Goal: Task Accomplishment & Management: Complete application form

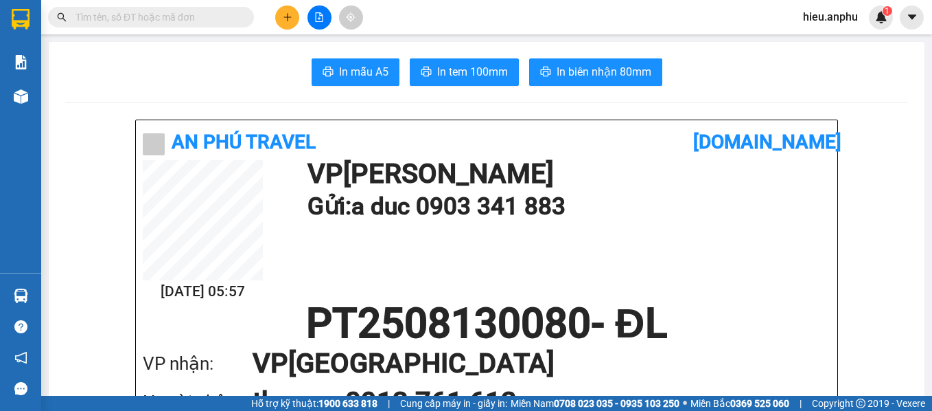
click at [853, 13] on span "hieu.anphu" at bounding box center [830, 16] width 77 height 17
click at [842, 39] on span "Đăng xuất" at bounding box center [843, 42] width 58 height 15
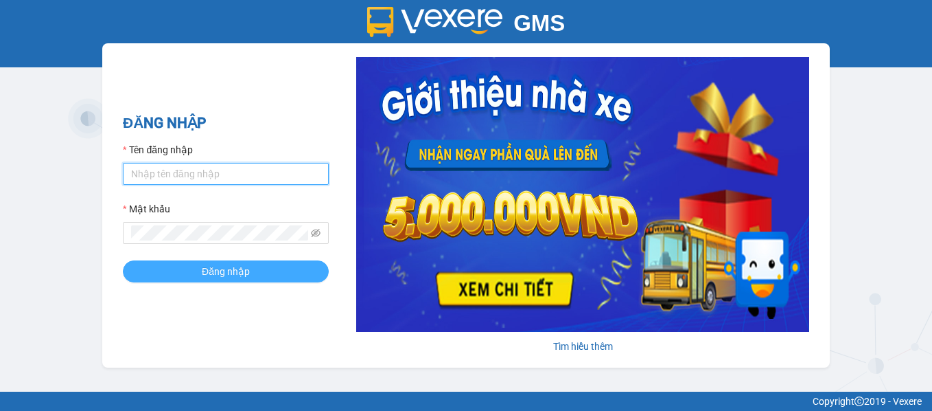
type input "vy.anphu"
click at [240, 266] on span "Đăng nhập" at bounding box center [226, 271] width 48 height 15
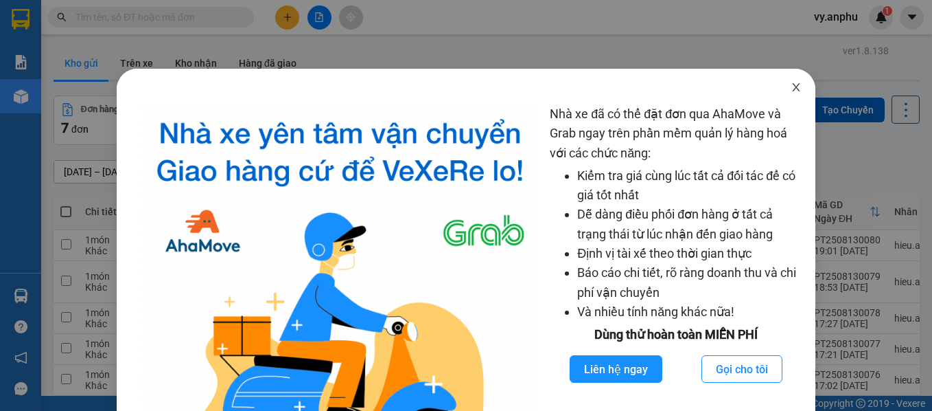
click at [791, 83] on icon "close" at bounding box center [796, 87] width 11 height 11
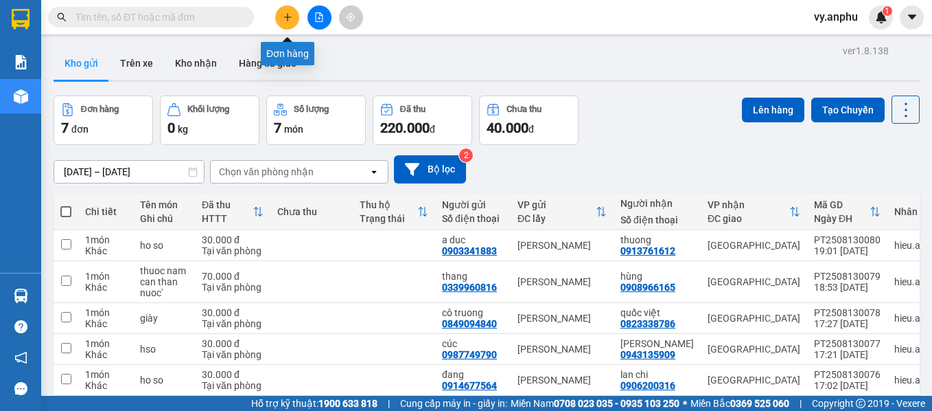
click at [288, 13] on icon "plus" at bounding box center [288, 17] width 10 height 10
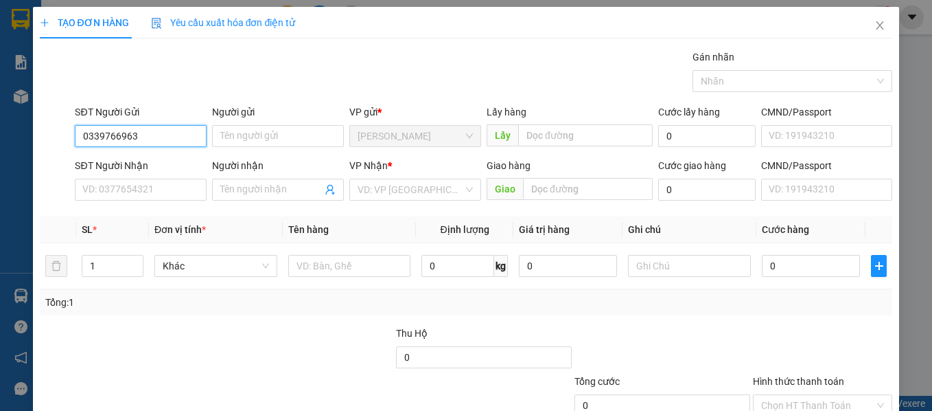
type input "0339766963"
click at [165, 178] on div "SĐT Người Nhận" at bounding box center [141, 168] width 132 height 21
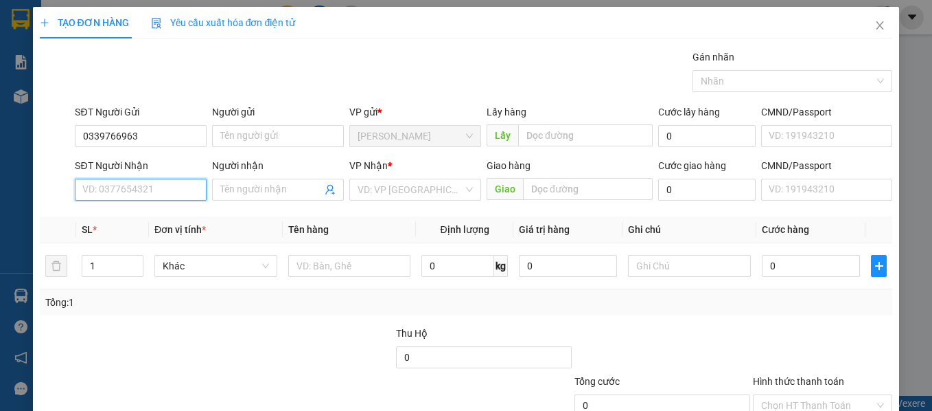
click at [174, 188] on input "SĐT Người Nhận" at bounding box center [141, 190] width 132 height 22
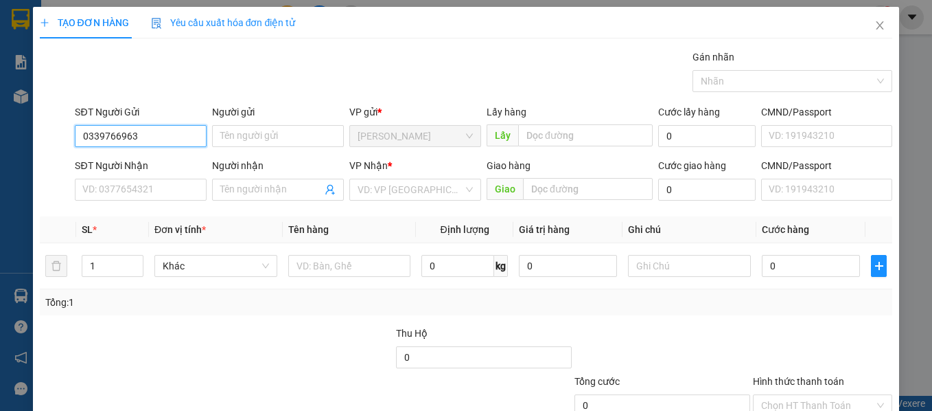
click at [139, 144] on input "0339766963" at bounding box center [141, 136] width 132 height 22
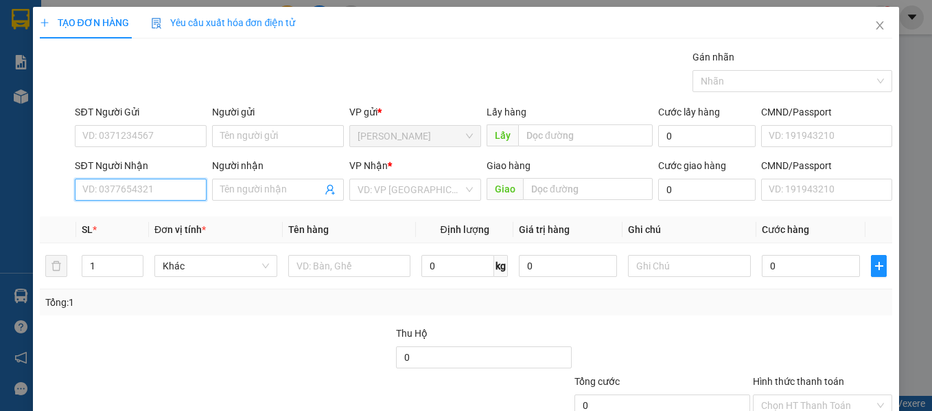
click at [157, 195] on input "SĐT Người Nhận" at bounding box center [141, 190] width 132 height 22
paste input "0339766963"
type input "0339766963"
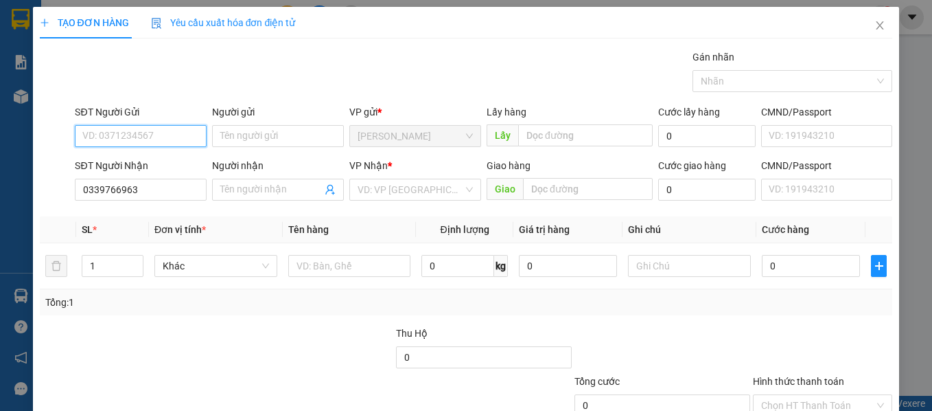
click at [142, 136] on input "SĐT Người Gửi" at bounding box center [141, 136] width 132 height 22
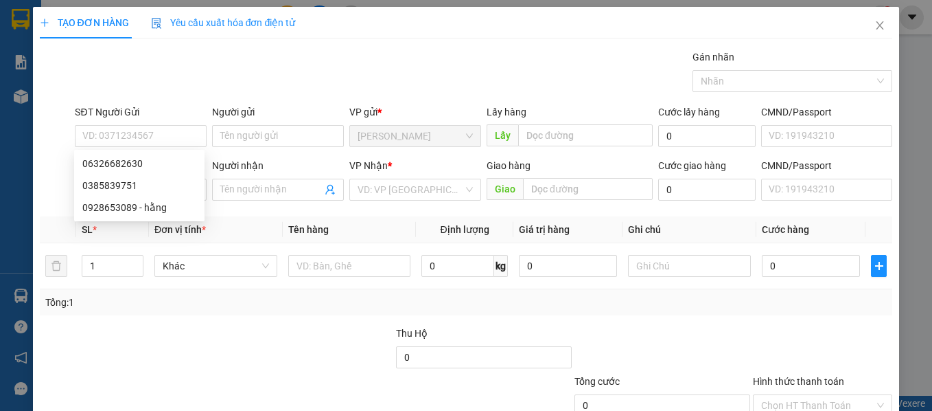
click at [253, 82] on div "Gán nhãn Nhãn" at bounding box center [483, 73] width 823 height 48
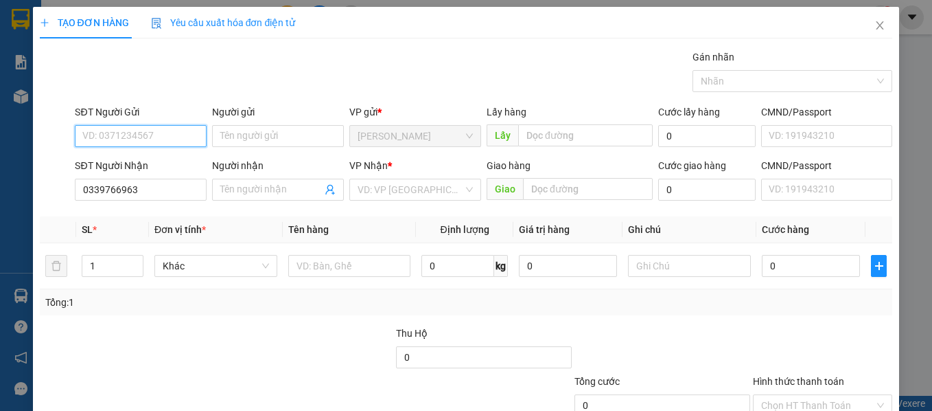
click at [124, 142] on input "SĐT Người Gửi" at bounding box center [141, 136] width 132 height 22
type input "0362682630"
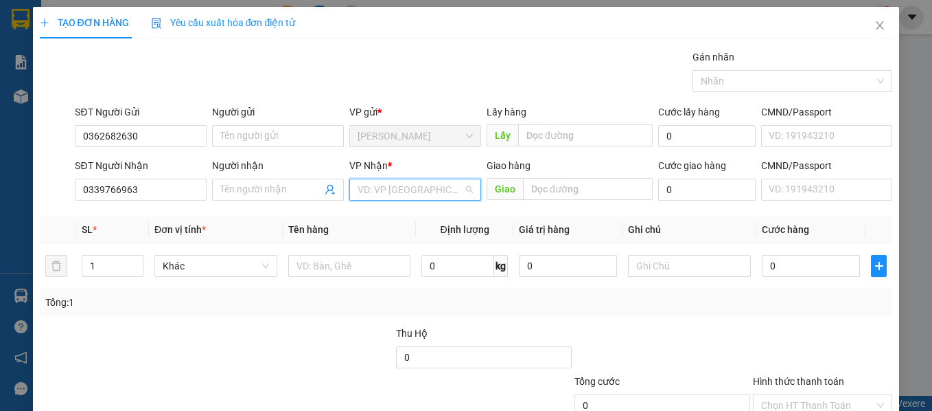
click at [403, 187] on input "search" at bounding box center [411, 189] width 106 height 21
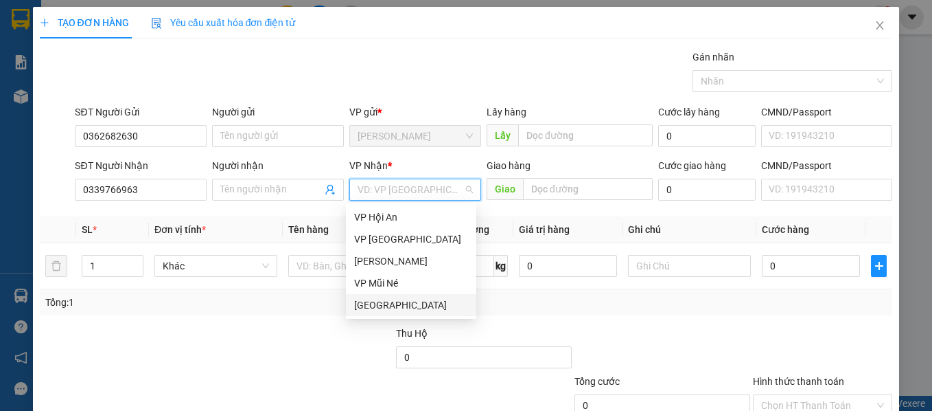
click at [369, 301] on div "[GEOGRAPHIC_DATA]" at bounding box center [411, 304] width 114 height 15
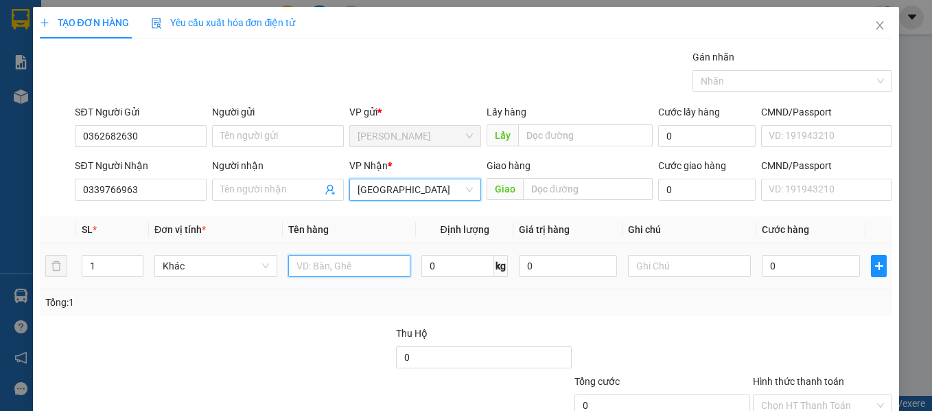
click at [341, 258] on input "text" at bounding box center [349, 266] width 123 height 22
type input "tp"
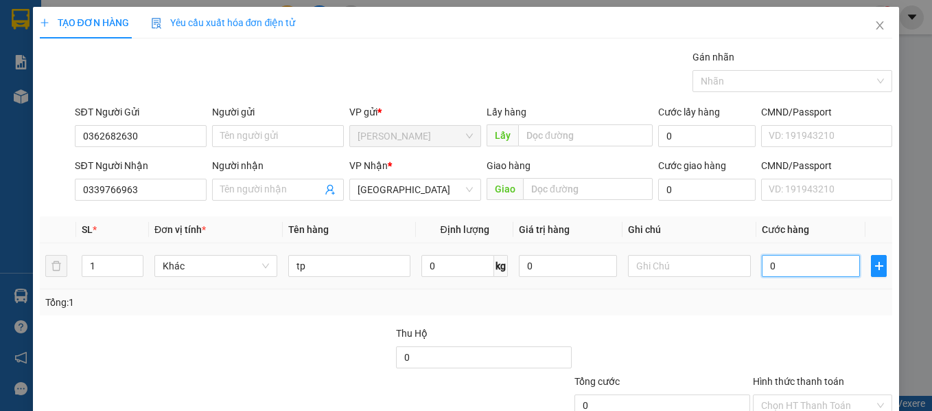
click at [762, 266] on input "0" at bounding box center [811, 266] width 98 height 22
type input "4"
type input "40"
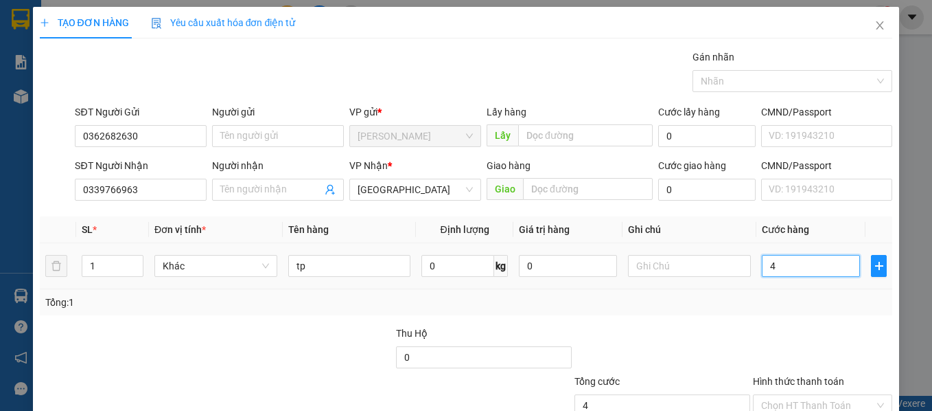
type input "40"
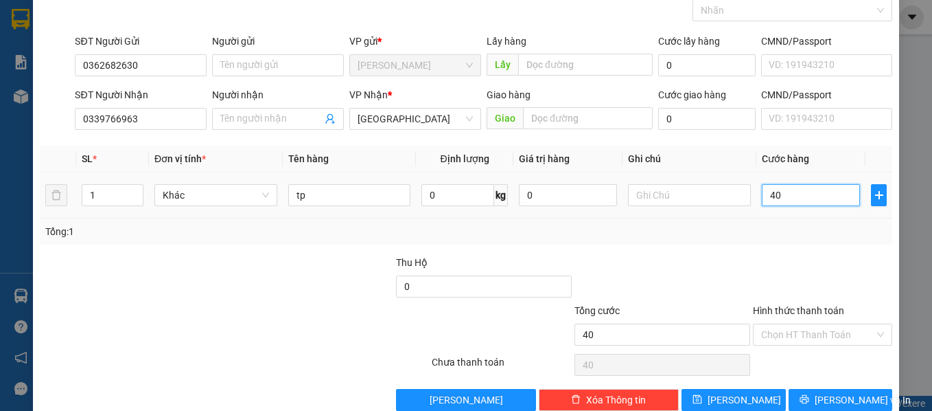
scroll to position [97, 0]
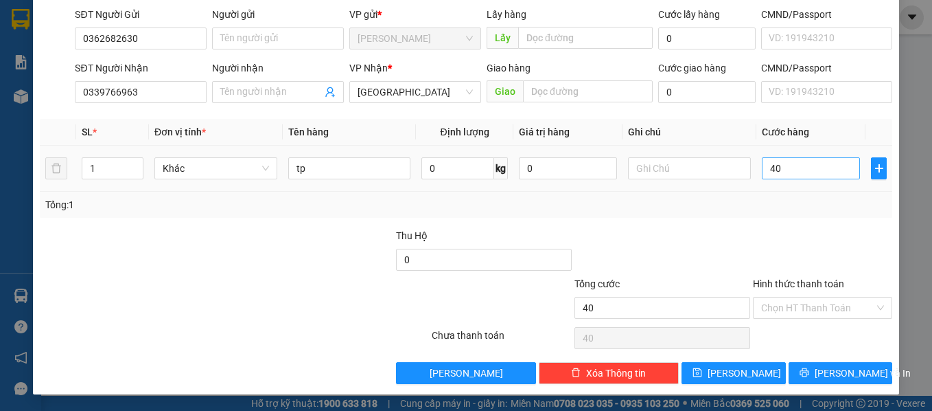
type input "40.000"
click at [756, 268] on div at bounding box center [823, 252] width 143 height 48
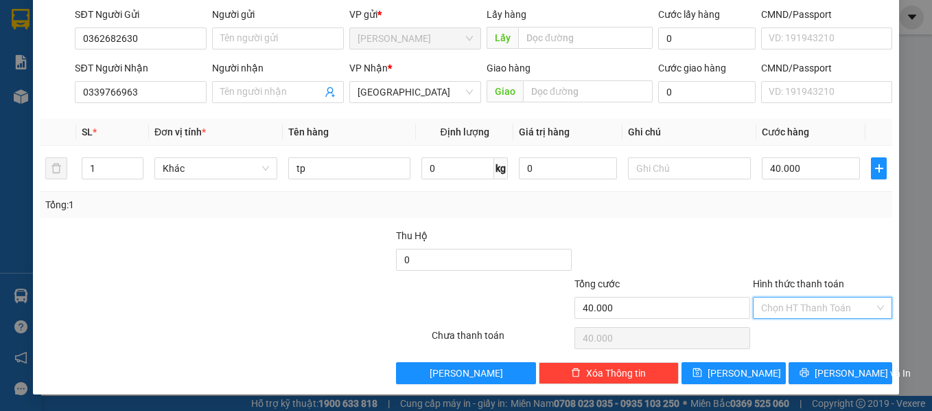
click at [818, 299] on input "Hình thức thanh toán" at bounding box center [818, 307] width 114 height 21
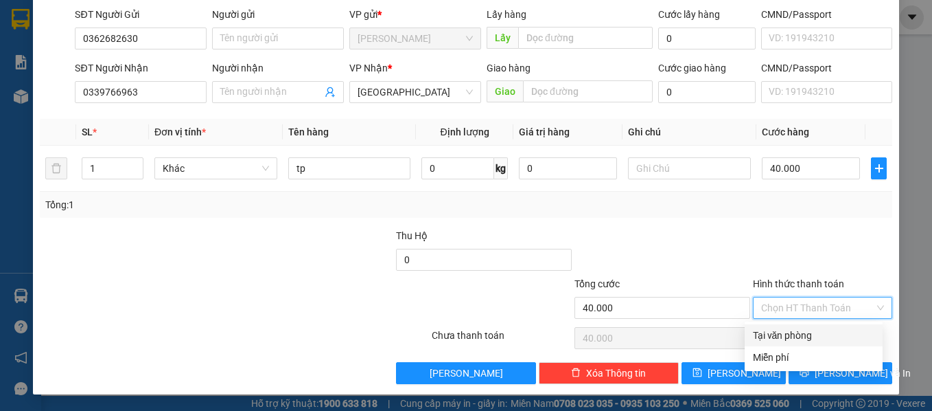
click at [829, 332] on div "Tại văn phòng" at bounding box center [814, 335] width 122 height 15
type input "0"
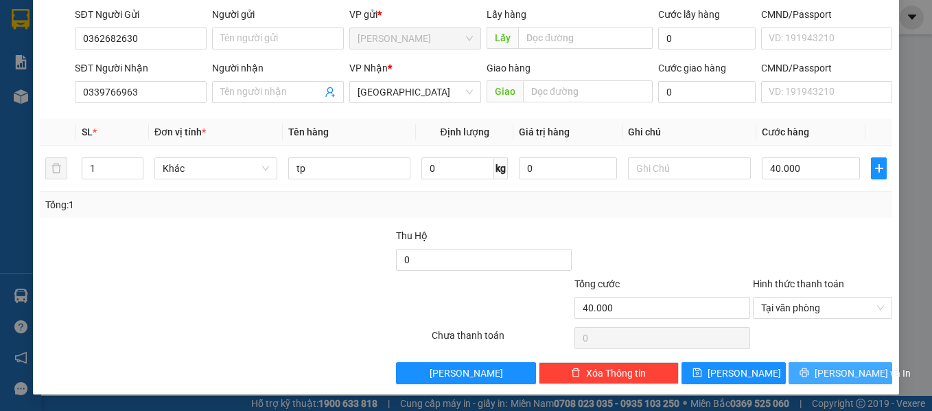
click at [841, 362] on button "Lưu và In" at bounding box center [841, 373] width 104 height 22
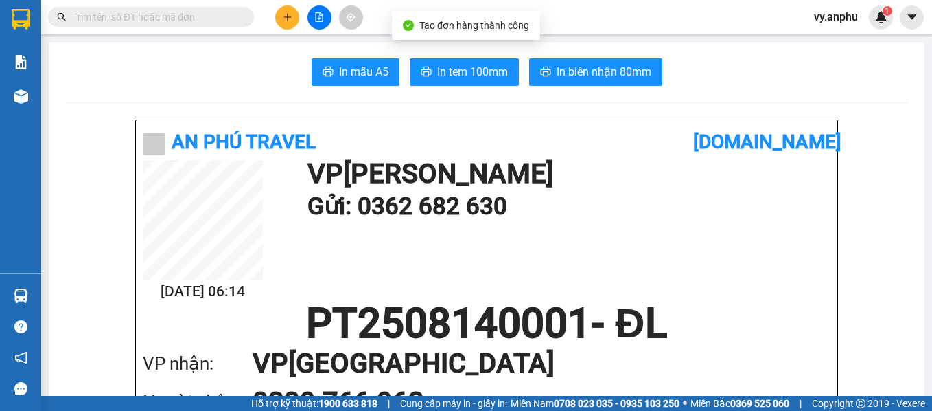
click at [456, 67] on span "In tem 100mm" at bounding box center [472, 71] width 71 height 17
click at [214, 320] on h1 "PT2508140001 - ĐL" at bounding box center [487, 323] width 688 height 41
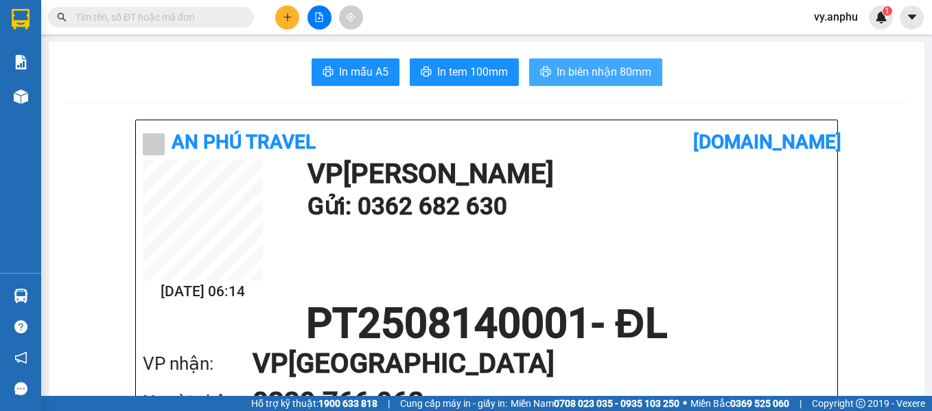
click at [599, 69] on span "In biên nhận 80mm" at bounding box center [604, 71] width 95 height 17
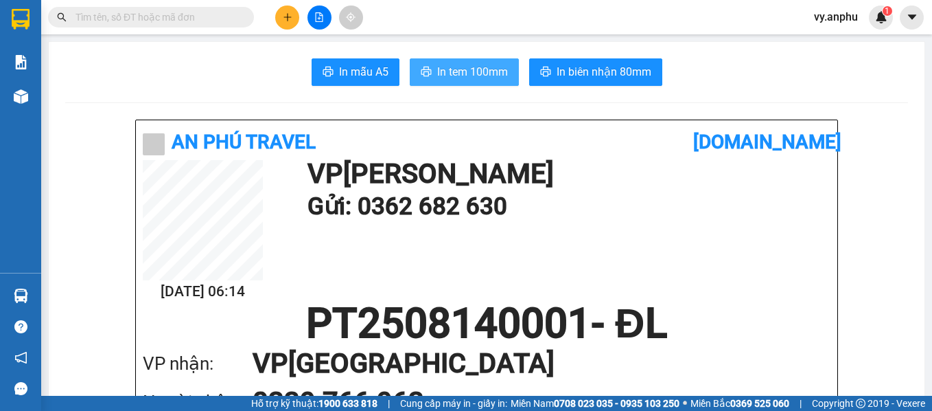
click at [424, 77] on icon "printer" at bounding box center [426, 71] width 11 height 11
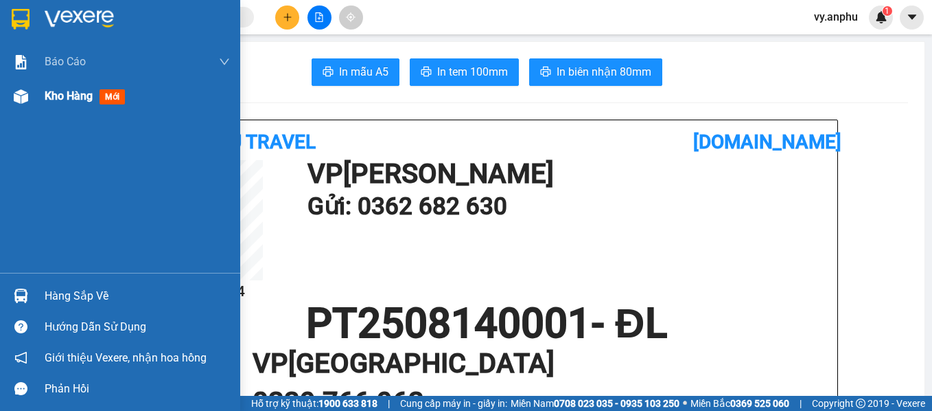
click at [49, 107] on div "Kho hàng mới" at bounding box center [137, 96] width 185 height 34
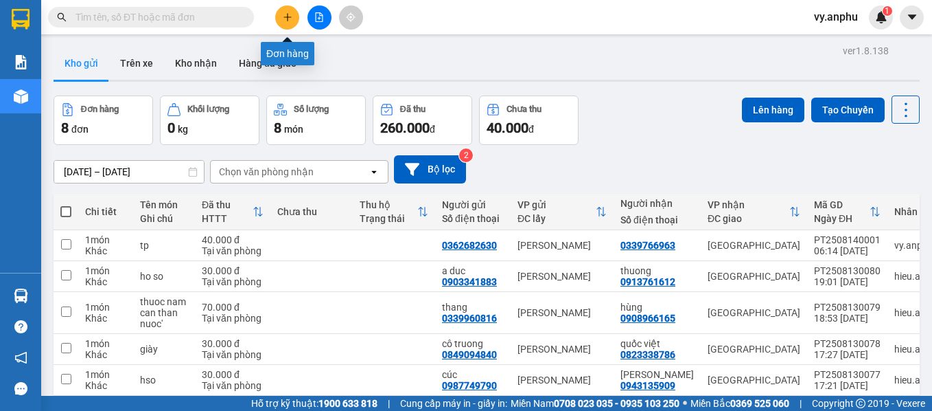
click at [297, 23] on button at bounding box center [287, 17] width 24 height 24
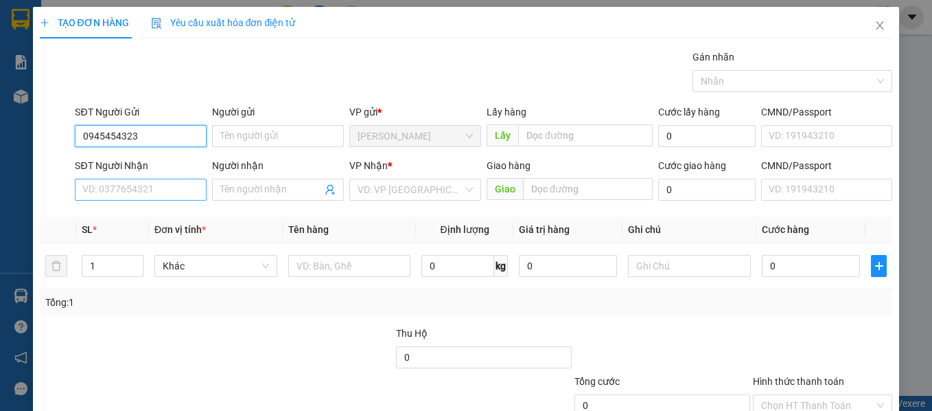
type input "0945454323"
click at [191, 196] on input "SĐT Người Nhận" at bounding box center [141, 190] width 132 height 22
click at [178, 141] on input "0945454323" at bounding box center [141, 136] width 132 height 22
click at [165, 181] on input "SĐT Người Nhận" at bounding box center [141, 190] width 132 height 22
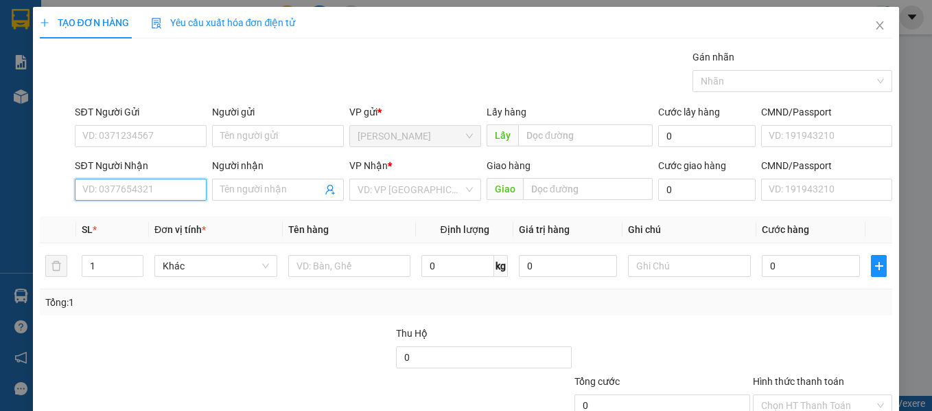
paste input "0945454323"
type input "0945454323"
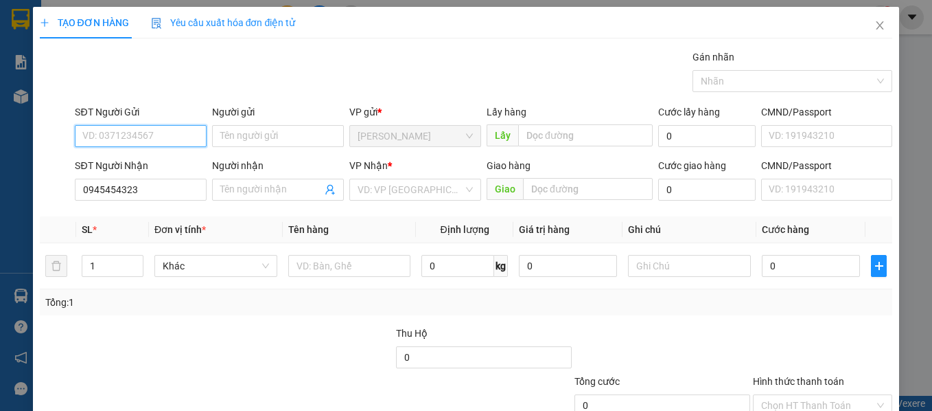
click at [139, 133] on input "SĐT Người Gửi" at bounding box center [141, 136] width 132 height 22
type input "0965417371"
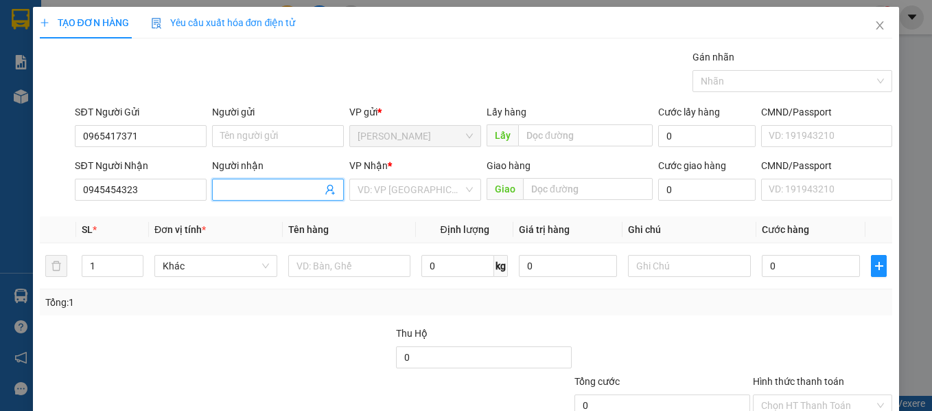
click at [259, 191] on input "Người nhận" at bounding box center [271, 189] width 102 height 15
click at [266, 190] on input "Cao Bisch" at bounding box center [271, 189] width 102 height 15
type input "Cao Bích"
click at [244, 122] on div "Người gửi" at bounding box center [278, 114] width 132 height 21
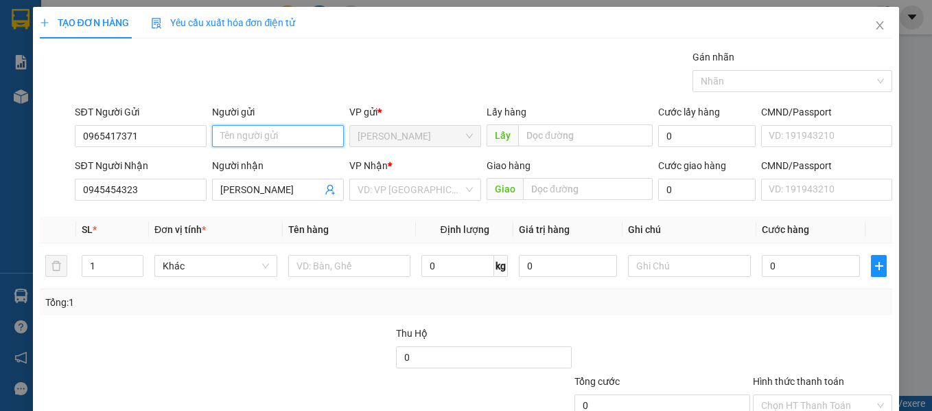
click at [253, 138] on input "Người gửi" at bounding box center [278, 136] width 132 height 22
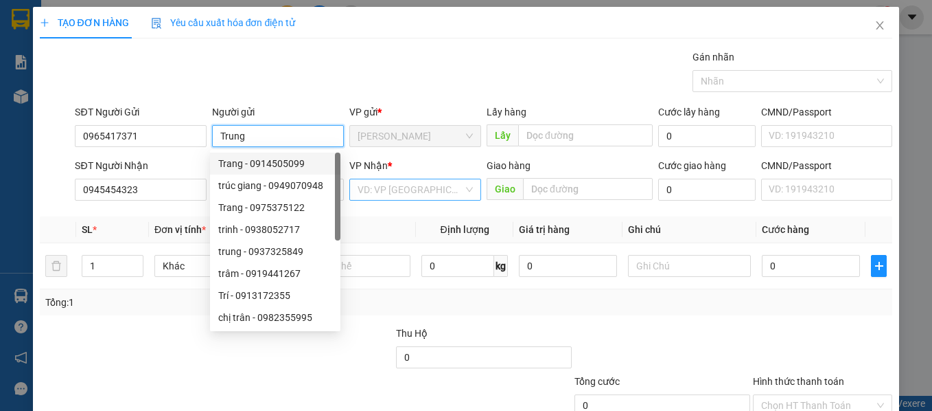
type input "Trung"
click at [400, 192] on input "search" at bounding box center [411, 189] width 106 height 21
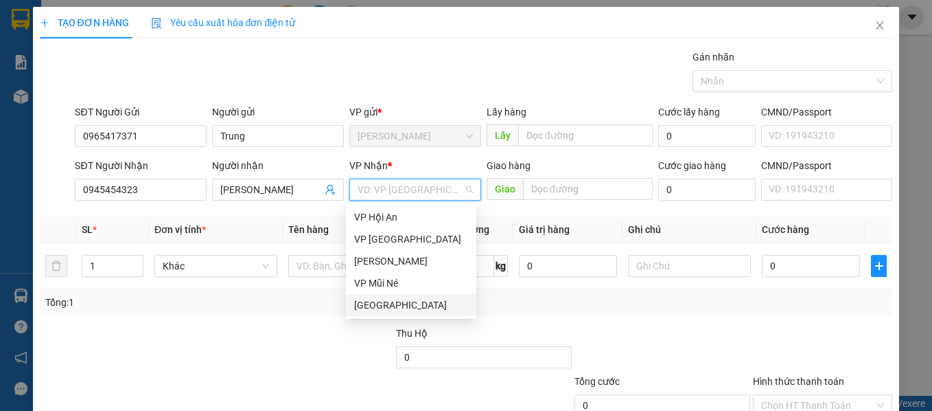
drag, startPoint x: 392, startPoint y: 278, endPoint x: 332, endPoint y: 314, distance: 70.2
click at [332, 314] on body "Kết quả tìm kiếm ( 0 ) Bộ lọc No Data vy.anphu 1 Báo cáo Báo cáo dòng tiền (nhà…" at bounding box center [466, 205] width 932 height 411
click at [362, 307] on div "[GEOGRAPHIC_DATA]" at bounding box center [411, 304] width 114 height 15
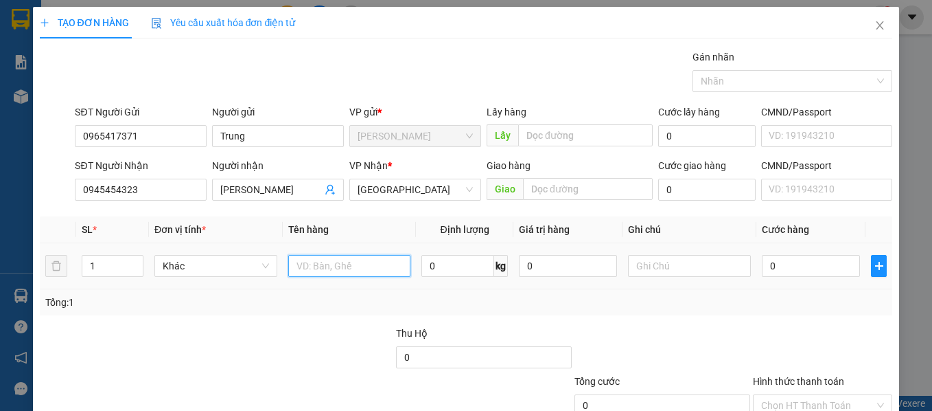
click at [309, 257] on input "text" at bounding box center [349, 266] width 123 height 22
type input "lk"
click at [802, 268] on input "0" at bounding box center [811, 266] width 98 height 22
type input "4"
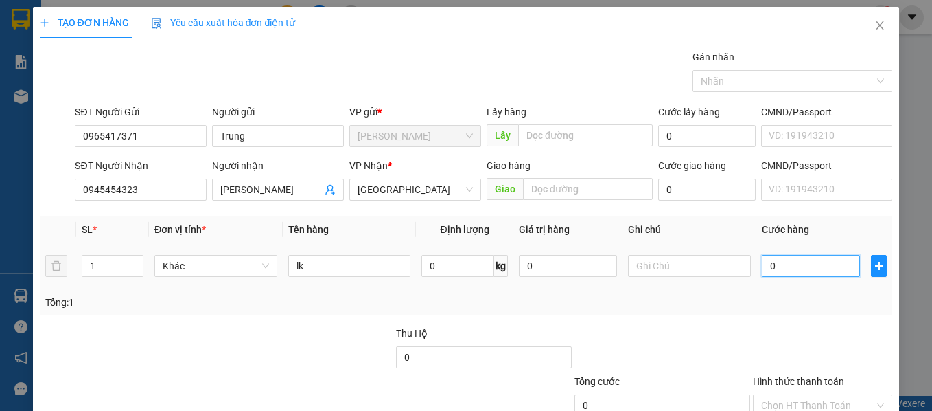
type input "4"
type input "40"
type input "40.000"
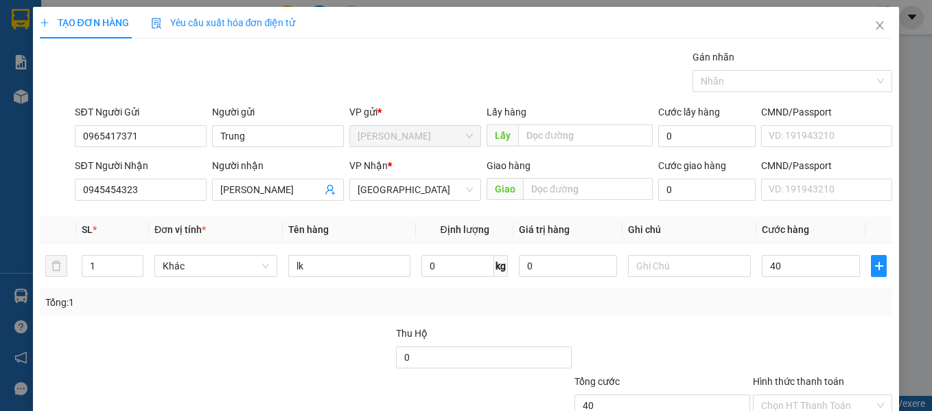
type input "40.000"
click at [797, 344] on div at bounding box center [823, 349] width 143 height 48
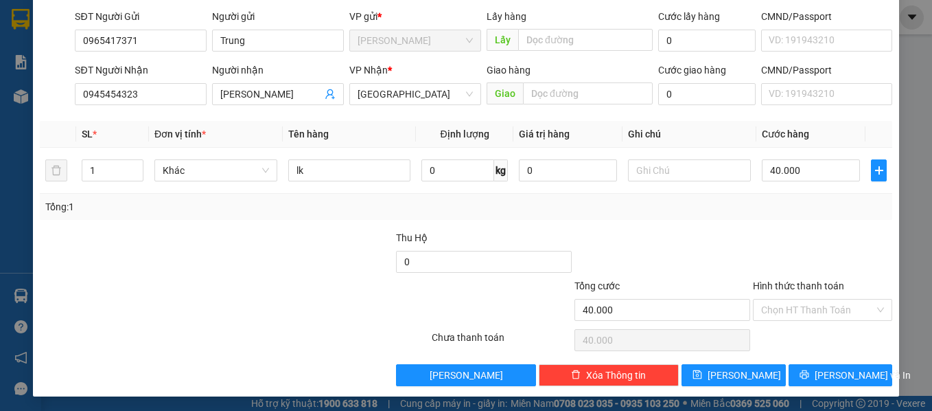
scroll to position [97, 0]
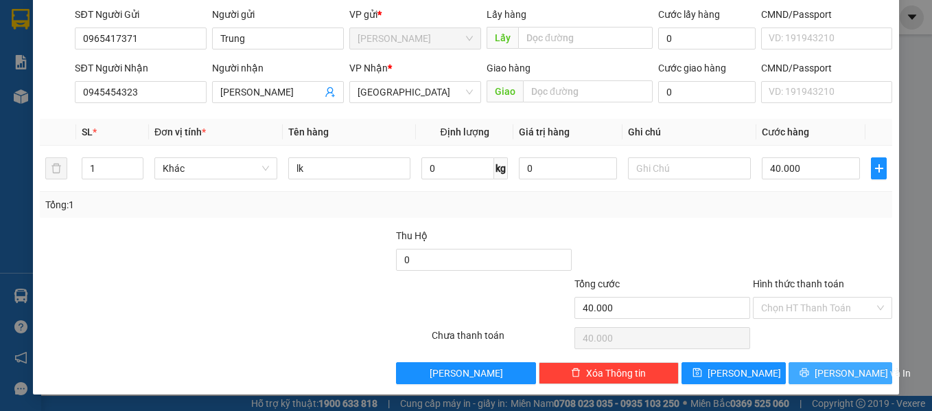
click at [855, 363] on button "Lưu và In" at bounding box center [841, 373] width 104 height 22
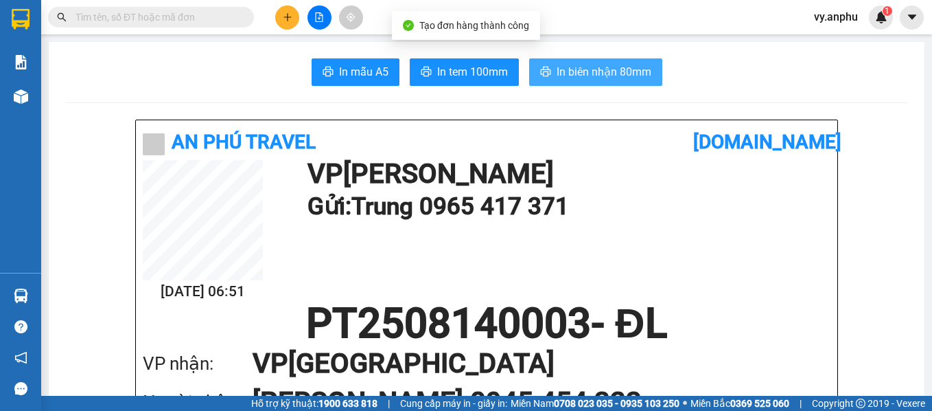
click at [566, 73] on span "In biên nhận 80mm" at bounding box center [604, 71] width 95 height 17
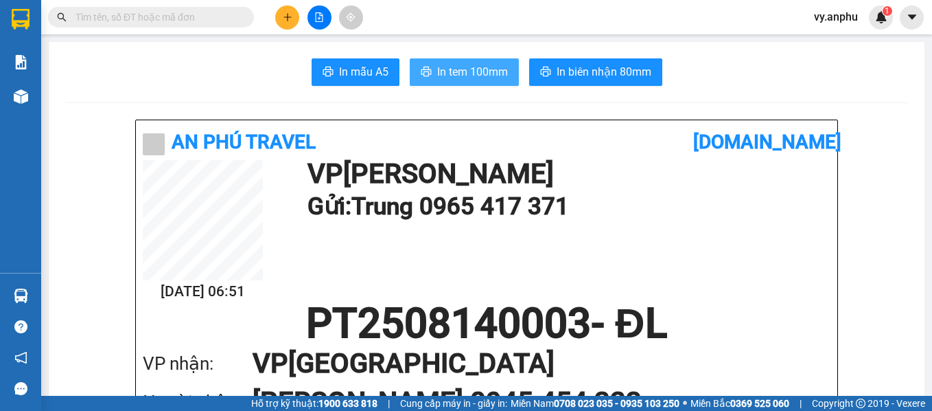
click at [468, 76] on span "In tem 100mm" at bounding box center [472, 71] width 71 height 17
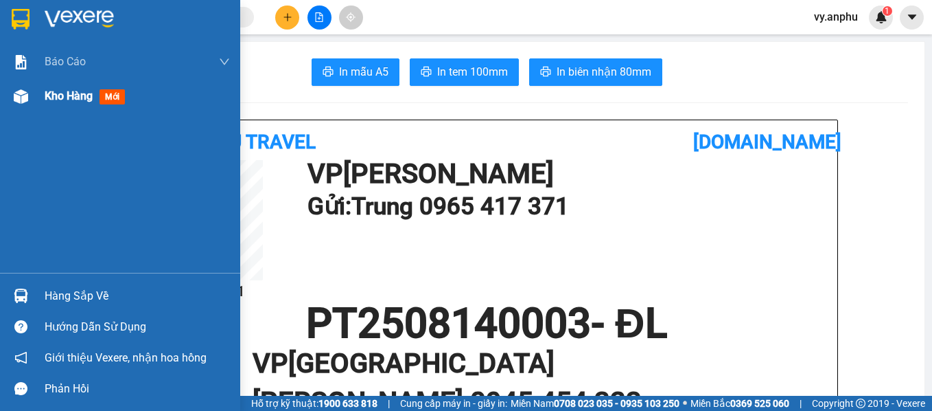
click at [25, 94] on img at bounding box center [21, 96] width 14 height 14
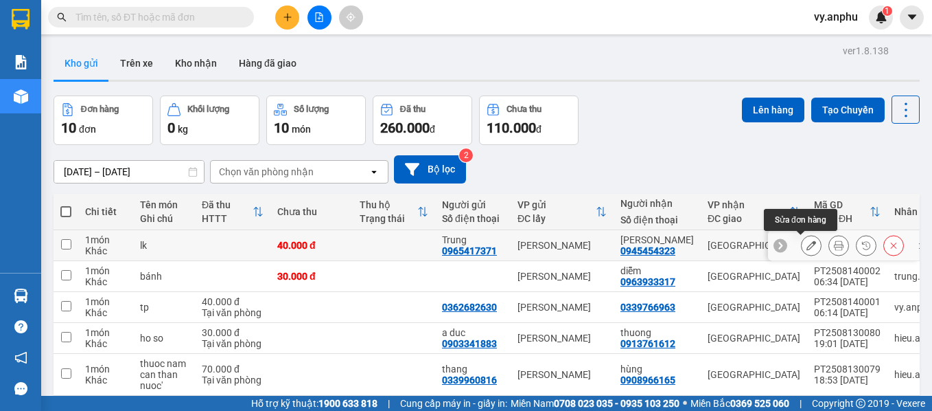
click at [807, 246] on icon at bounding box center [812, 245] width 10 height 10
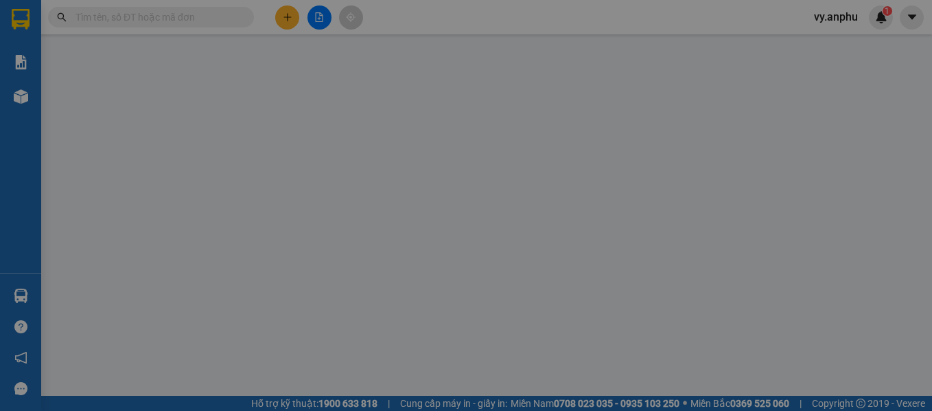
type input "0965417371"
type input "Trung"
type input "0945454323"
type input "Cao Bích"
type input "40.000"
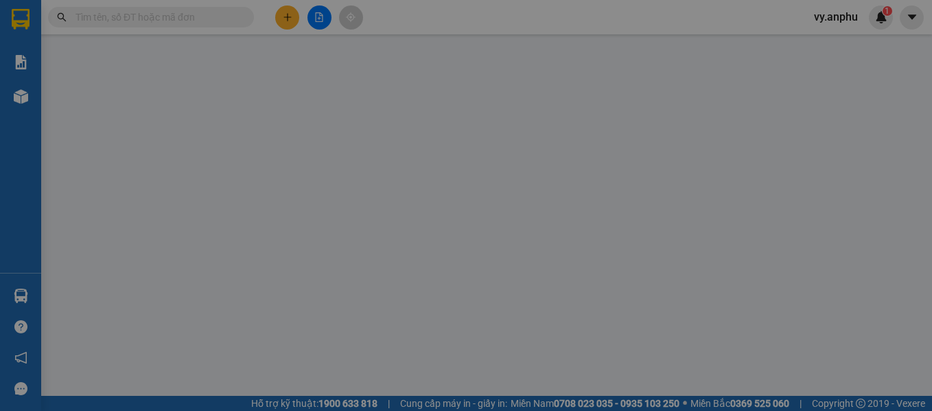
type input "40.000"
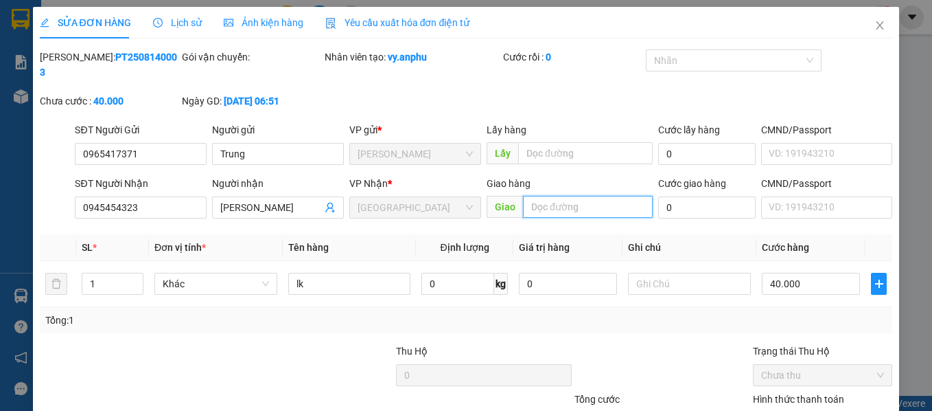
click at [533, 196] on input "text" at bounding box center [588, 207] width 130 height 22
type input "n3 trạm công an đà loan"
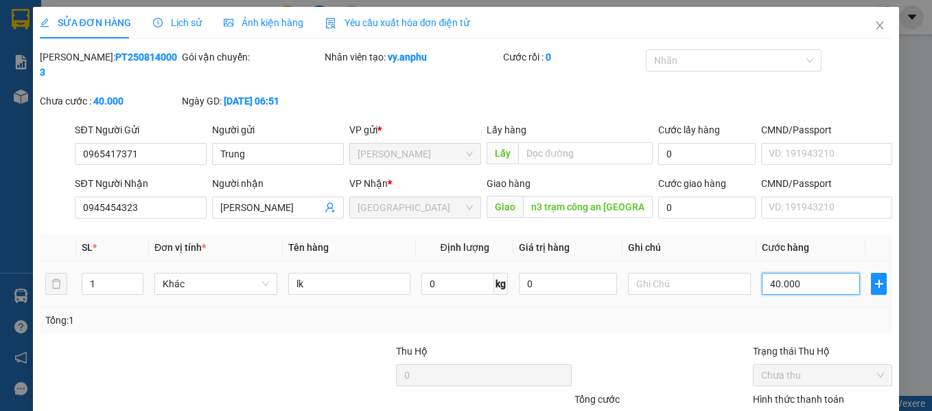
click at [801, 273] on input "40.000" at bounding box center [811, 284] width 98 height 22
type input "3"
type input "30"
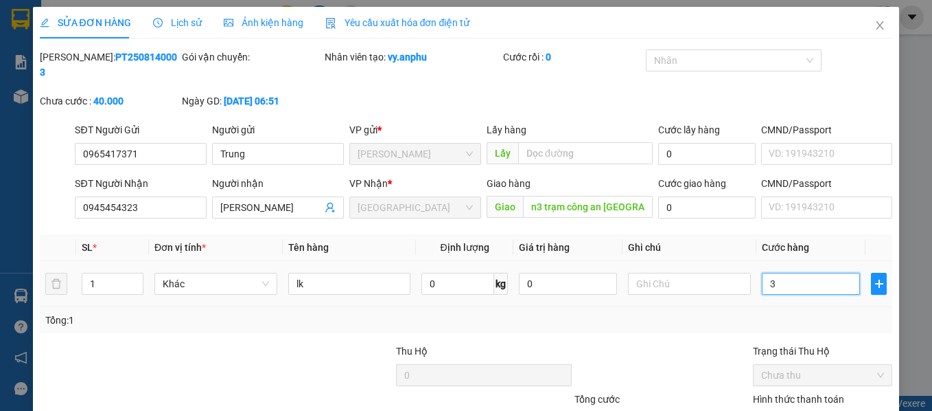
type input "30"
type input "30.000"
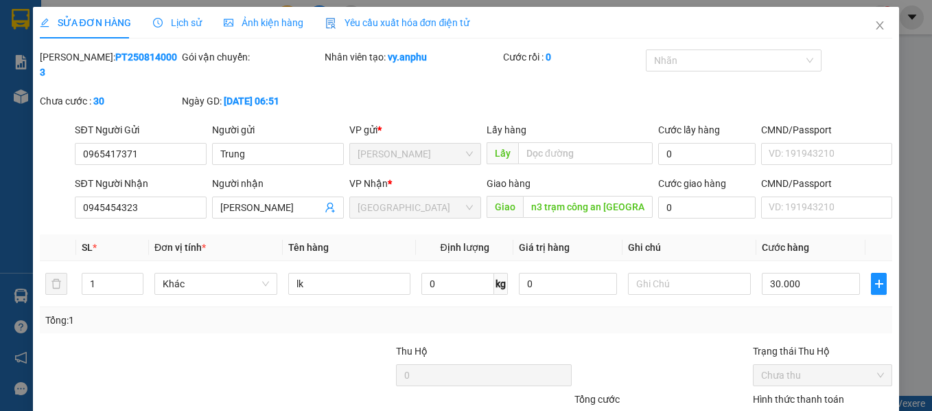
click at [774, 323] on div "Total Paid Fee 0 Total UnPaid Fee 40.000 Cash Collection Total Fee Mã ĐH: PT250…" at bounding box center [466, 274] width 853 height 450
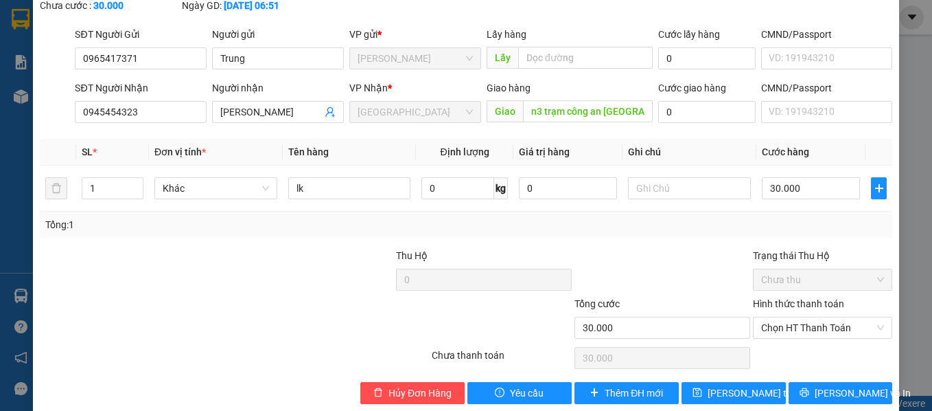
scroll to position [100, 0]
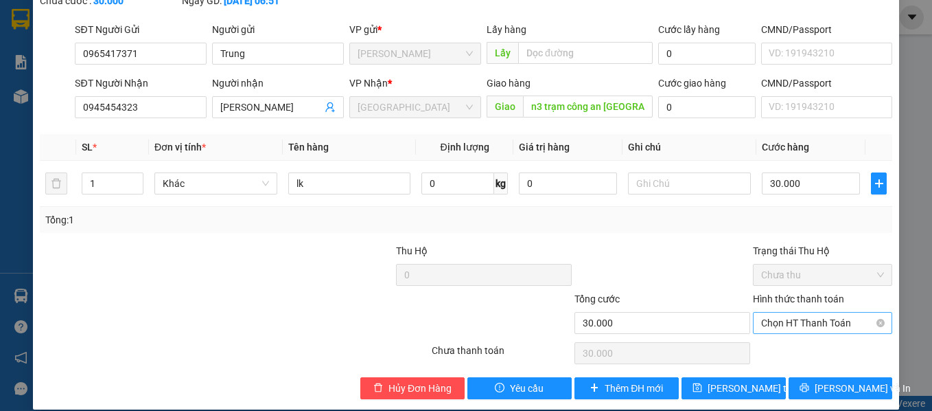
click at [766, 312] on span "Chọn HT Thanh Toán" at bounding box center [823, 322] width 124 height 21
click at [784, 330] on div "Tại văn phòng" at bounding box center [814, 335] width 122 height 15
type input "0"
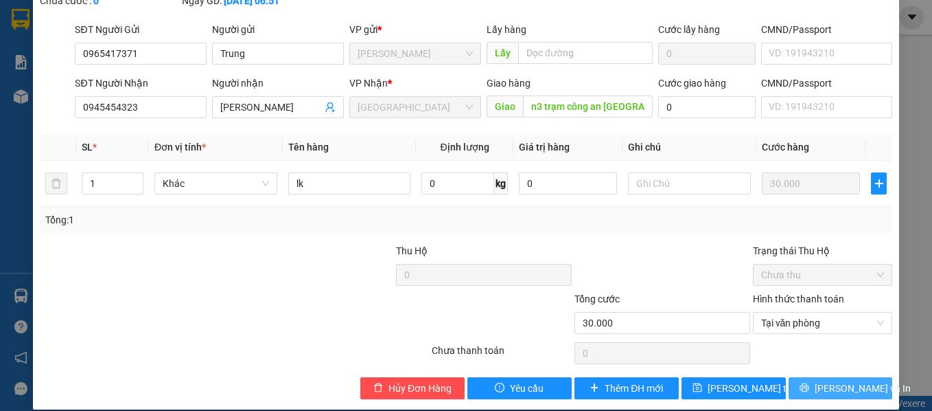
click at [804, 382] on icon "printer" at bounding box center [805, 387] width 10 height 10
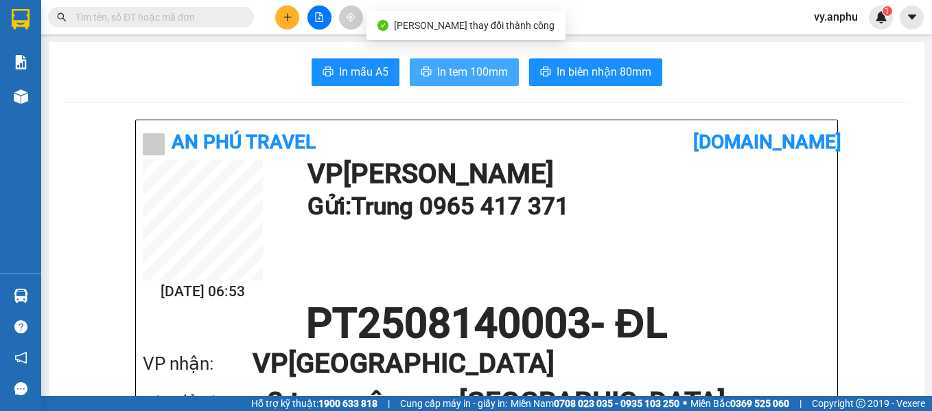
click at [479, 64] on span "In tem 100mm" at bounding box center [472, 71] width 71 height 17
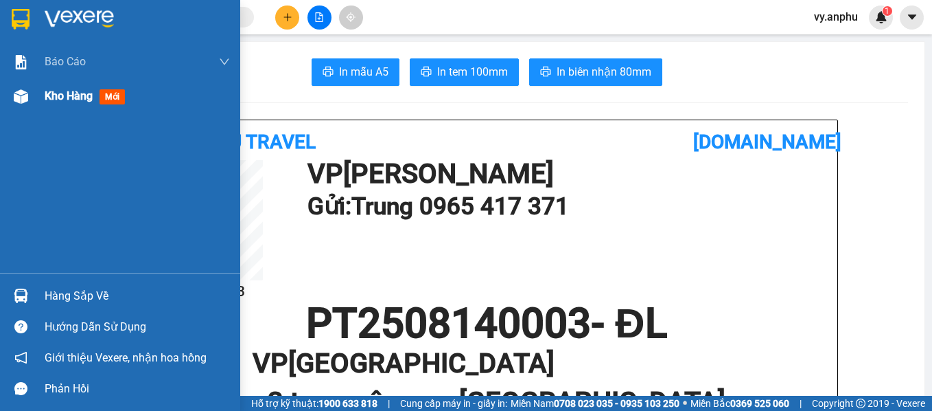
click at [76, 107] on div "Kho hàng mới" at bounding box center [137, 96] width 185 height 34
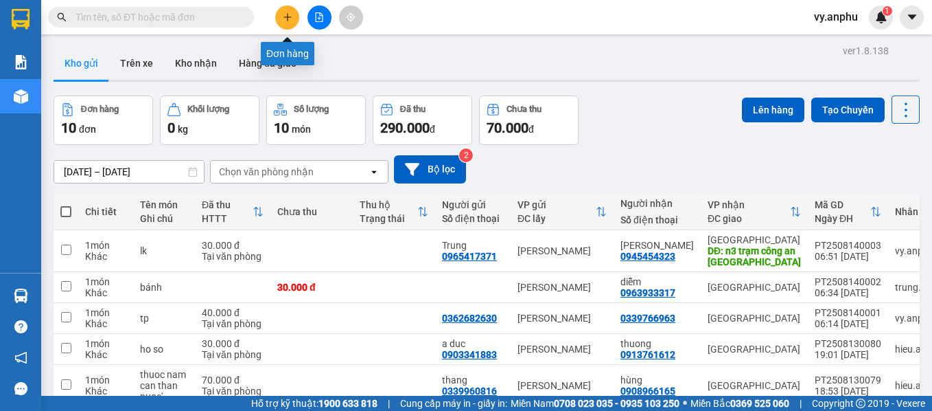
click at [287, 27] on button at bounding box center [287, 17] width 24 height 24
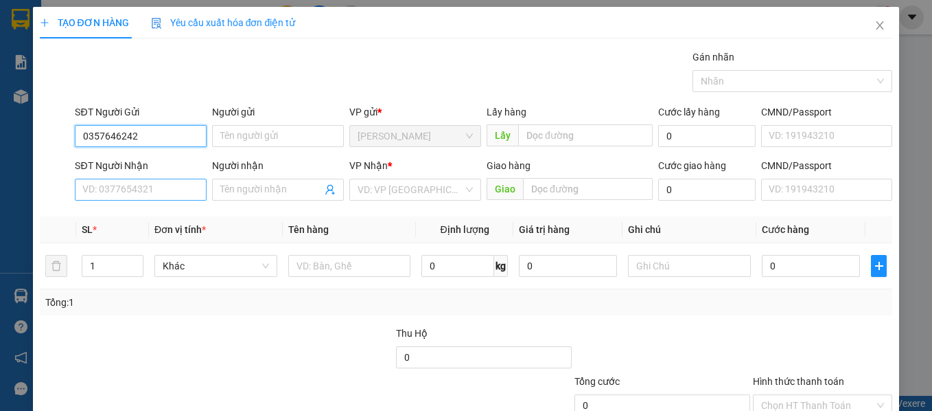
type input "0357646242"
click at [189, 199] on input "SĐT Người Nhận" at bounding box center [141, 190] width 132 height 22
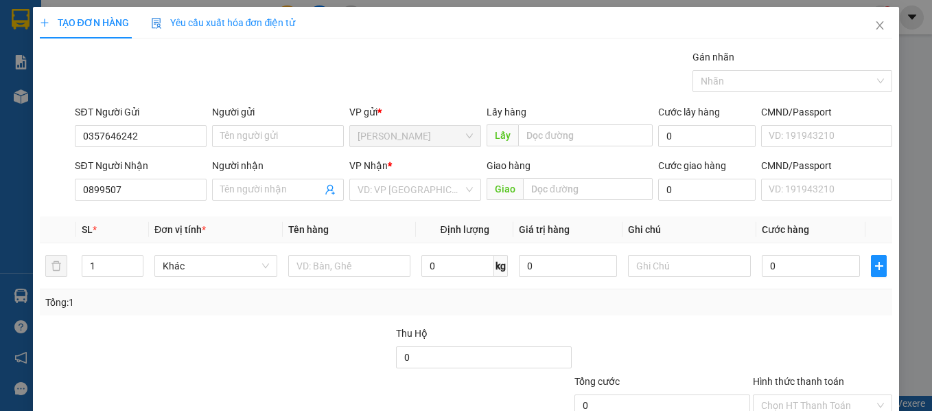
click at [180, 219] on th "Đơn vị tính *" at bounding box center [216, 229] width 134 height 27
click at [159, 192] on input "0899507" at bounding box center [141, 190] width 132 height 22
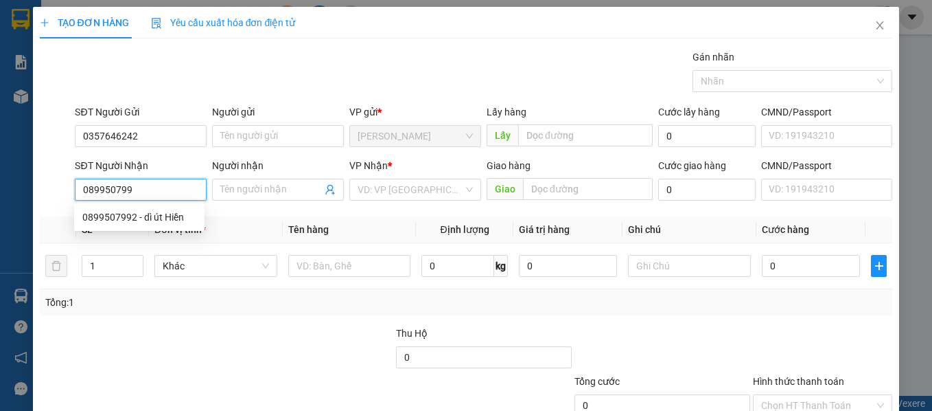
type input "0899507992"
click at [170, 216] on div "0899507992 - dì út Hiền" at bounding box center [139, 216] width 114 height 15
type input "dì út Hiền"
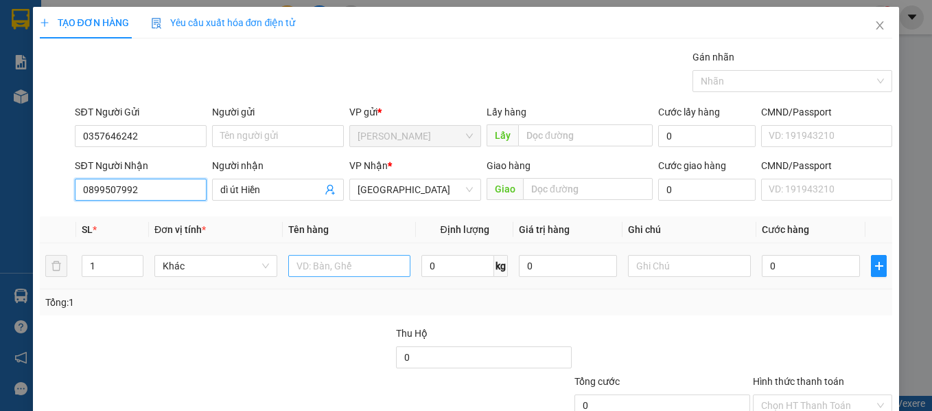
type input "0899507992"
click at [377, 263] on input "text" at bounding box center [349, 266] width 123 height 22
type input "50.000"
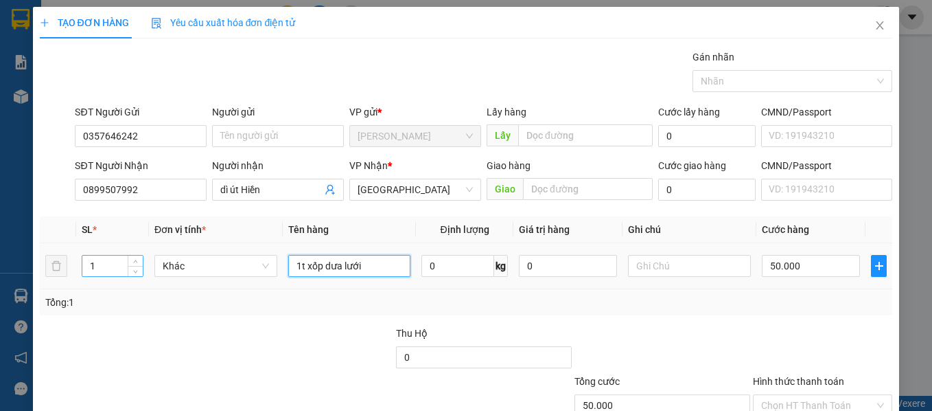
drag, startPoint x: 377, startPoint y: 263, endPoint x: 95, endPoint y: 273, distance: 281.7
click at [104, 273] on tr "1 Khác 1t xốp dưa lưới 0 kg 0 50.000" at bounding box center [466, 266] width 853 height 46
type input "trái cây+nuoc ep"
drag, startPoint x: 104, startPoint y: 264, endPoint x: 38, endPoint y: 257, distance: 67.0
click at [38, 257] on div "TẠO ĐƠN HÀNG Yêu cầu xuất hóa đơn điện tử Transit Pickup Surcharge Ids Transit …" at bounding box center [466, 249] width 867 height 485
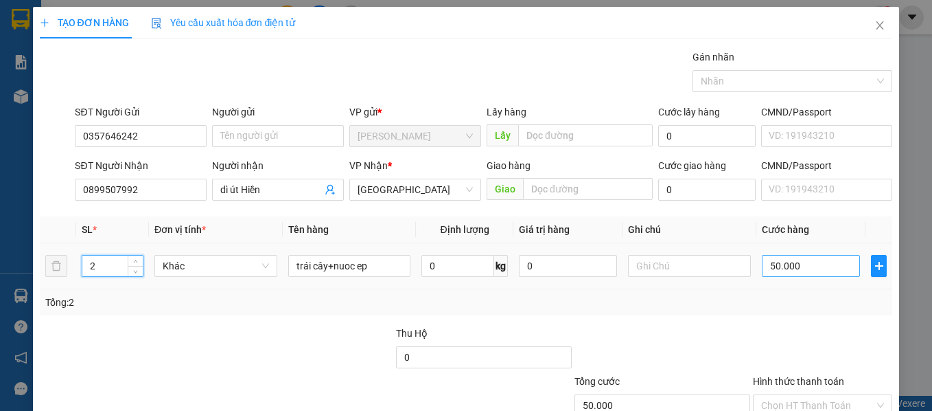
type input "2"
click at [774, 266] on input "50.000" at bounding box center [811, 266] width 98 height 22
type input "5"
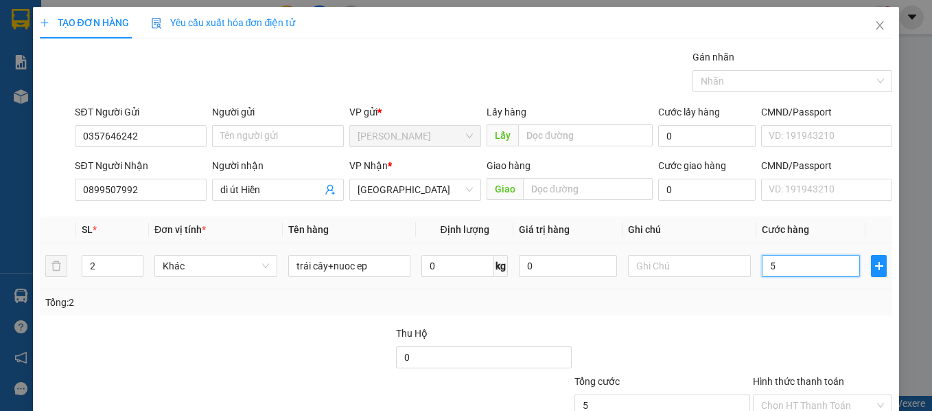
type input "50"
type input "50.000"
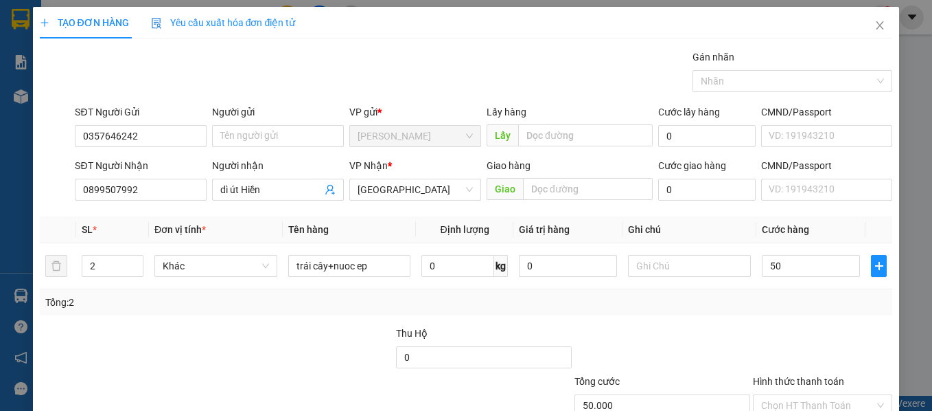
type input "50.000"
click at [779, 296] on div "Tổng: 2" at bounding box center [466, 302] width 842 height 15
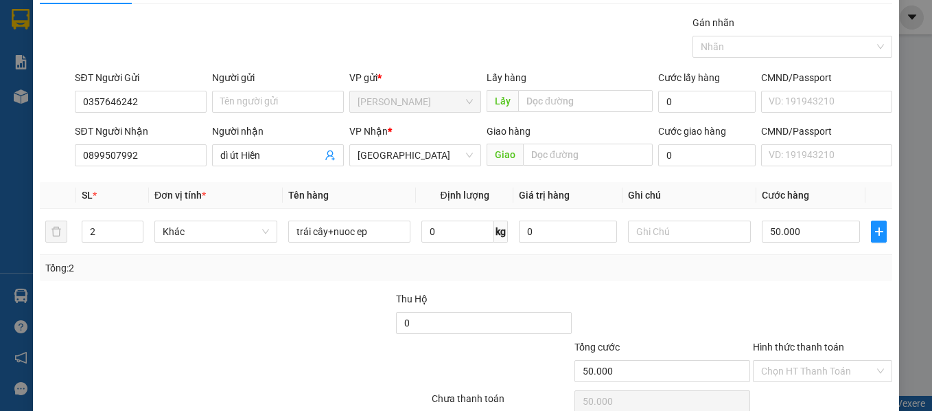
scroll to position [97, 0]
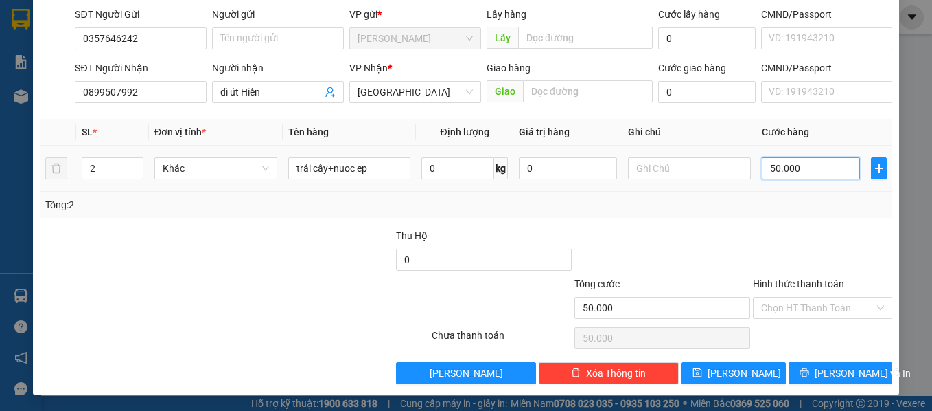
click at [818, 159] on input "50.000" at bounding box center [811, 168] width 98 height 22
type input "1"
type input "10"
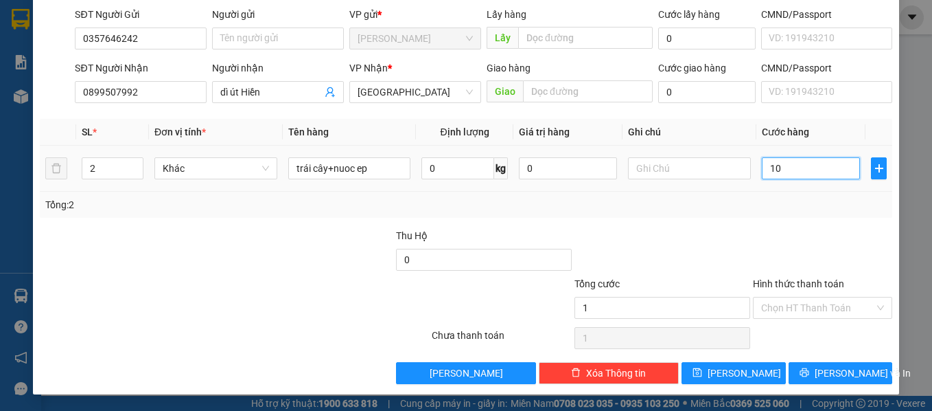
type input "10"
type input "100"
type input "100.000"
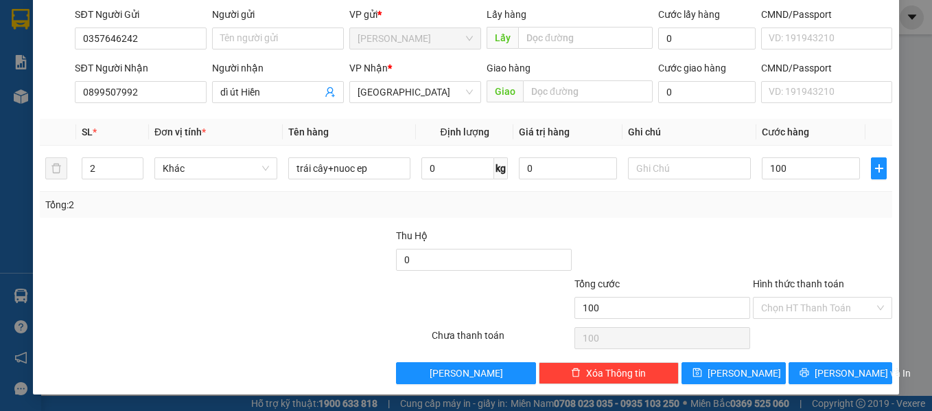
type input "100.000"
click at [788, 231] on div at bounding box center [823, 252] width 143 height 48
click at [833, 371] on span "Lưu và In" at bounding box center [863, 372] width 96 height 15
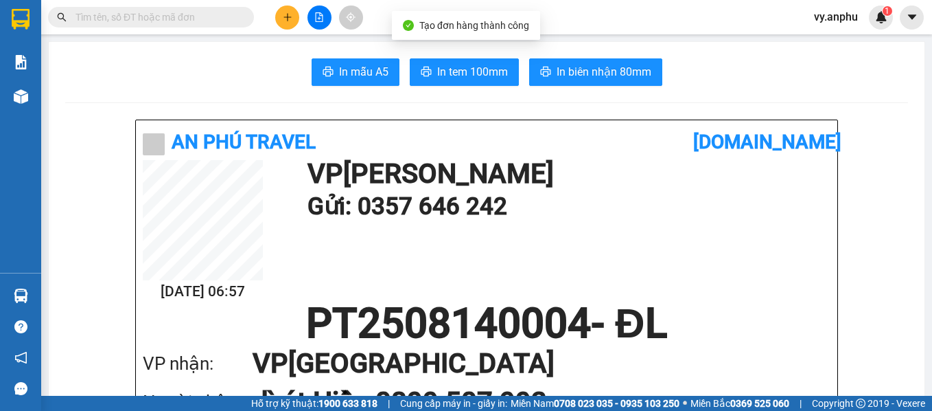
click at [571, 71] on span "In biên nhận 80mm" at bounding box center [604, 71] width 95 height 17
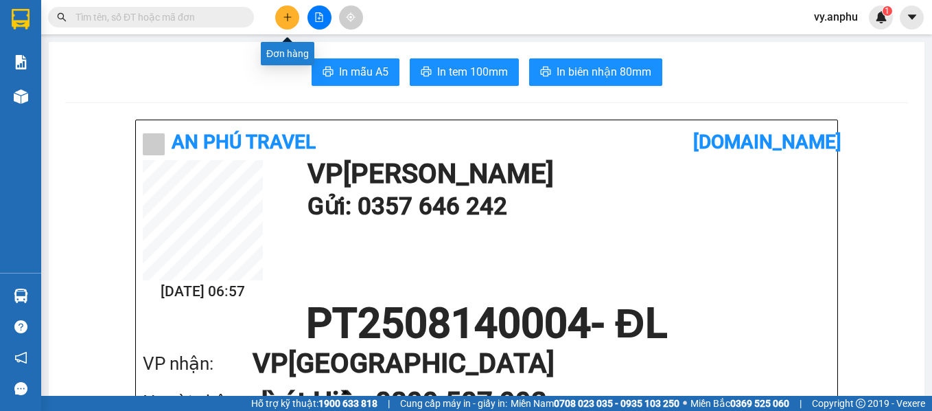
click at [286, 21] on icon "plus" at bounding box center [288, 17] width 10 height 10
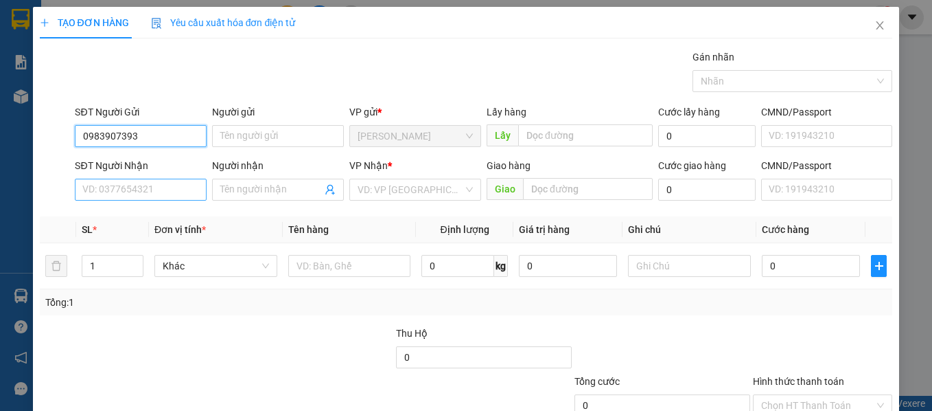
type input "0983907393"
click at [156, 187] on input "SĐT Người Nhận" at bounding box center [141, 190] width 132 height 22
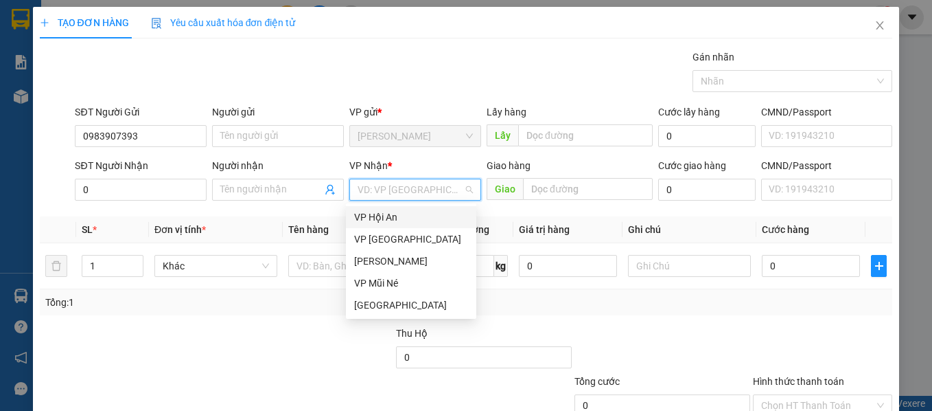
click at [398, 187] on input "search" at bounding box center [411, 189] width 106 height 21
click at [358, 300] on div "[GEOGRAPHIC_DATA]" at bounding box center [411, 304] width 114 height 15
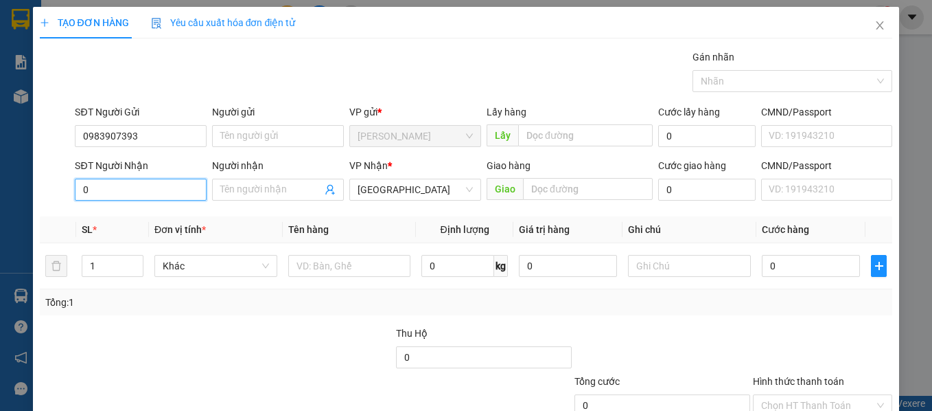
click at [139, 191] on input "0" at bounding box center [141, 190] width 132 height 22
type input "0845956688"
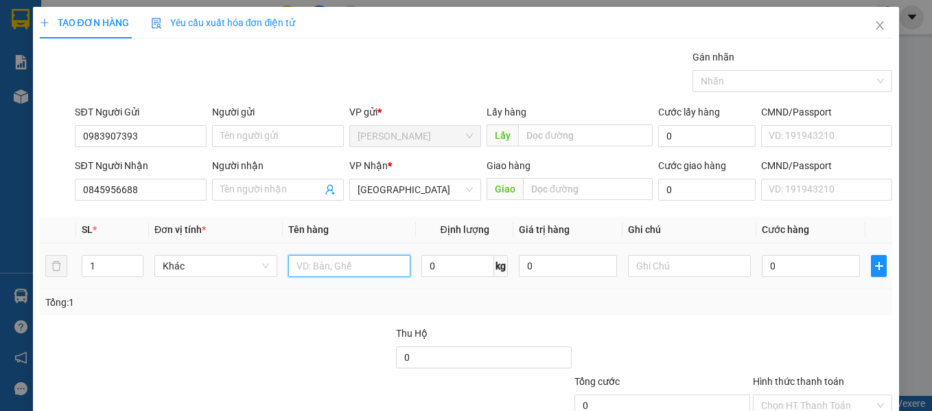
click at [332, 271] on input "text" at bounding box center [349, 266] width 123 height 22
type input "xe máy ex + nón + quần áo"
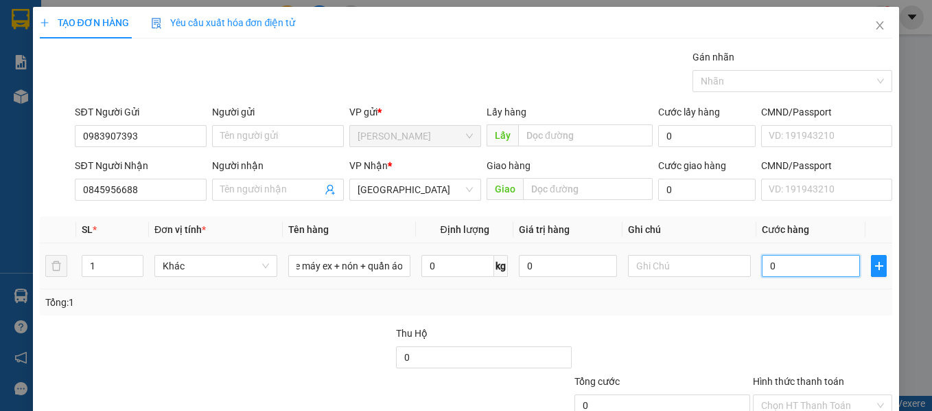
scroll to position [0, 0]
click at [797, 262] on input "0" at bounding box center [811, 266] width 98 height 22
type input "5"
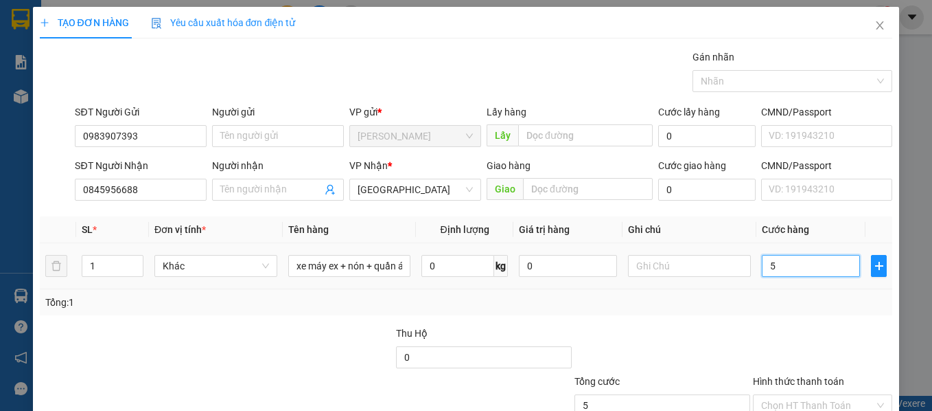
type input "50"
type input "500"
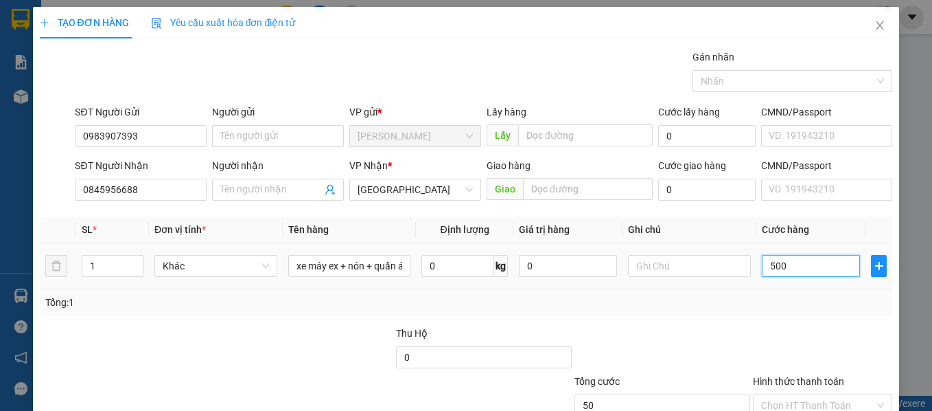
type input "500"
type input "500.000"
click at [800, 307] on div "Tổng: 1" at bounding box center [466, 302] width 842 height 15
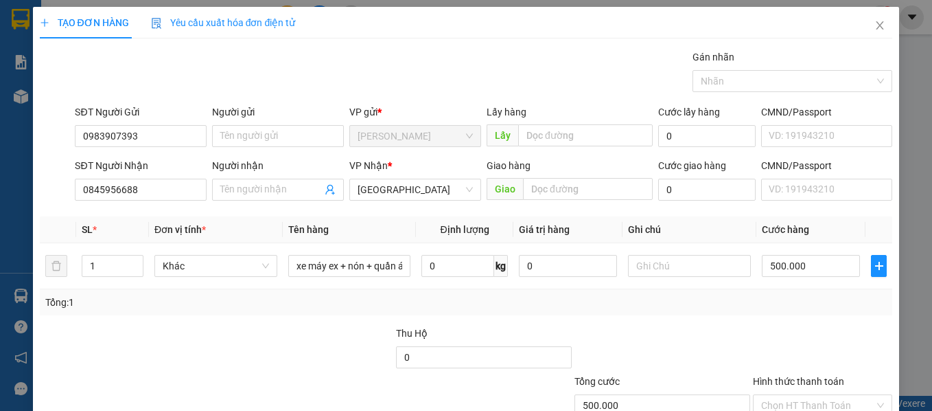
scroll to position [69, 0]
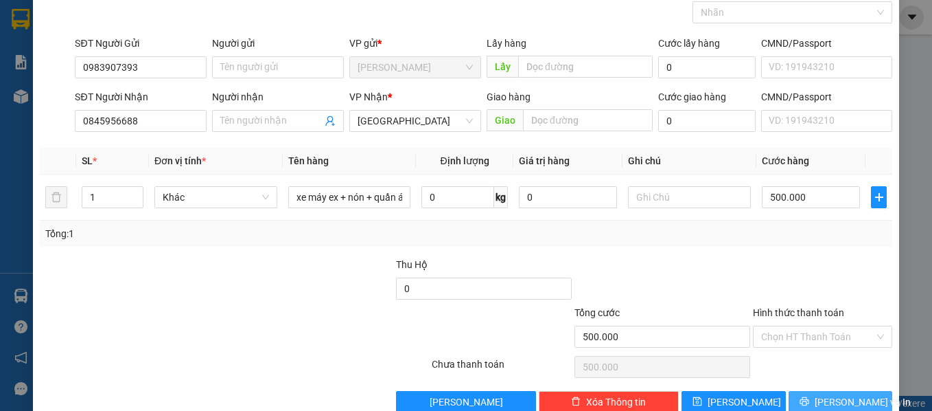
click at [805, 391] on button "Lưu và In" at bounding box center [841, 402] width 104 height 22
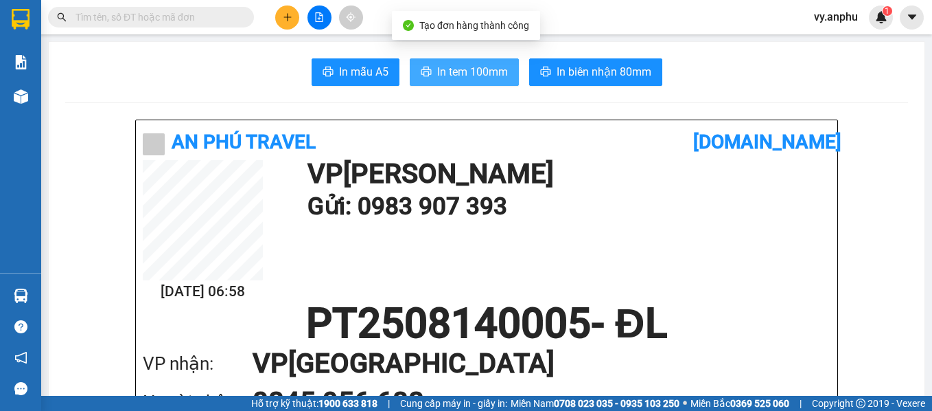
click at [467, 80] on span "In tem 100mm" at bounding box center [472, 71] width 71 height 17
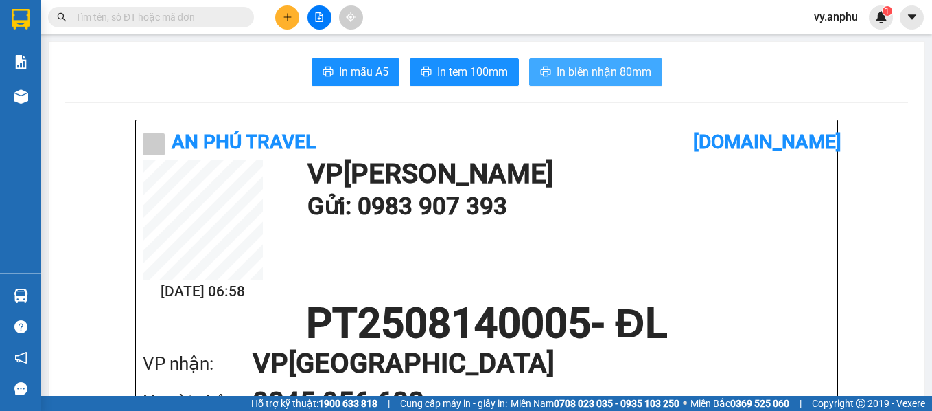
click at [608, 61] on button "In biên nhận 80mm" at bounding box center [595, 71] width 133 height 27
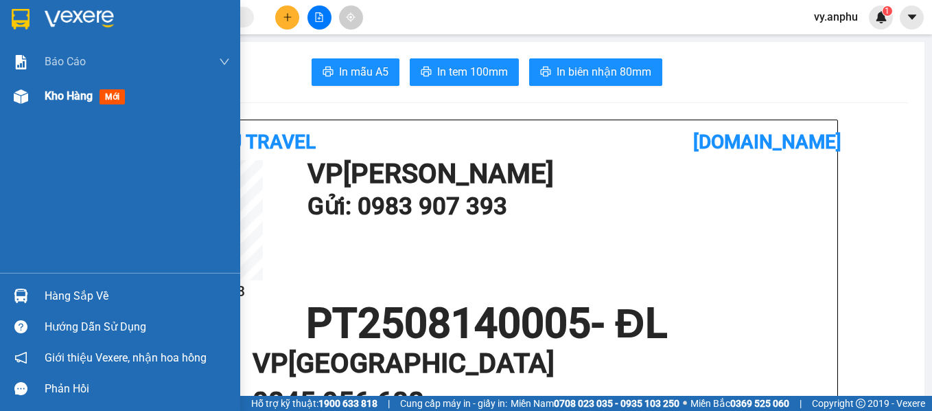
click at [75, 100] on span "Kho hàng" at bounding box center [69, 95] width 48 height 13
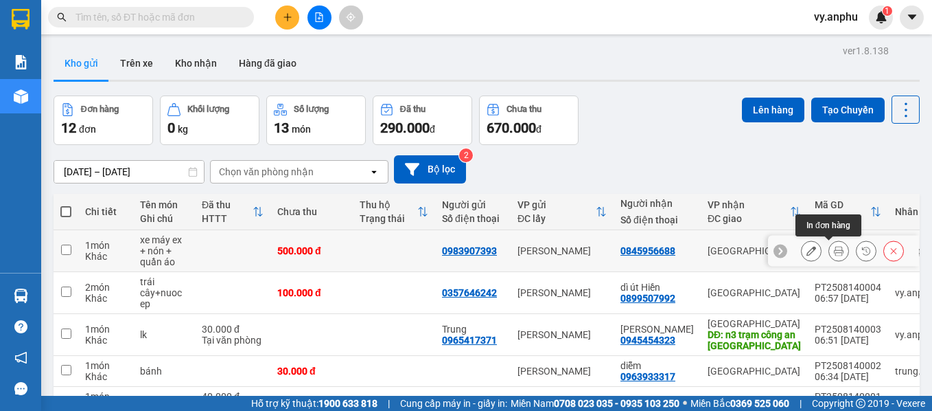
click at [829, 253] on button at bounding box center [838, 251] width 19 height 24
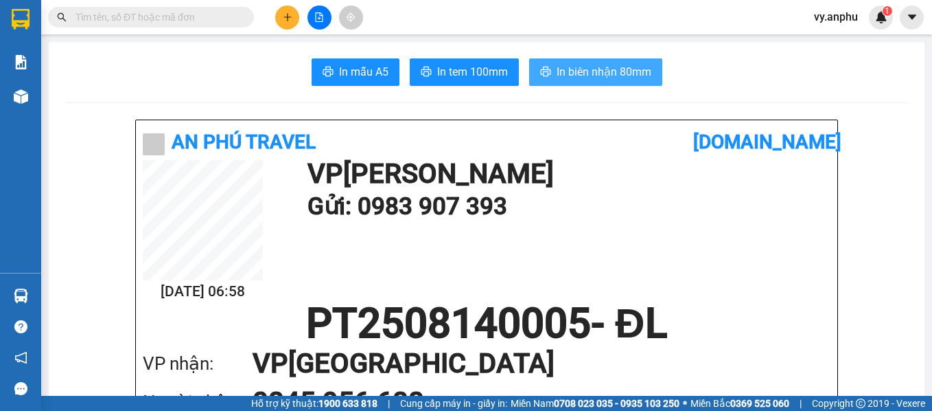
click at [595, 64] on span "In biên nhận 80mm" at bounding box center [604, 71] width 95 height 17
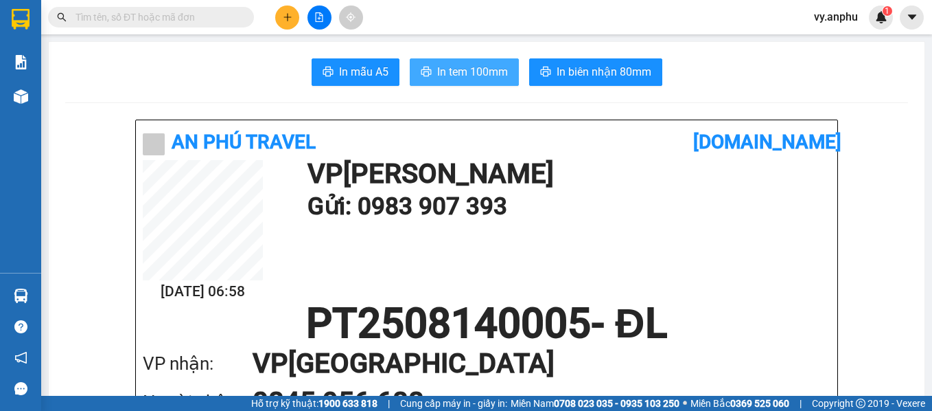
click at [485, 81] on button "In tem 100mm" at bounding box center [464, 71] width 109 height 27
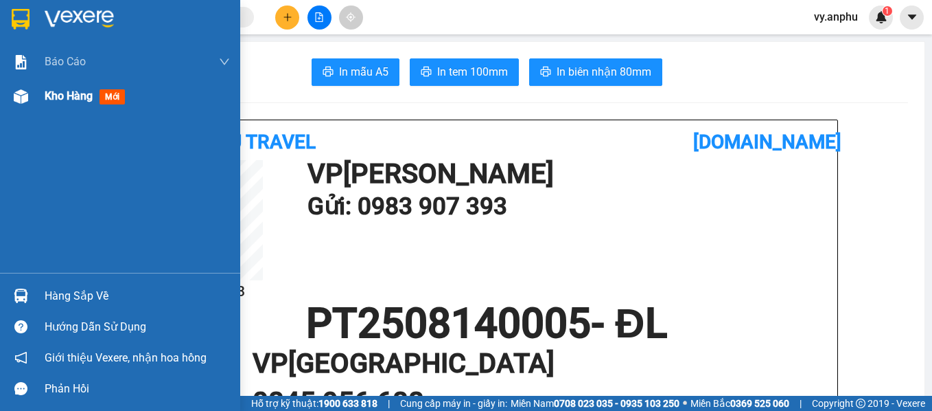
click at [65, 104] on div "Kho hàng mới" at bounding box center [88, 95] width 86 height 17
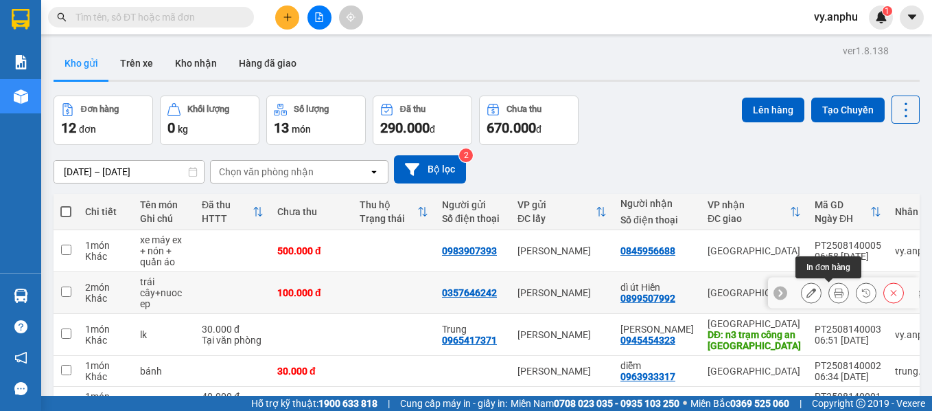
click at [834, 292] on icon at bounding box center [839, 293] width 10 height 10
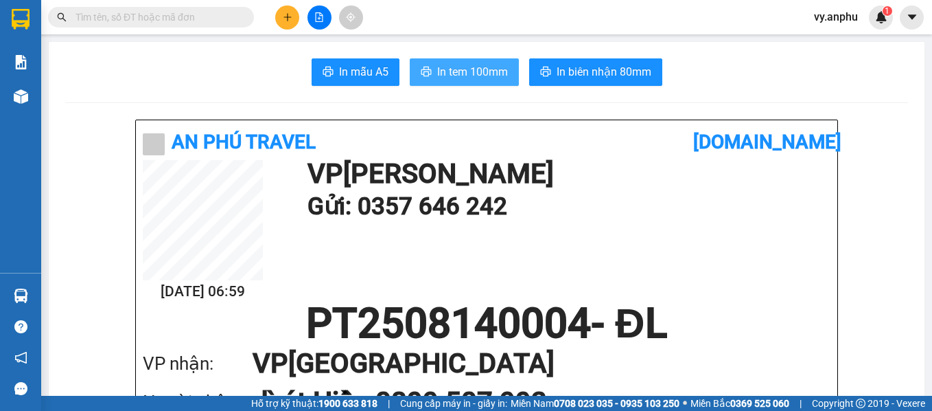
click at [475, 80] on span "In tem 100mm" at bounding box center [472, 71] width 71 height 17
click at [494, 71] on span "In tem 100mm" at bounding box center [472, 71] width 71 height 17
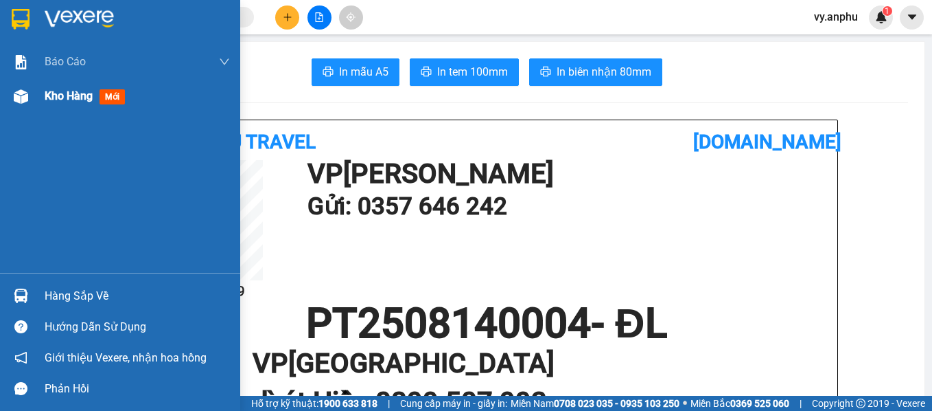
click at [54, 106] on div "Kho hàng mới" at bounding box center [137, 96] width 185 height 34
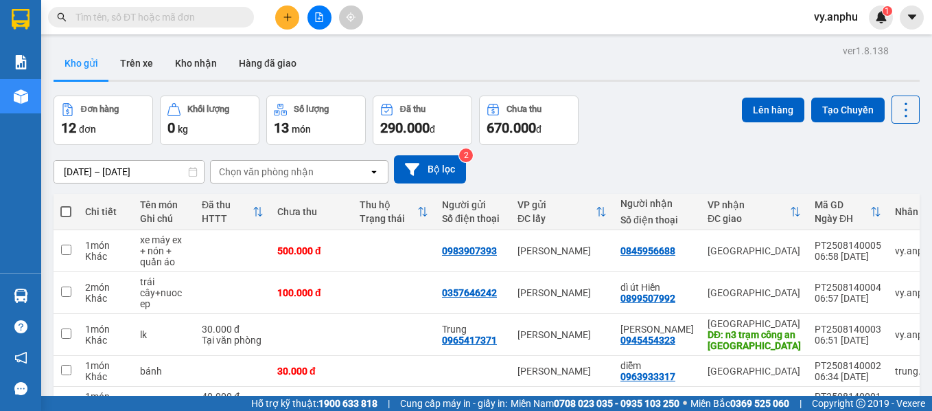
click at [131, 17] on input "text" at bounding box center [157, 17] width 162 height 15
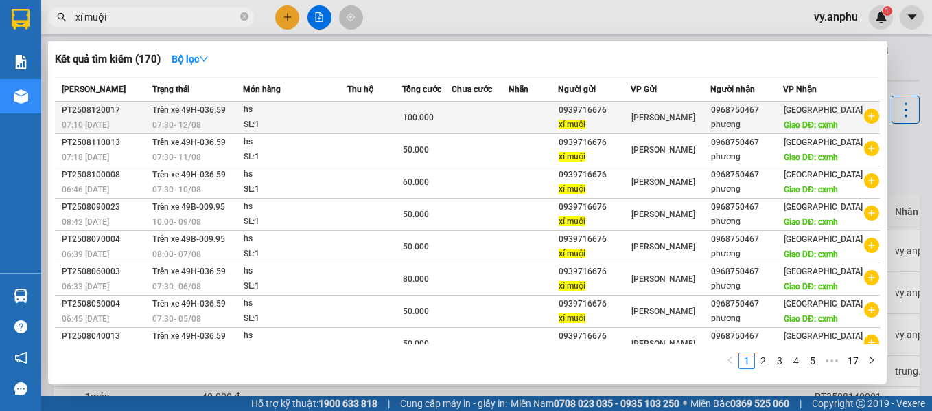
type input "xí muội"
click at [864, 122] on icon "plus-circle" at bounding box center [871, 115] width 15 height 15
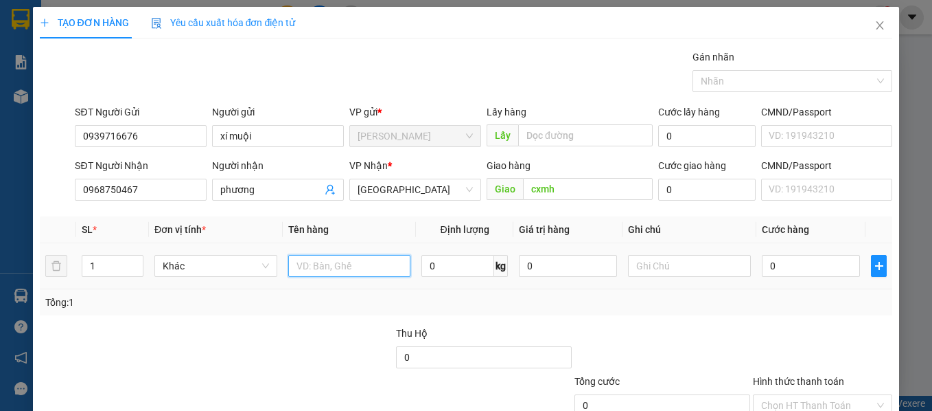
click at [334, 266] on input "text" at bounding box center [349, 266] width 123 height 22
type input "hs"
click at [818, 273] on input "0" at bounding box center [811, 266] width 98 height 22
type input "6"
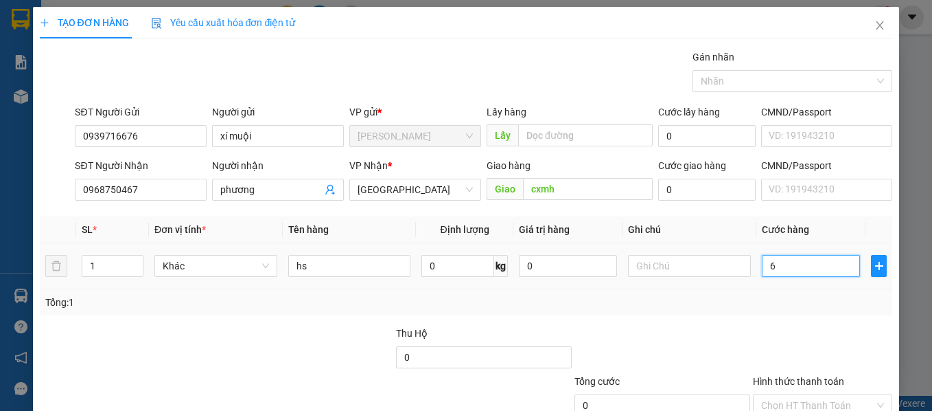
type input "6"
type input "60"
type input "60.000"
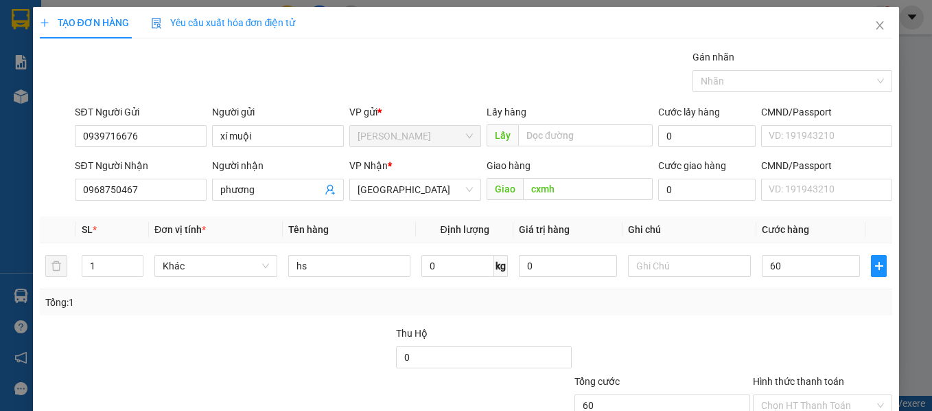
type input "60.000"
click at [837, 325] on div at bounding box center [823, 349] width 143 height 48
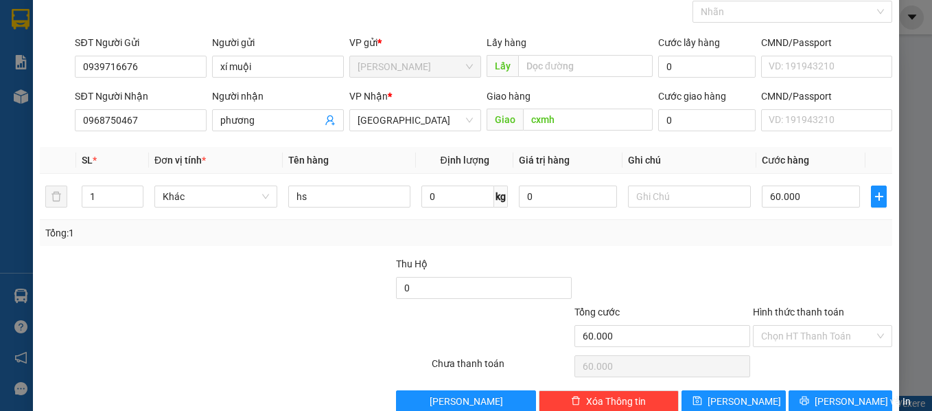
scroll to position [97, 0]
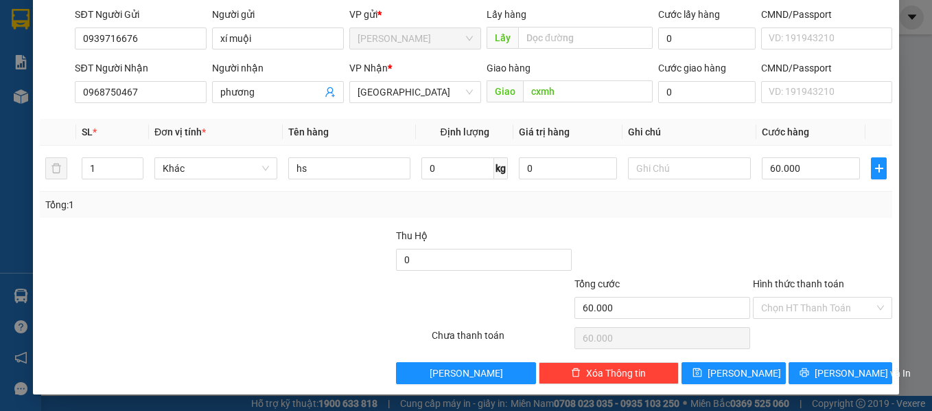
drag, startPoint x: 794, startPoint y: 307, endPoint x: 794, endPoint y: 320, distance: 13.1
click at [794, 308] on input "Hình thức thanh toán" at bounding box center [818, 307] width 114 height 21
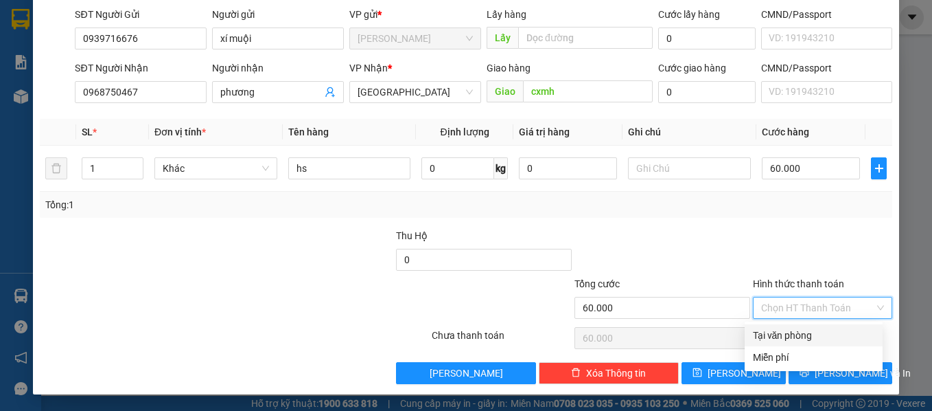
click at [792, 333] on div "Tại văn phòng" at bounding box center [814, 335] width 122 height 15
type input "0"
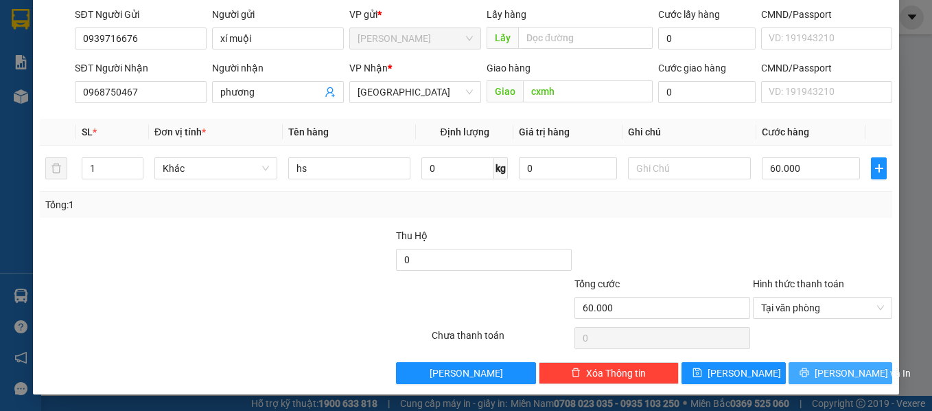
click at [827, 378] on span "Lưu và In" at bounding box center [863, 372] width 96 height 15
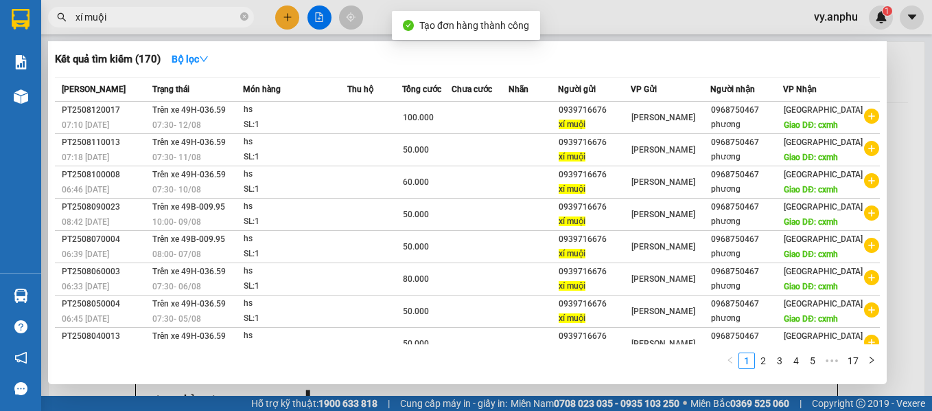
drag, startPoint x: 596, startPoint y: 395, endPoint x: 589, endPoint y: 391, distance: 7.7
click at [593, 393] on div at bounding box center [466, 205] width 932 height 411
click at [115, 17] on input "xí muội" at bounding box center [157, 17] width 162 height 15
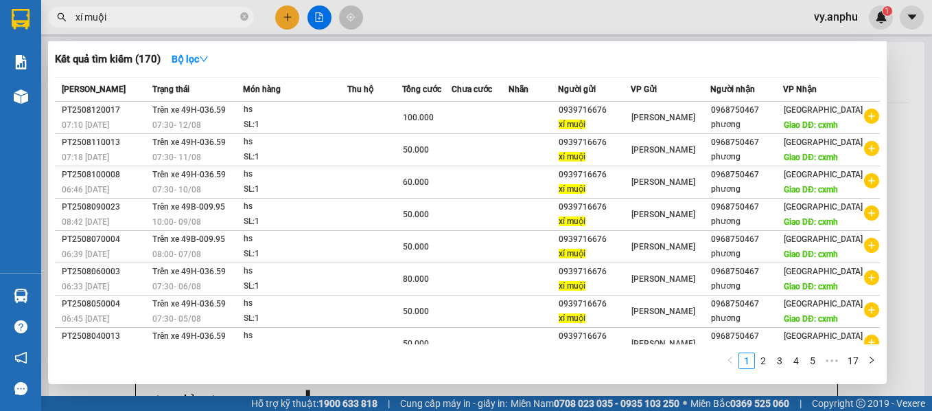
click at [115, 17] on input "xí muội" at bounding box center [157, 17] width 162 height 15
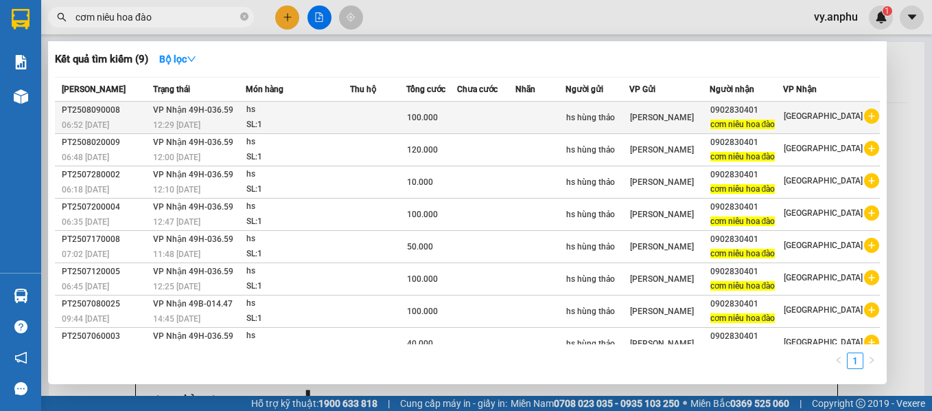
type input "cơm niêu hoa đào"
click at [864, 117] on icon "plus-circle" at bounding box center [871, 115] width 15 height 15
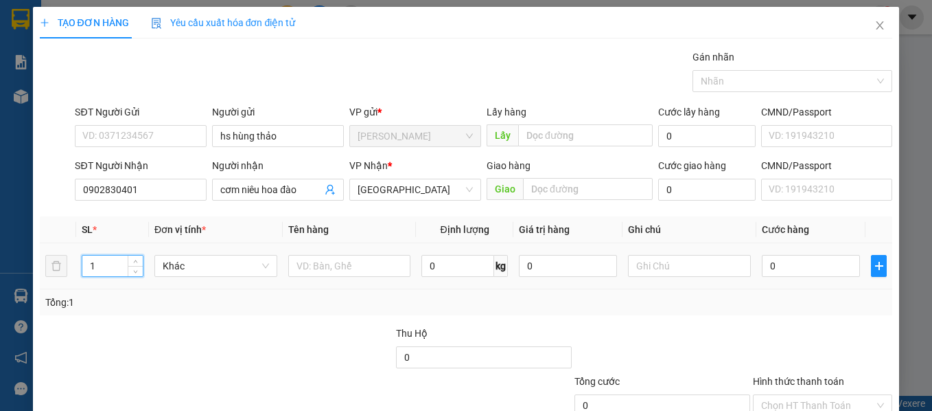
click at [60, 270] on tr "1 Khác 0 kg 0 0" at bounding box center [466, 266] width 853 height 46
type input "2"
click at [326, 256] on input "text" at bounding box center [349, 266] width 123 height 22
type input "hs"
click at [788, 273] on input "0" at bounding box center [811, 266] width 98 height 22
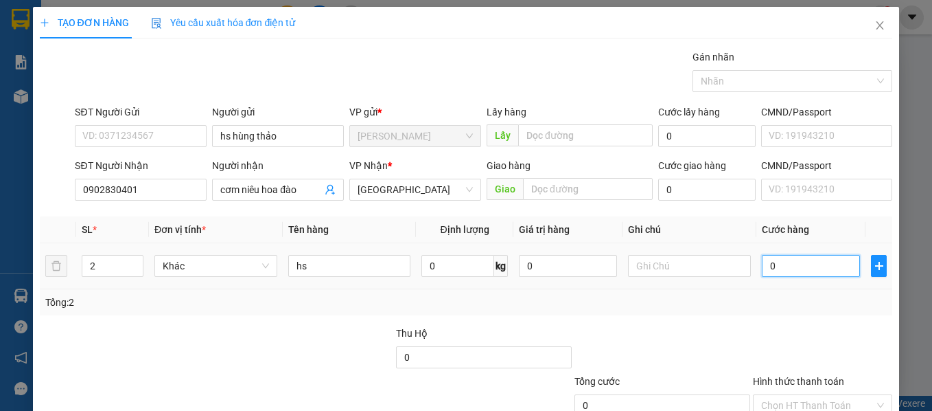
type input "1"
type input "10"
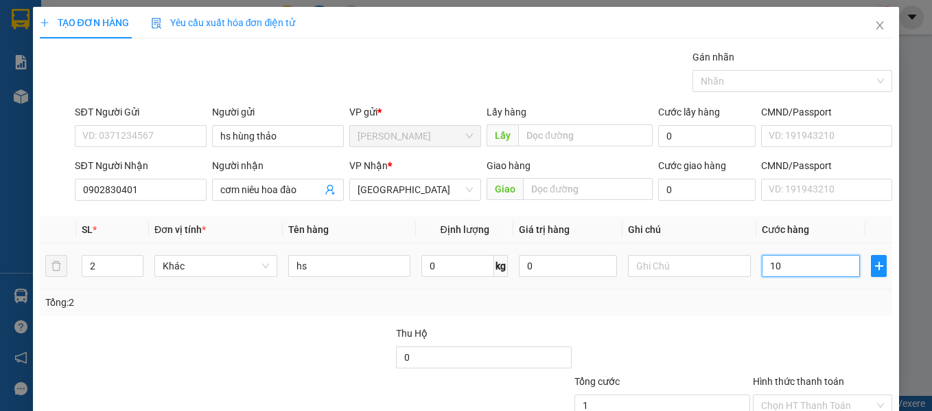
type input "10"
type input "100"
type input "100.000"
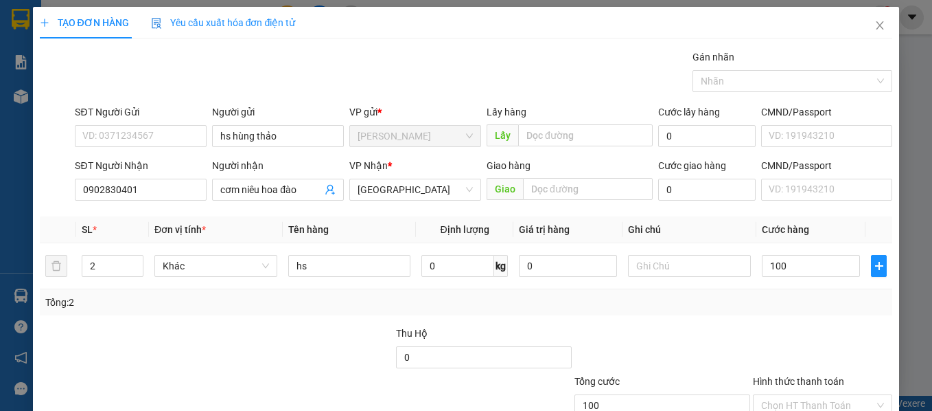
type input "100.000"
click at [845, 363] on div at bounding box center [823, 349] width 143 height 48
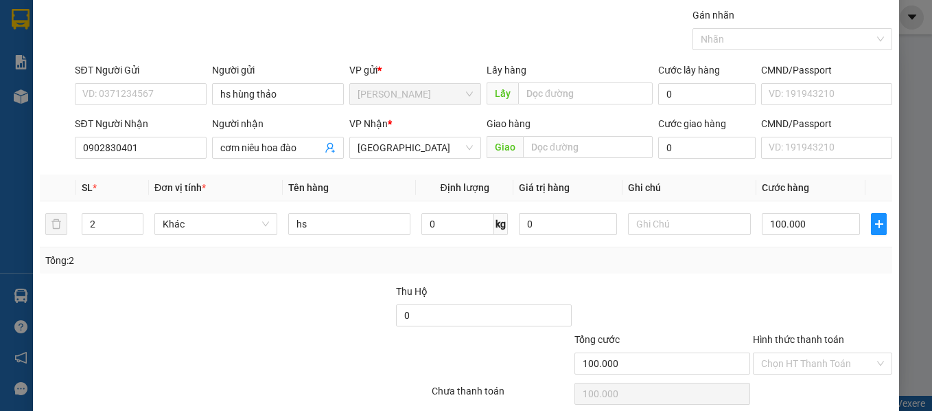
scroll to position [97, 0]
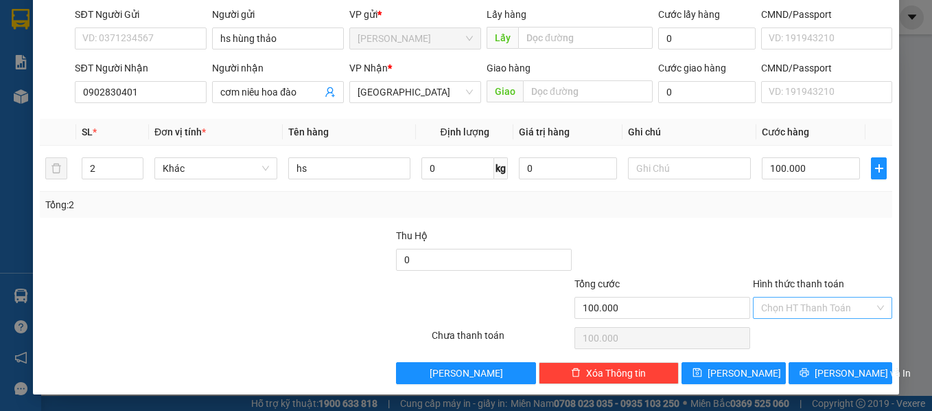
click at [802, 312] on input "Hình thức thanh toán" at bounding box center [818, 307] width 114 height 21
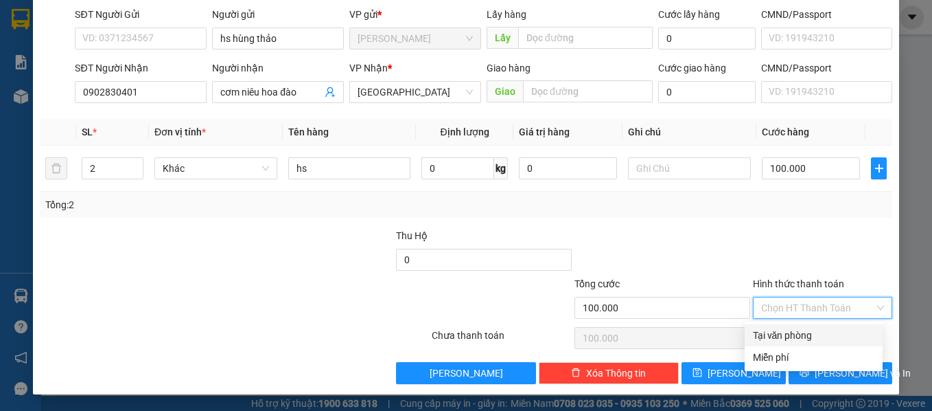
drag, startPoint x: 788, startPoint y: 315, endPoint x: 792, endPoint y: 332, distance: 17.2
click at [787, 316] on input "Hình thức thanh toán" at bounding box center [818, 307] width 114 height 21
click at [792, 332] on div "Tại văn phòng" at bounding box center [814, 335] width 122 height 15
type input "0"
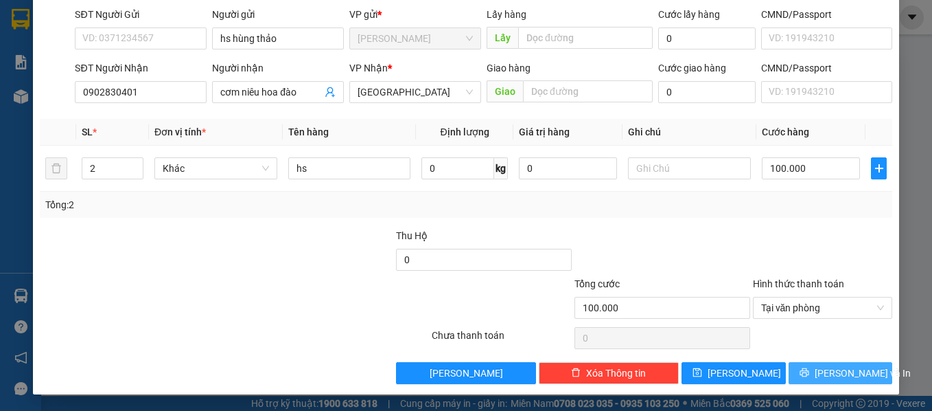
click at [818, 366] on button "Lưu và In" at bounding box center [841, 373] width 104 height 22
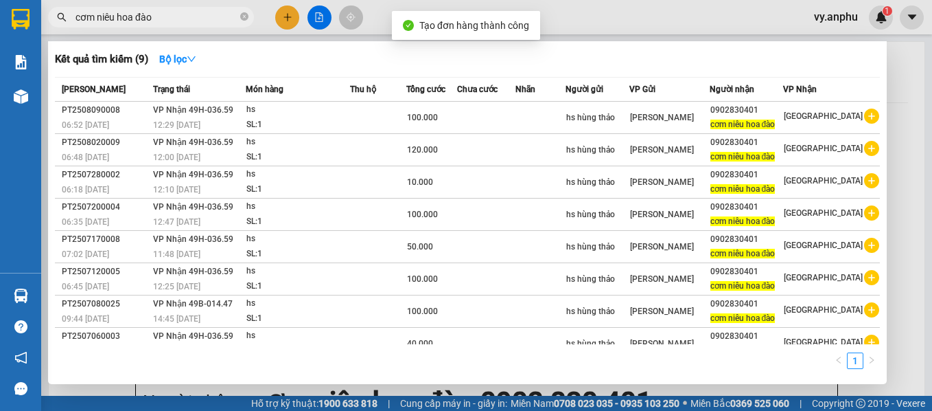
click at [160, 23] on input "cơm niêu hoa đào" at bounding box center [157, 17] width 162 height 15
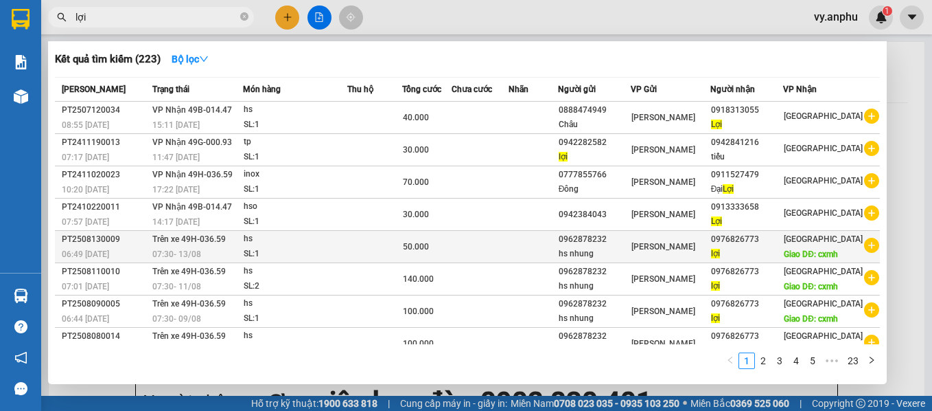
type input "lợi"
click at [866, 253] on icon "plus-circle" at bounding box center [871, 245] width 15 height 15
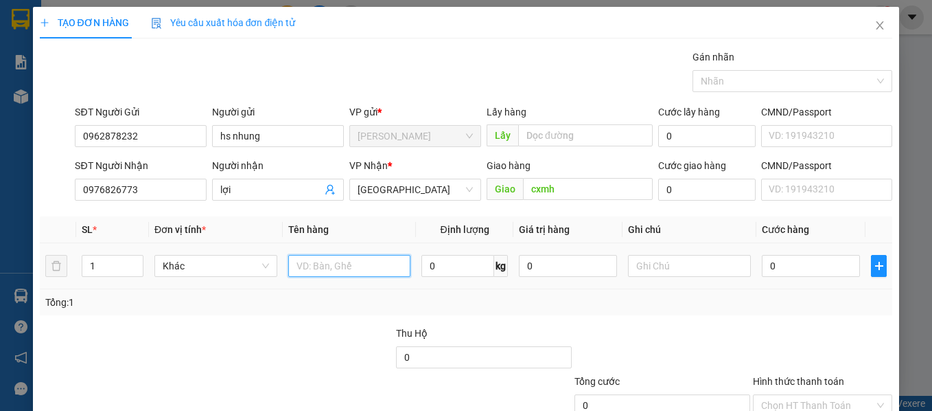
click at [336, 275] on input "text" at bounding box center [349, 266] width 123 height 22
type input "hs"
click at [779, 266] on input "0" at bounding box center [811, 266] width 98 height 22
type input "4"
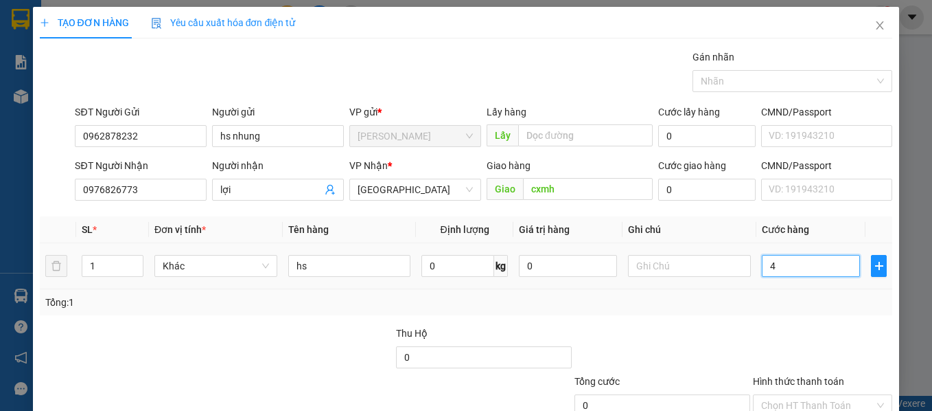
type input "4"
type input "40"
type input "40.000"
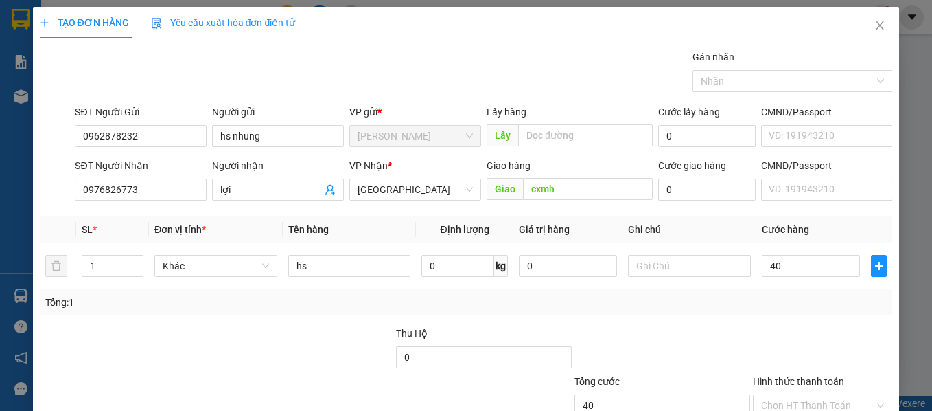
type input "40.000"
click at [784, 306] on div "Tổng: 1" at bounding box center [466, 302] width 842 height 15
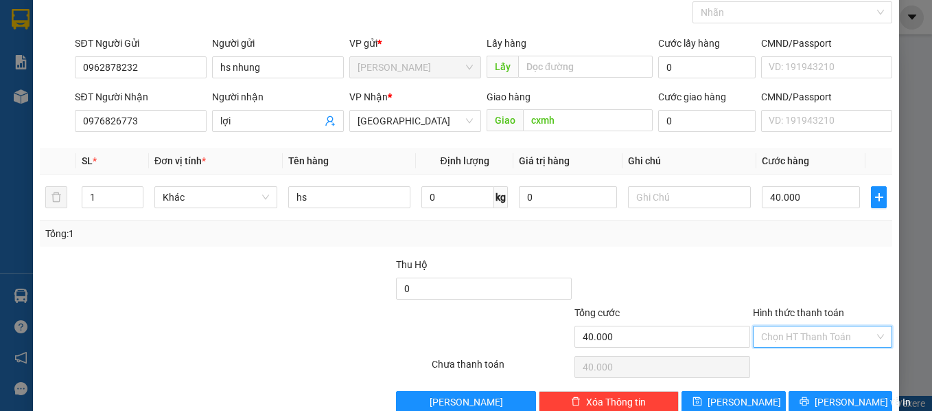
click at [803, 331] on input "Hình thức thanh toán" at bounding box center [818, 336] width 114 height 21
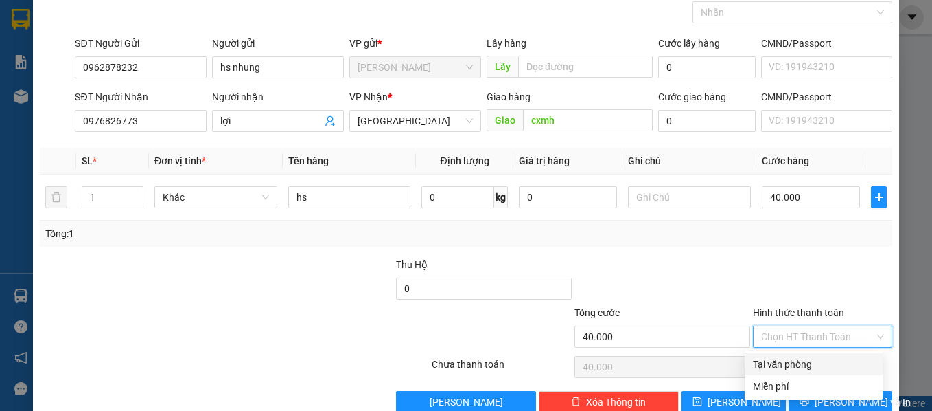
scroll to position [97, 0]
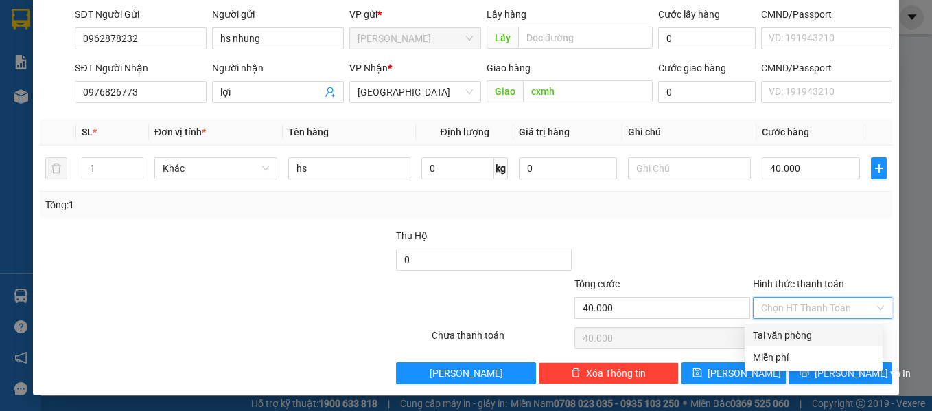
click at [799, 336] on div "Tại văn phòng" at bounding box center [814, 335] width 122 height 15
type input "0"
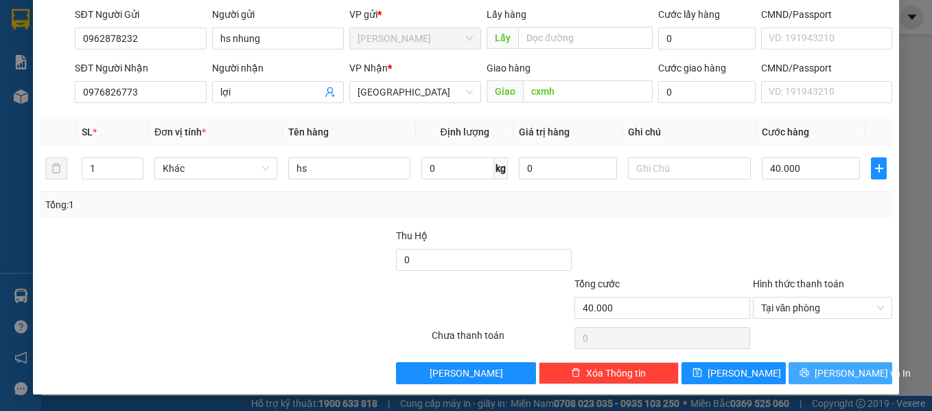
click at [816, 372] on button "Lưu và In" at bounding box center [841, 373] width 104 height 22
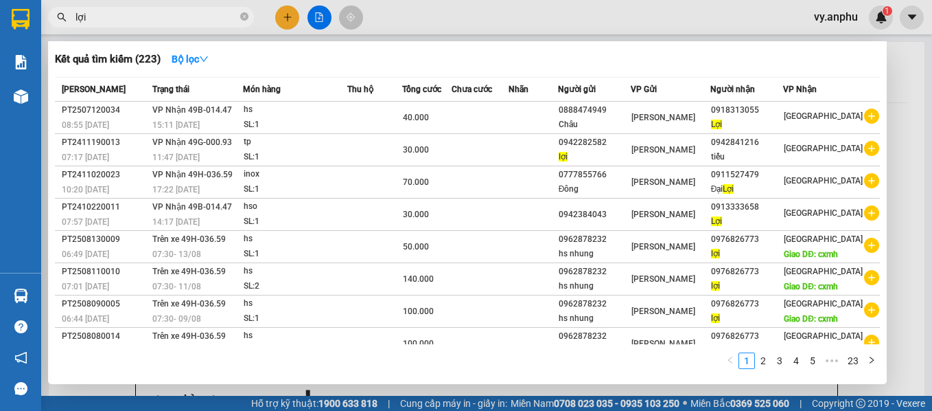
click at [285, 24] on div at bounding box center [466, 205] width 932 height 411
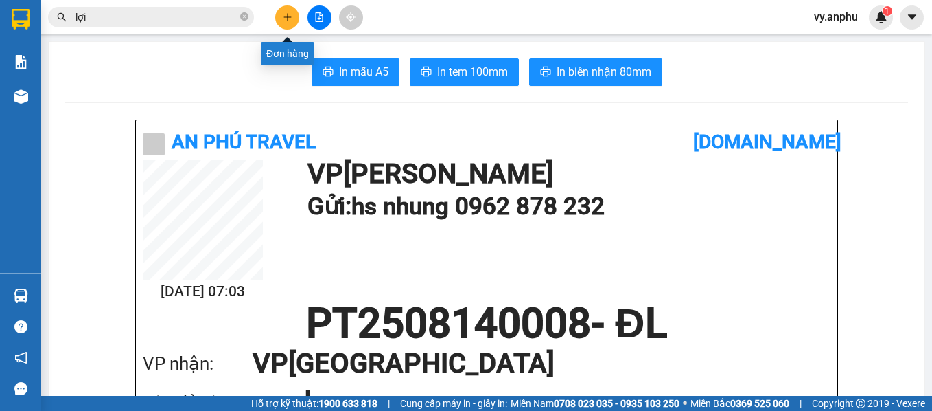
click at [286, 24] on button at bounding box center [287, 17] width 24 height 24
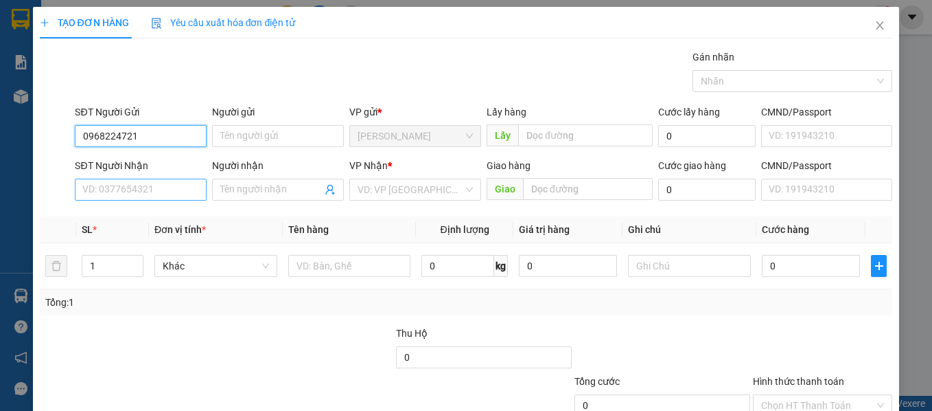
type input "0968224721"
click at [185, 185] on input "SĐT Người Nhận" at bounding box center [141, 190] width 132 height 22
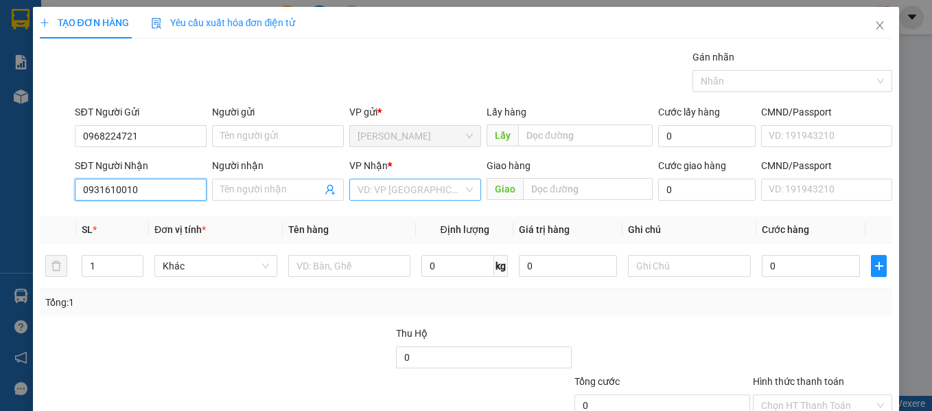
type input "0931610010"
click at [368, 181] on input "search" at bounding box center [411, 189] width 106 height 21
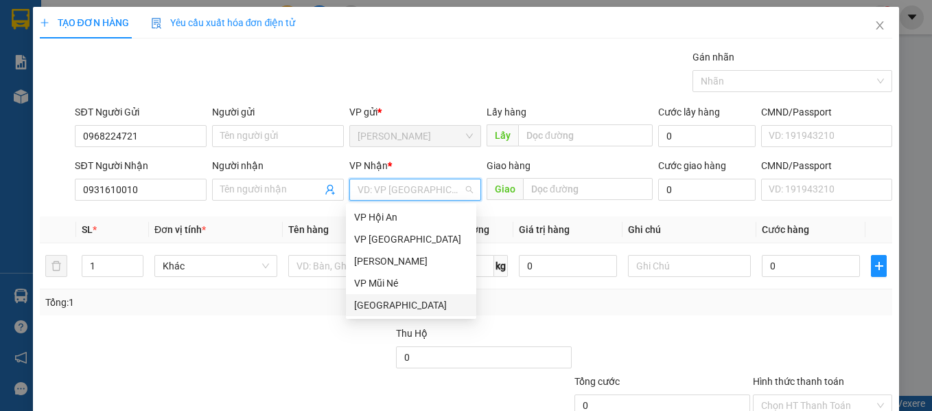
click at [363, 301] on div "[GEOGRAPHIC_DATA]" at bounding box center [411, 304] width 114 height 15
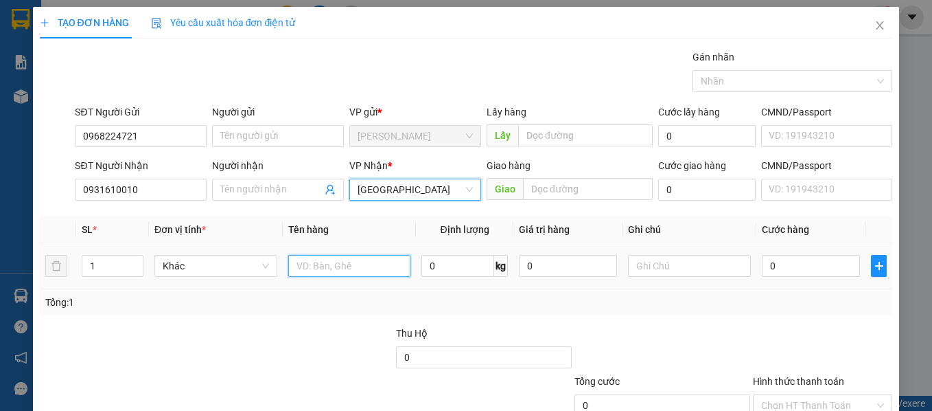
click at [306, 267] on input "text" at bounding box center [349, 266] width 123 height 22
type input "hso"
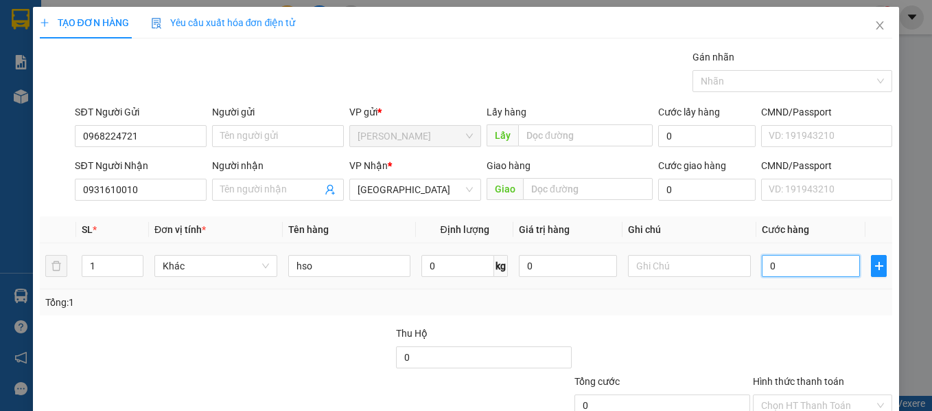
click at [816, 267] on input "0" at bounding box center [811, 266] width 98 height 22
type input "3"
type input "30"
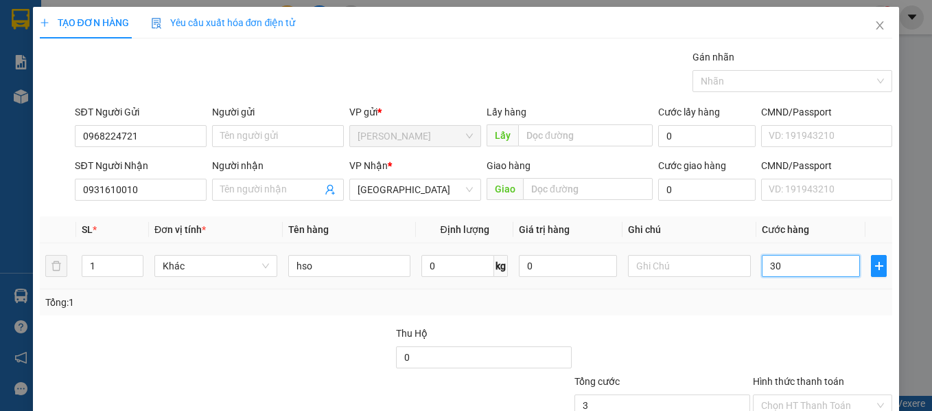
type input "30"
type input "30.000"
click at [810, 282] on td "30.000" at bounding box center [811, 266] width 109 height 46
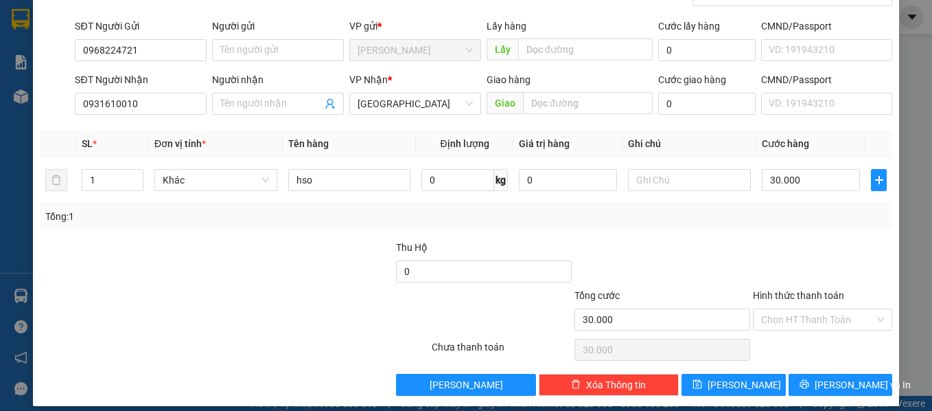
scroll to position [97, 0]
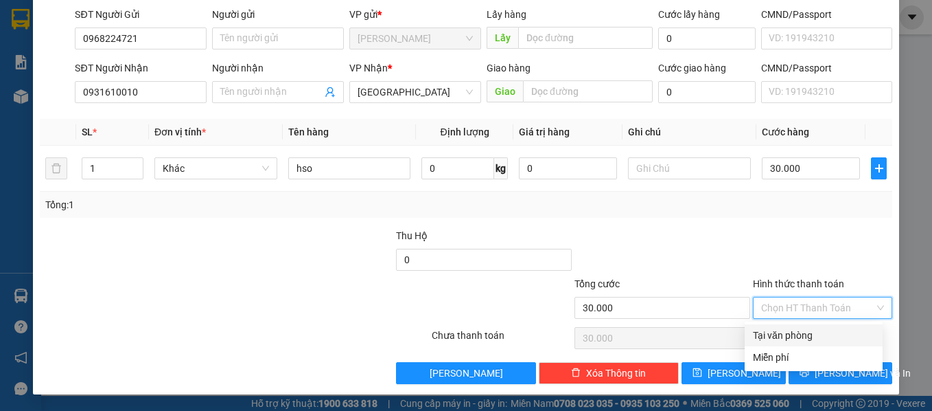
click at [824, 313] on input "Hình thức thanh toán" at bounding box center [818, 307] width 114 height 21
click at [820, 329] on div "Tại văn phòng" at bounding box center [814, 335] width 122 height 15
type input "0"
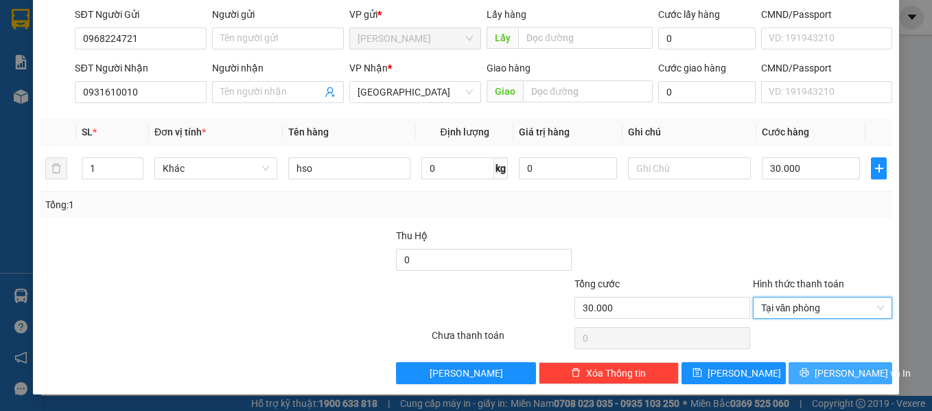
click at [853, 369] on span "Lưu và In" at bounding box center [863, 372] width 96 height 15
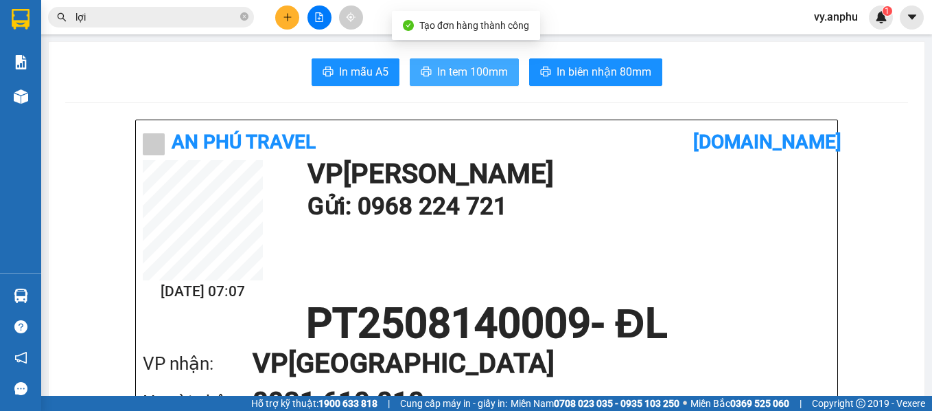
click at [498, 68] on span "In tem 100mm" at bounding box center [472, 71] width 71 height 17
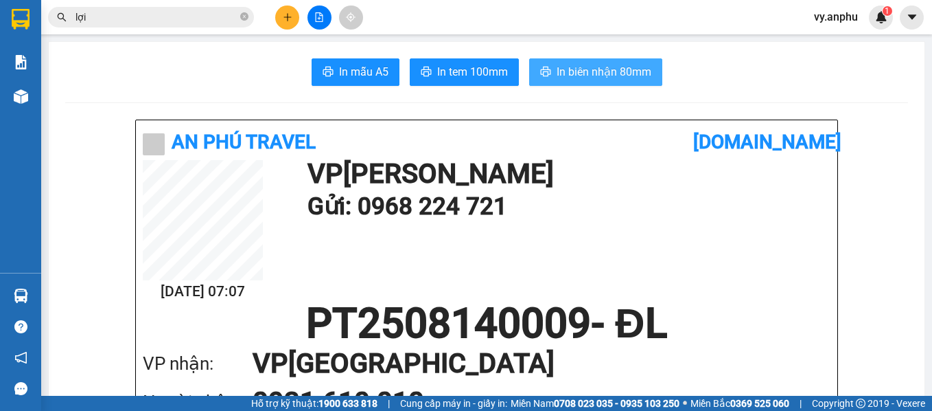
click at [572, 73] on span "In biên nhận 80mm" at bounding box center [604, 71] width 95 height 17
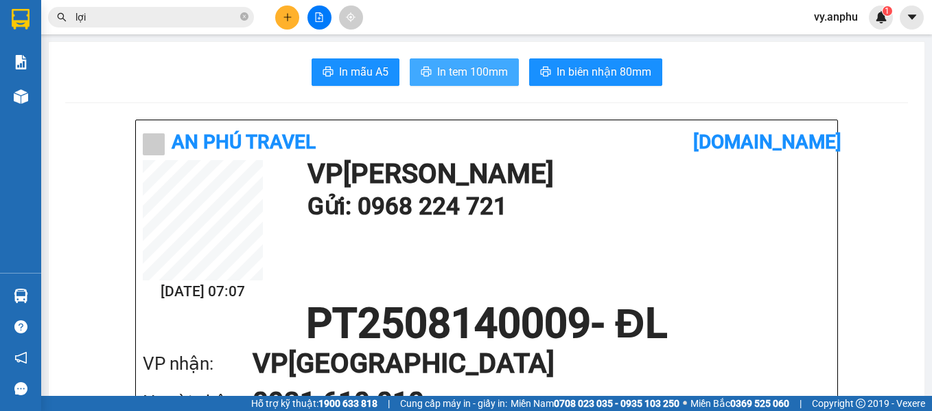
click at [490, 76] on span "In tem 100mm" at bounding box center [472, 71] width 71 height 17
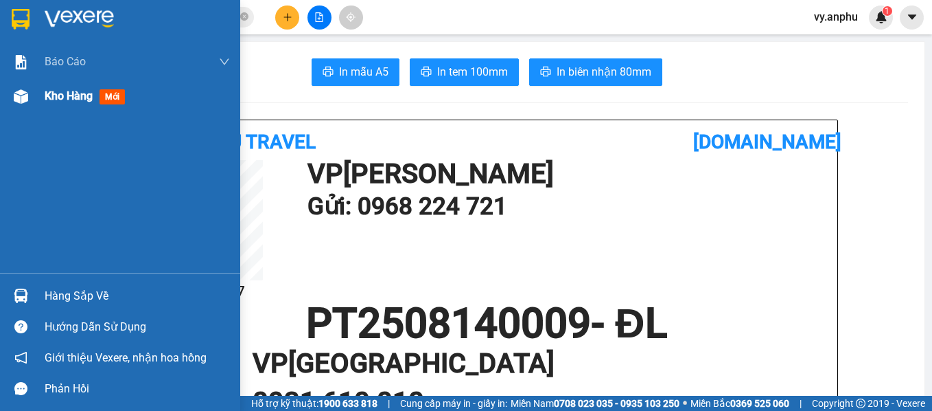
drag, startPoint x: 106, startPoint y: 105, endPoint x: 80, endPoint y: 87, distance: 32.2
click at [106, 104] on div "Kho hàng mới" at bounding box center [137, 96] width 185 height 34
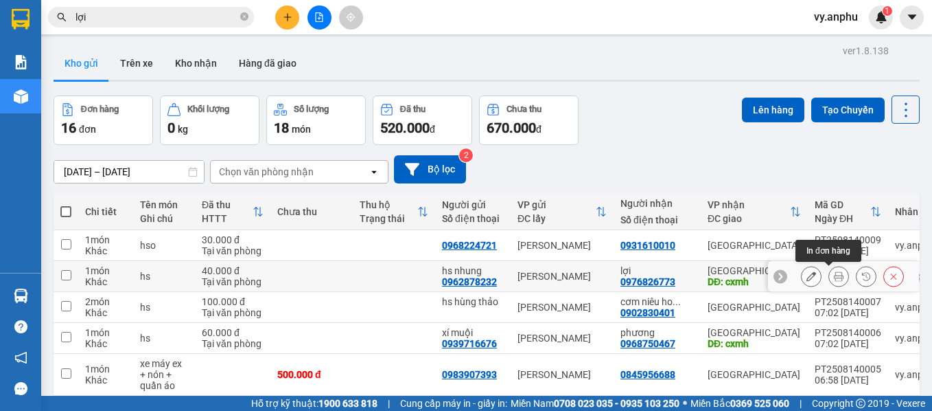
click at [834, 278] on icon at bounding box center [839, 276] width 10 height 10
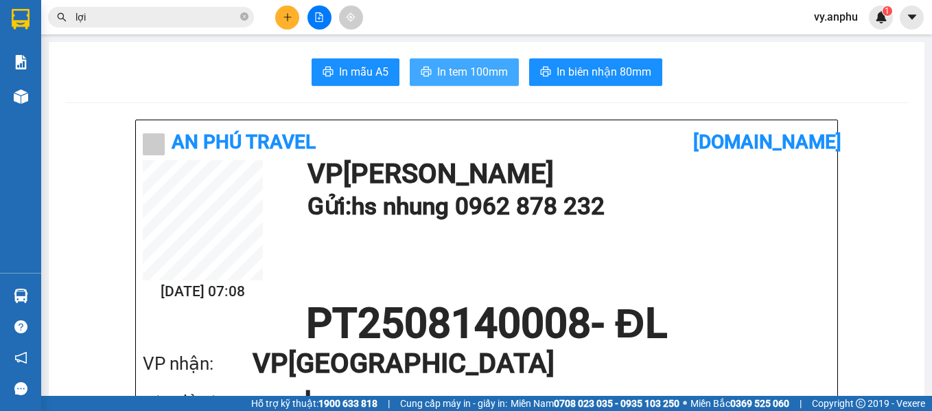
click at [460, 78] on span "In tem 100mm" at bounding box center [472, 71] width 71 height 17
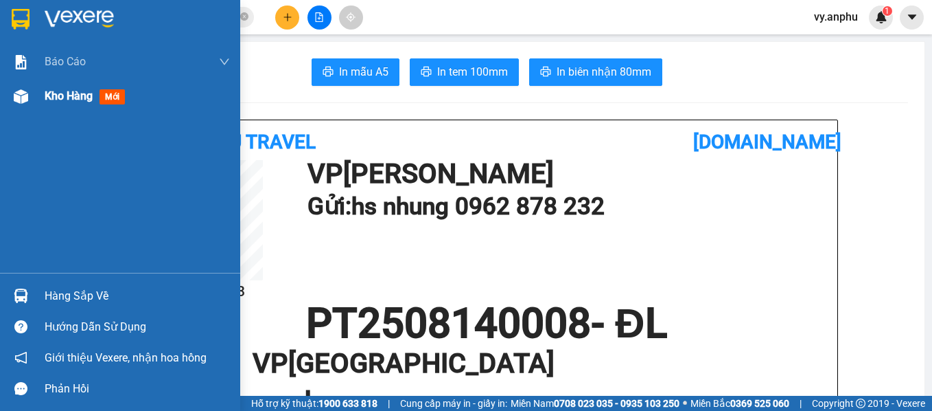
click at [45, 101] on span "Kho hàng" at bounding box center [69, 95] width 48 height 13
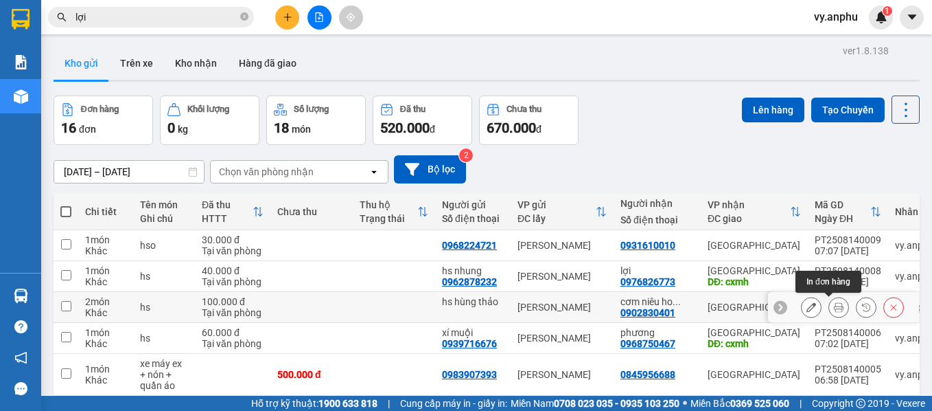
click at [833, 300] on button at bounding box center [838, 307] width 19 height 24
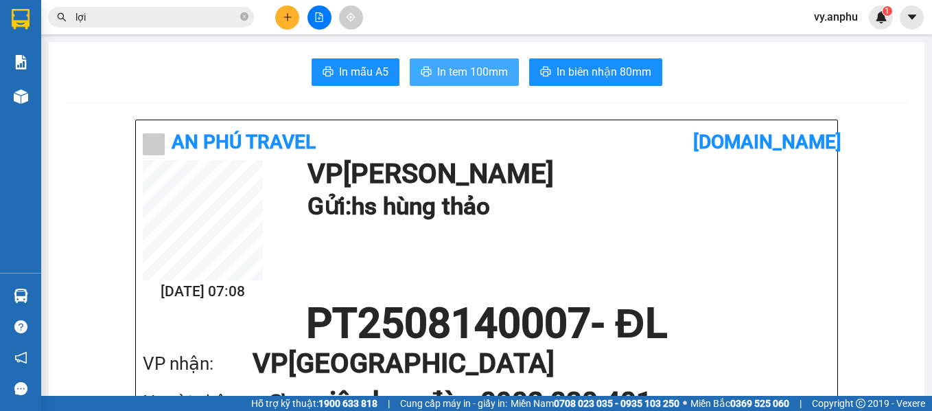
click at [454, 65] on span "In tem 100mm" at bounding box center [472, 71] width 71 height 17
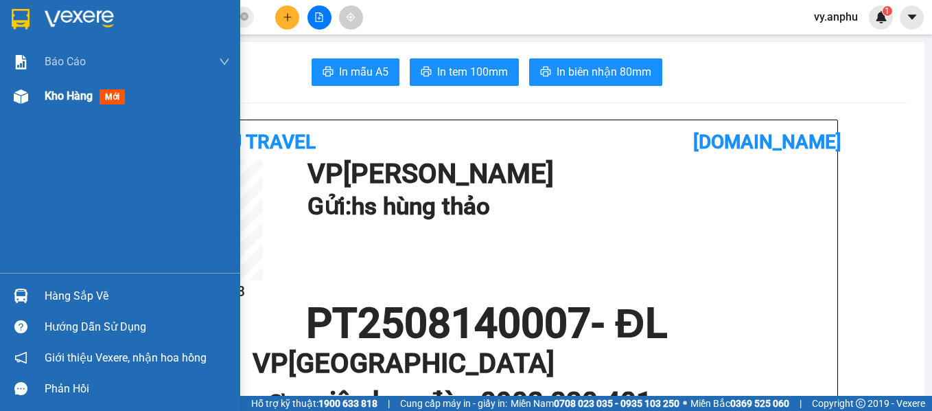
click at [46, 94] on span "Kho hàng" at bounding box center [69, 95] width 48 height 13
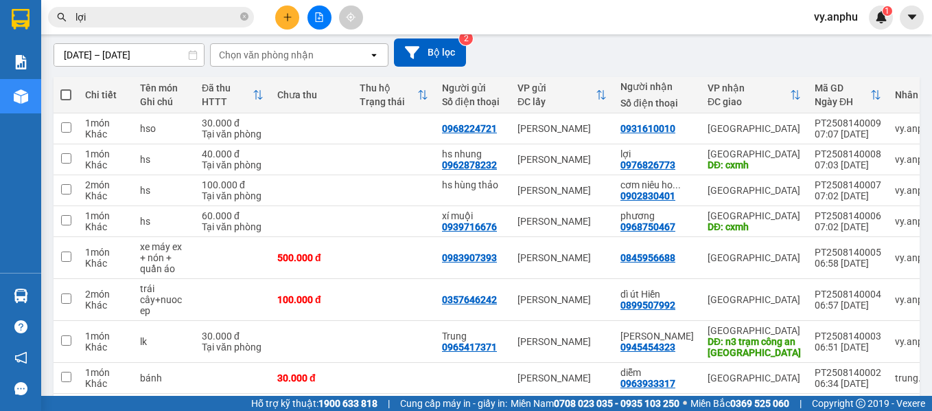
scroll to position [137, 0]
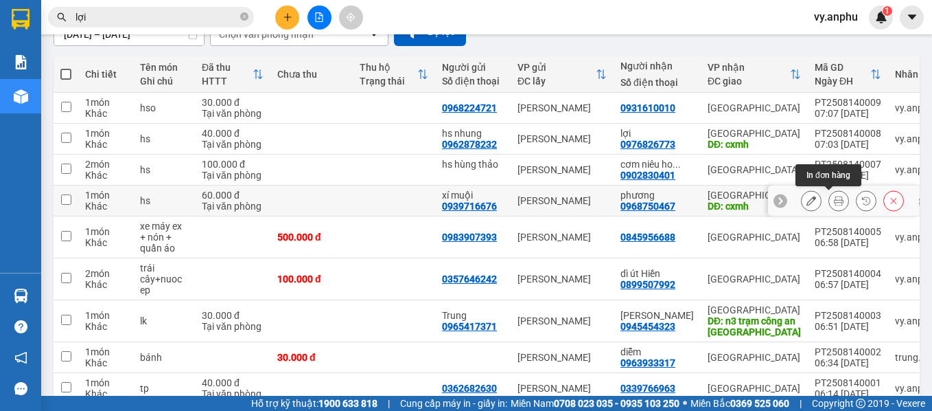
click at [834, 199] on icon at bounding box center [839, 201] width 10 height 10
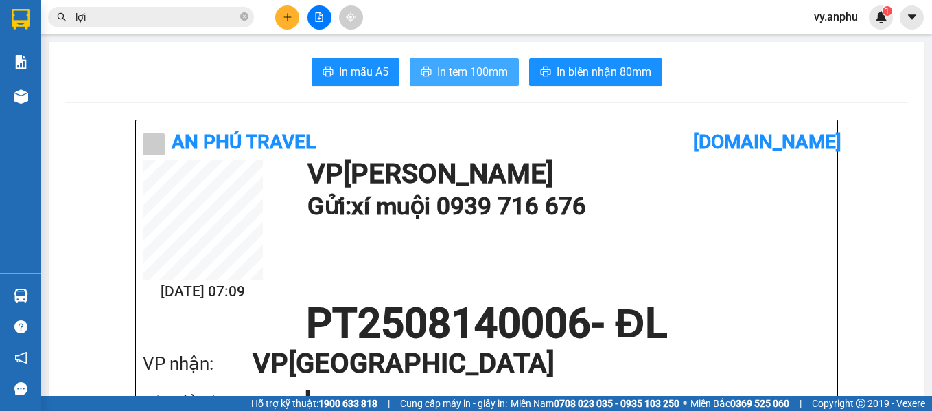
click at [474, 70] on span "In tem 100mm" at bounding box center [472, 71] width 71 height 17
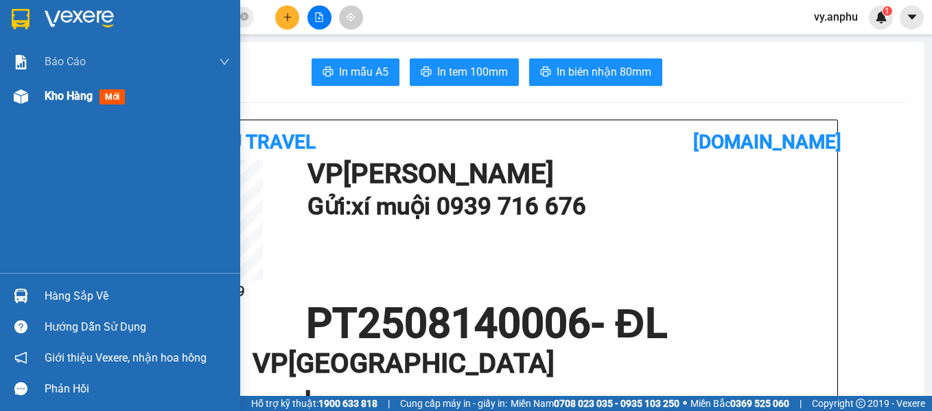
click at [71, 104] on div "Kho hàng mới" at bounding box center [88, 95] width 86 height 17
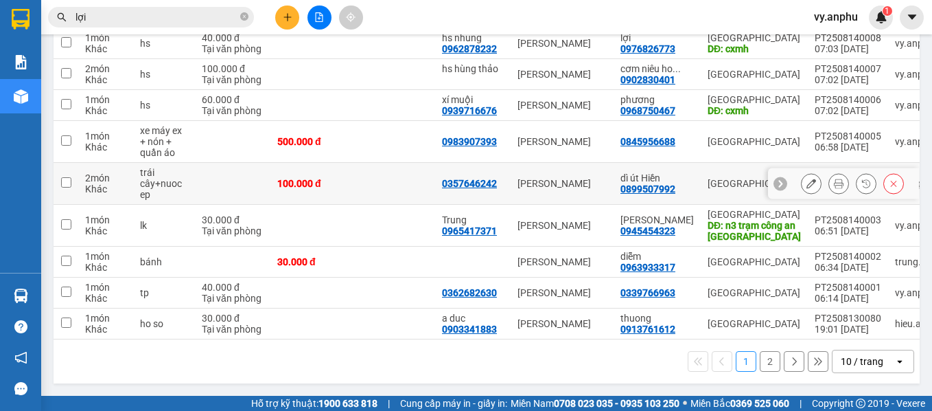
scroll to position [238, 0]
click at [856, 366] on div "10 / trang" at bounding box center [862, 361] width 43 height 14
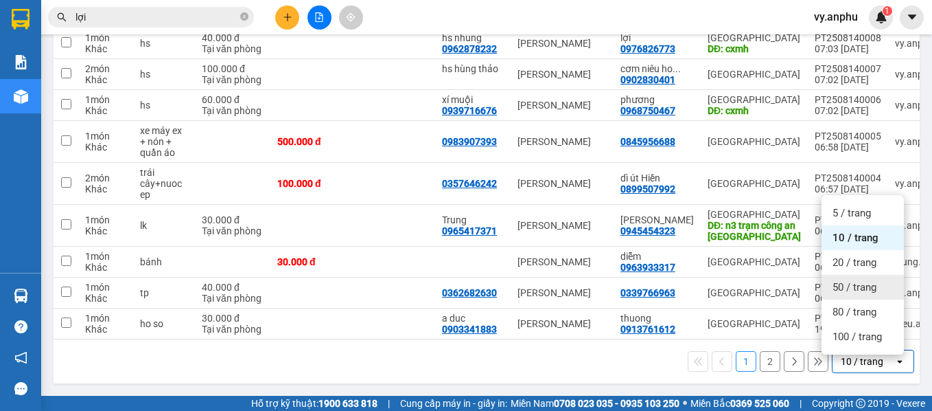
drag, startPoint x: 855, startPoint y: 284, endPoint x: 842, endPoint y: 273, distance: 16.1
click at [855, 284] on span "50 / trang" at bounding box center [855, 287] width 44 height 14
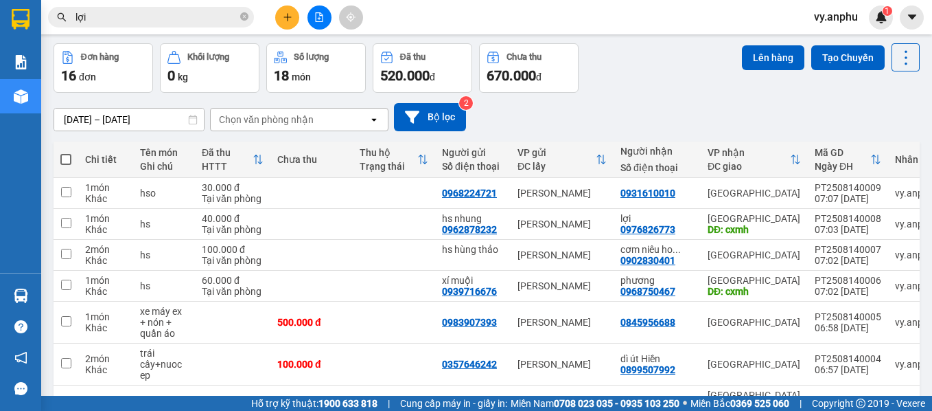
scroll to position [32, 0]
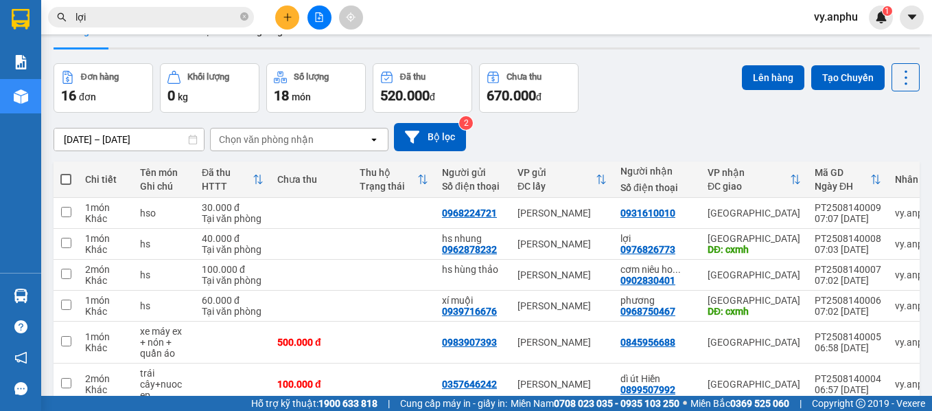
click at [67, 184] on span at bounding box center [65, 179] width 11 height 11
click at [66, 172] on input "checkbox" at bounding box center [66, 172] width 0 height 0
checkbox input "true"
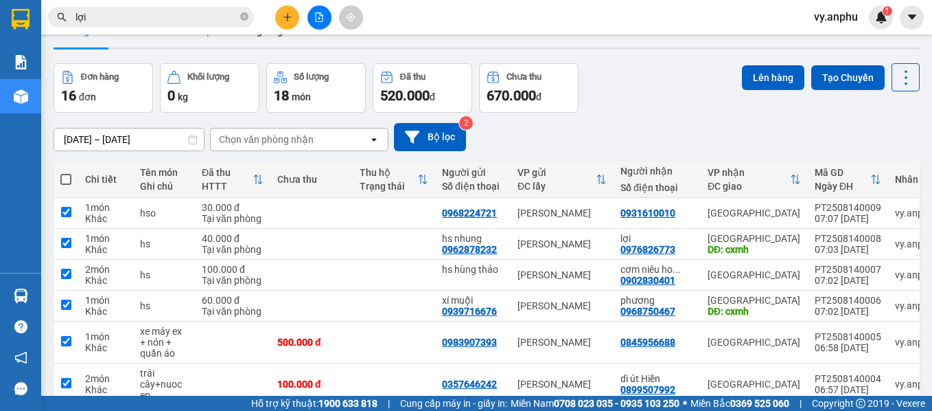
checkbox input "true"
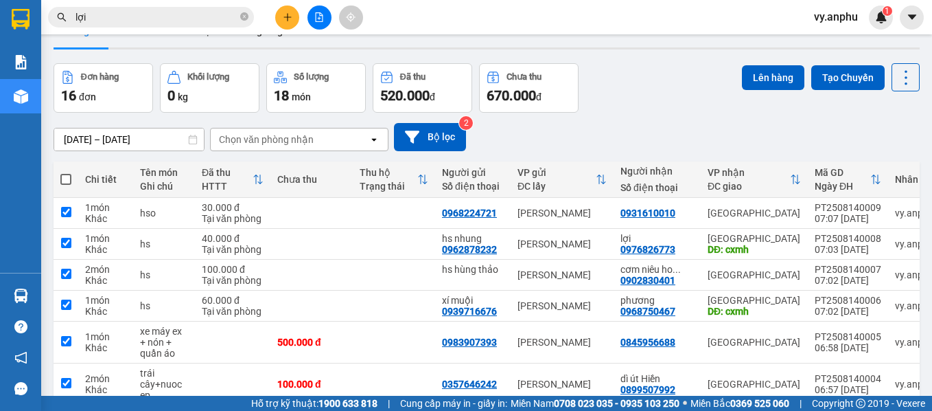
checkbox input "true"
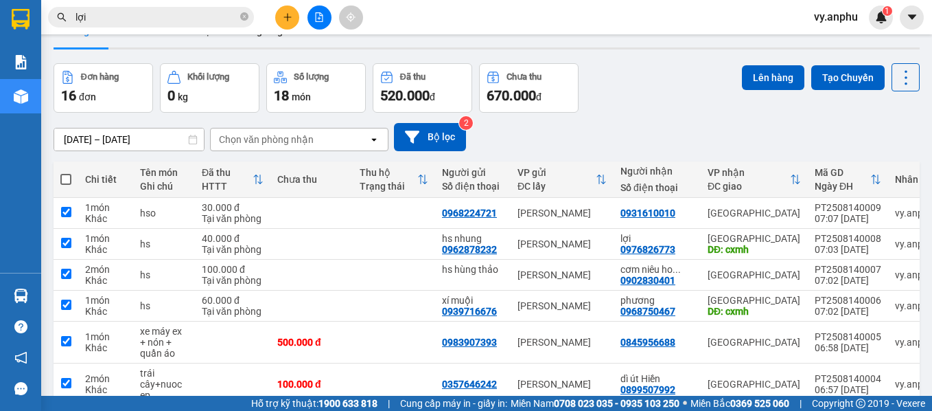
checkbox input "true"
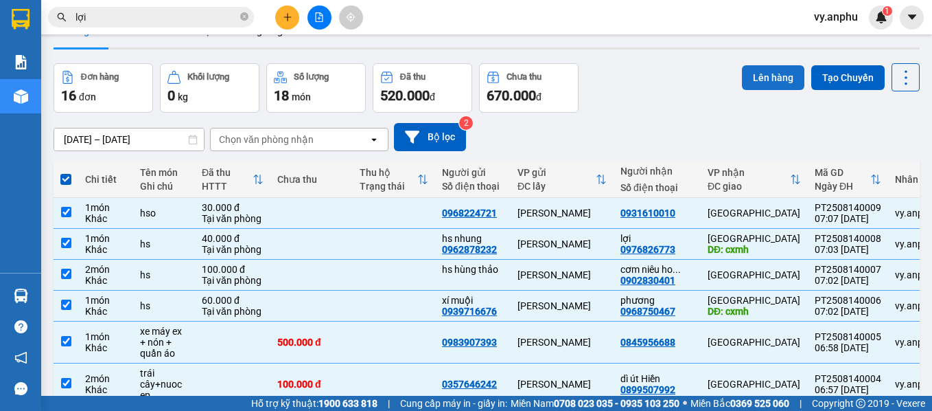
click at [772, 84] on button "Lên hàng" at bounding box center [773, 77] width 62 height 25
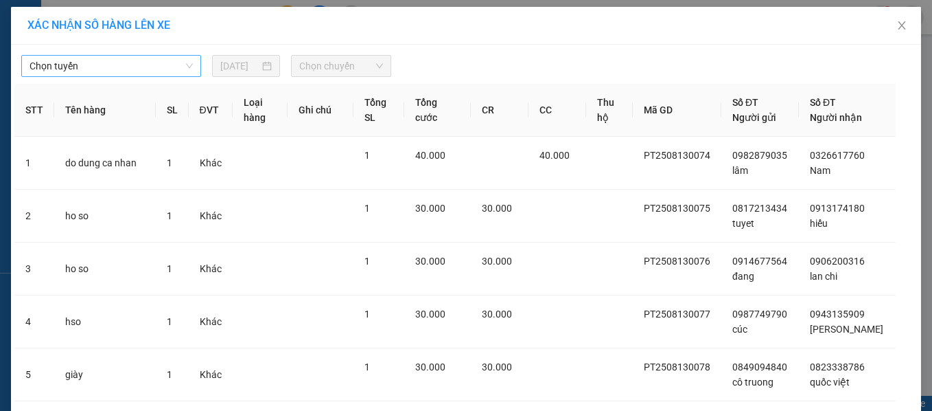
click at [172, 71] on span "Chọn tuyến" at bounding box center [111, 66] width 163 height 21
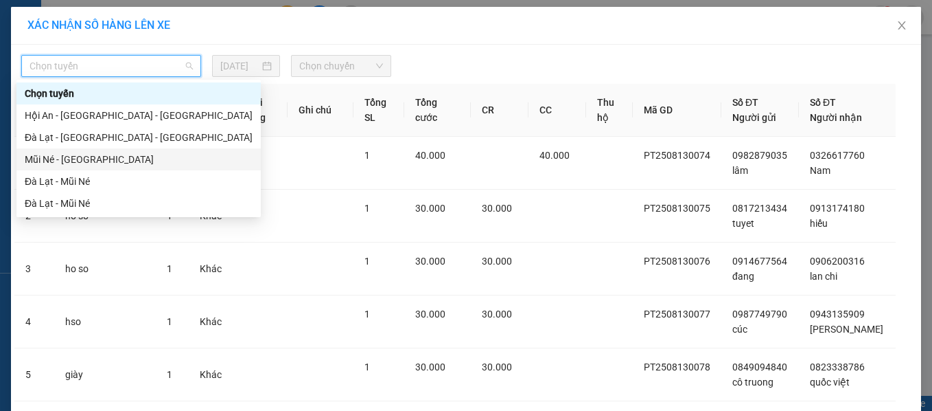
click at [80, 152] on div "Mũi Né - Đà Lạt" at bounding box center [139, 159] width 228 height 15
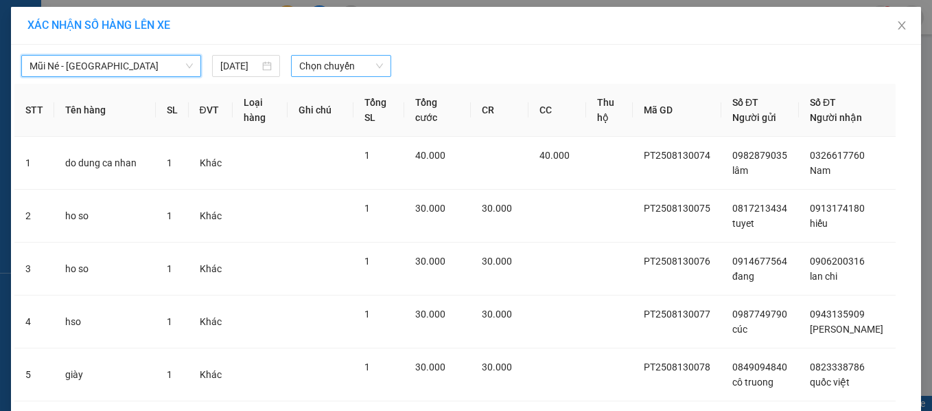
click at [314, 70] on span "Chọn chuyến" at bounding box center [341, 66] width 84 height 21
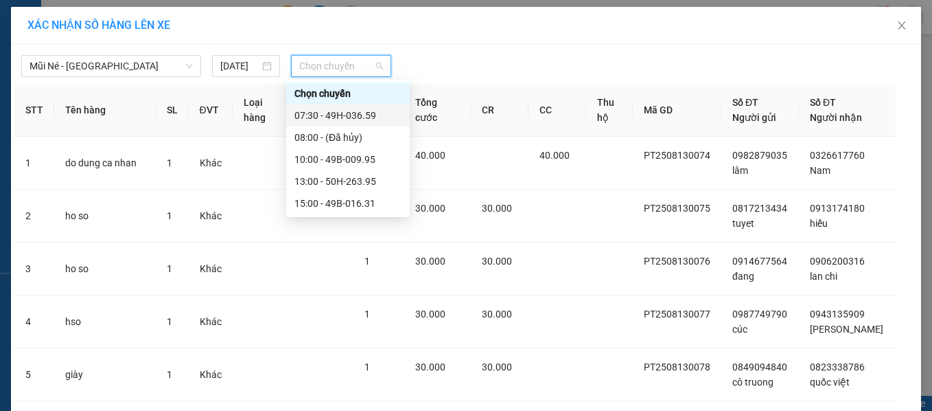
click at [319, 113] on div "07:30 - 49H-036.59" at bounding box center [348, 115] width 107 height 15
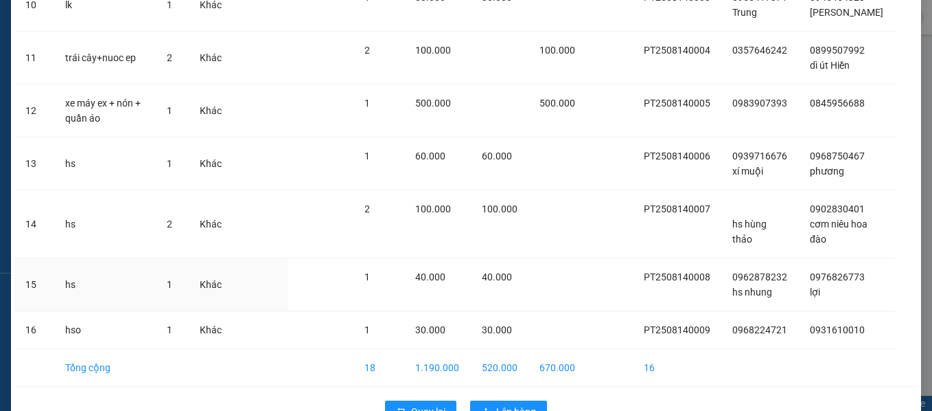
scroll to position [665, 0]
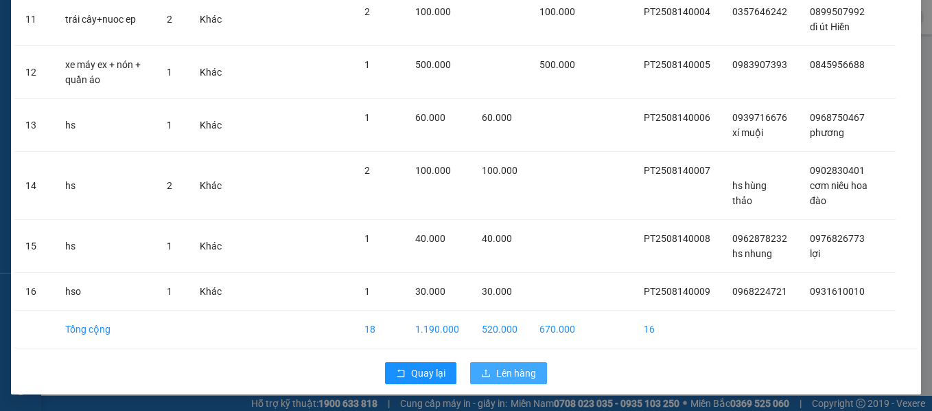
click at [521, 368] on span "Lên hàng" at bounding box center [516, 372] width 40 height 15
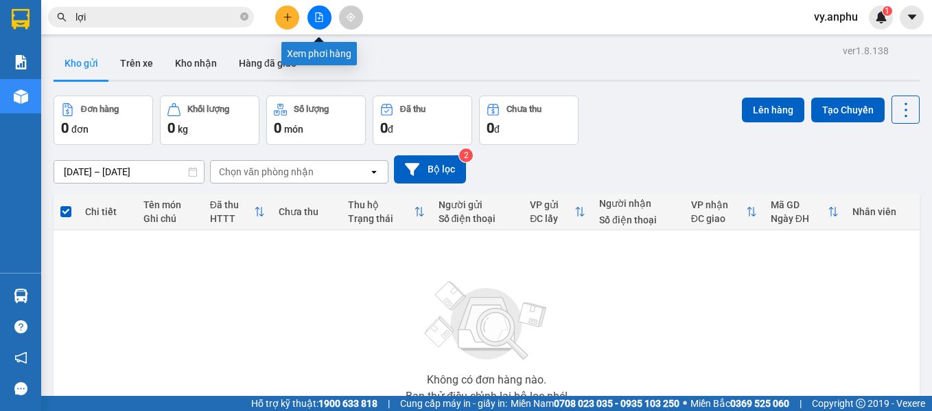
click at [323, 12] on icon "file-add" at bounding box center [319, 17] width 10 height 10
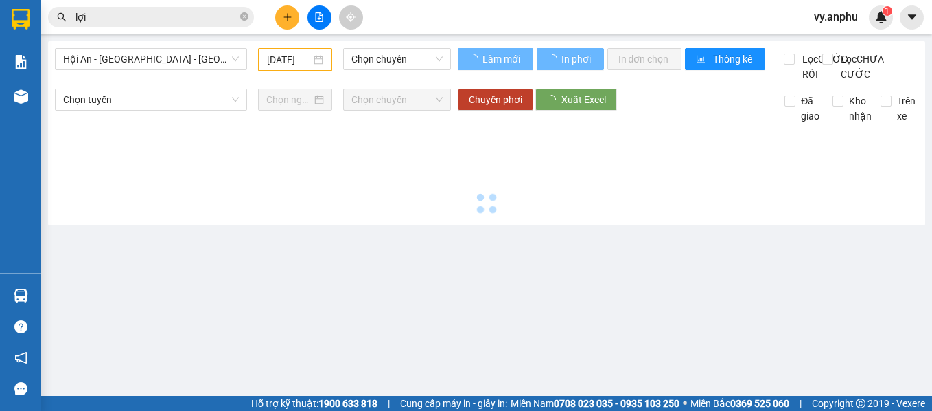
type input "14/08/2025"
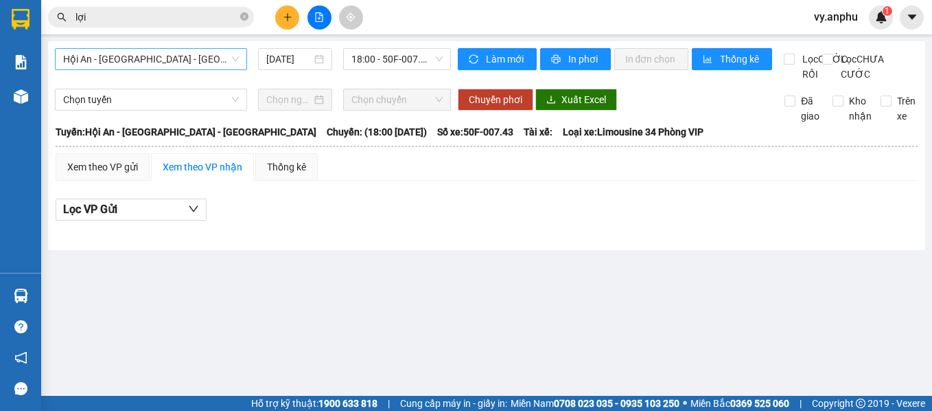
drag, startPoint x: 145, startPoint y: 55, endPoint x: 114, endPoint y: 134, distance: 84.8
click at [145, 54] on span "Hội An - Nha Trang - Đà Lạt" at bounding box center [151, 59] width 176 height 21
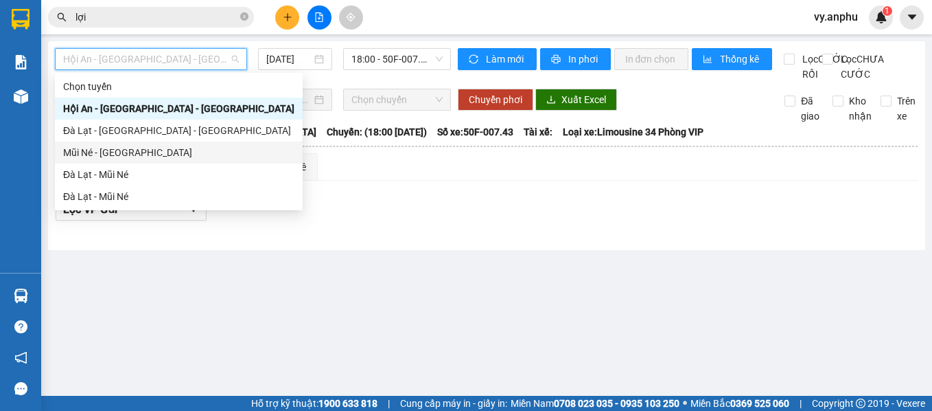
click at [122, 145] on div "Mũi Né - Đà Lạt" at bounding box center [178, 152] width 231 height 15
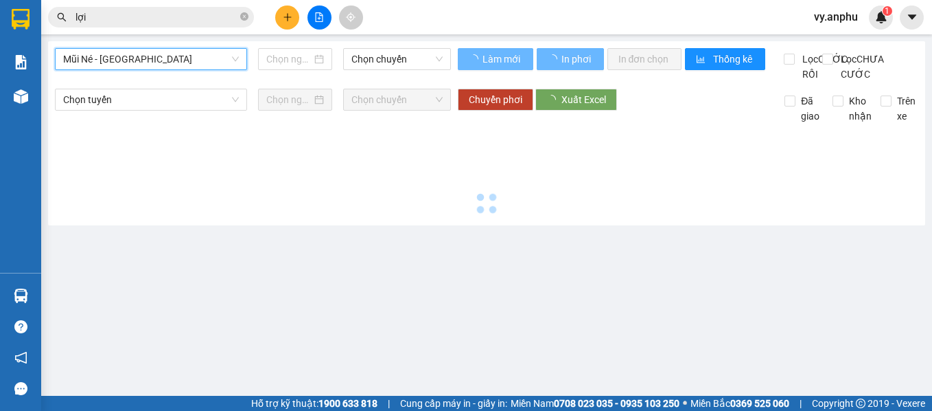
type input "14/08/2025"
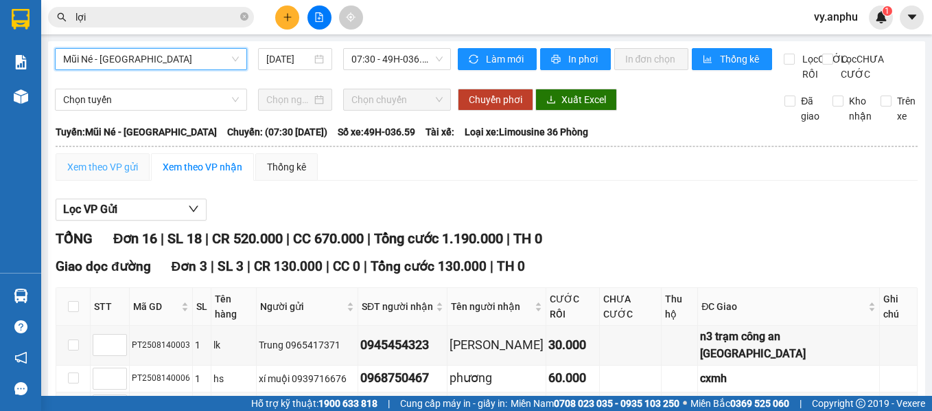
scroll to position [69, 0]
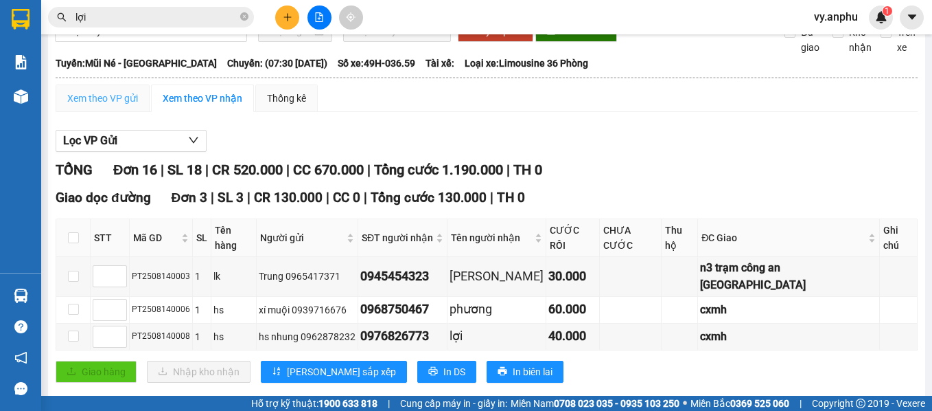
click at [100, 181] on div "TỔNG Đơn 16 | SL 18 | CR 520.000 | CC 670.000 | Tổng cước 1.190.000 | TH 0" at bounding box center [487, 169] width 862 height 21
click at [103, 102] on div "Xem theo VP gửi" at bounding box center [103, 97] width 94 height 27
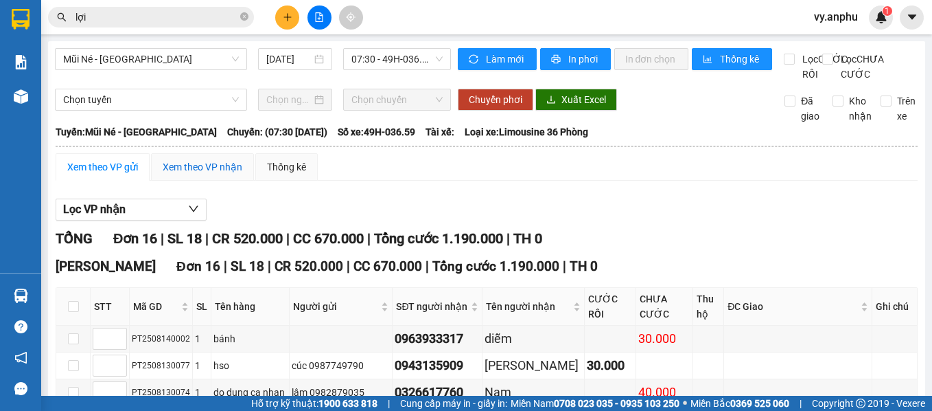
click at [187, 174] on div "Xem theo VP nhận" at bounding box center [203, 166] width 80 height 15
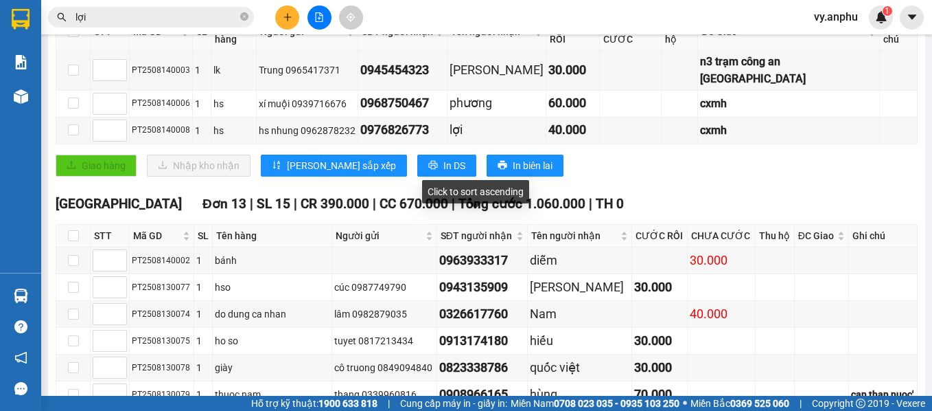
scroll to position [206, 0]
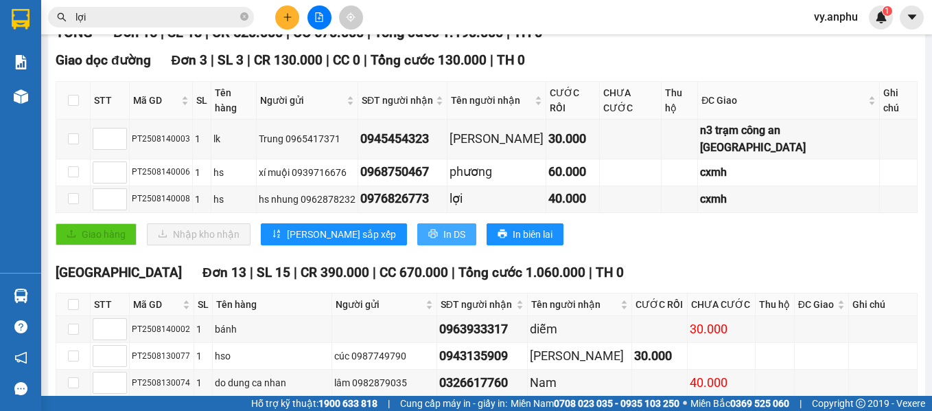
drag, startPoint x: 393, startPoint y: 229, endPoint x: 358, endPoint y: 202, distance: 44.1
click at [444, 228] on span "In DS" at bounding box center [455, 234] width 22 height 15
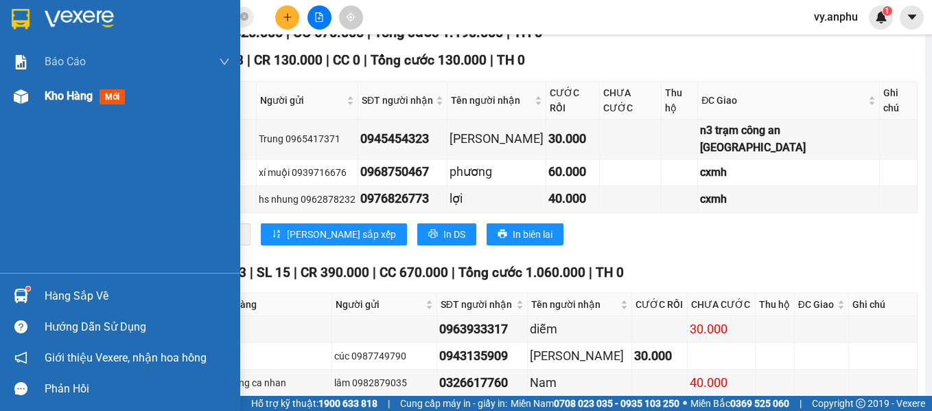
click at [64, 92] on span "Kho hàng" at bounding box center [69, 95] width 48 height 13
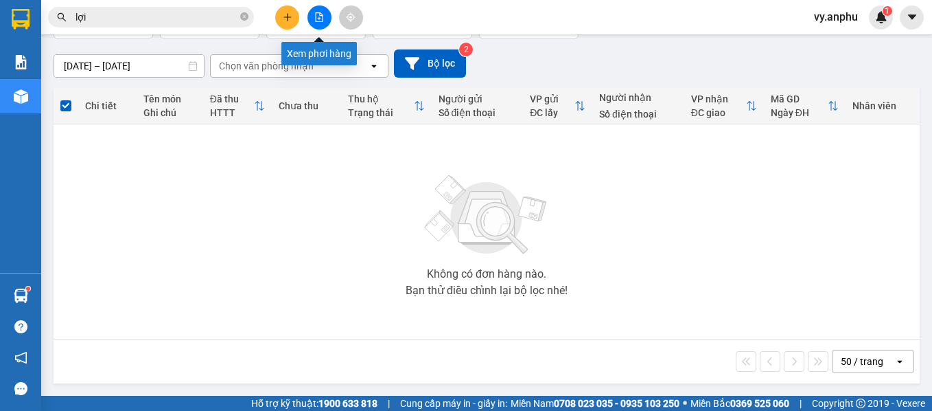
click at [317, 16] on icon "file-add" at bounding box center [319, 17] width 10 height 10
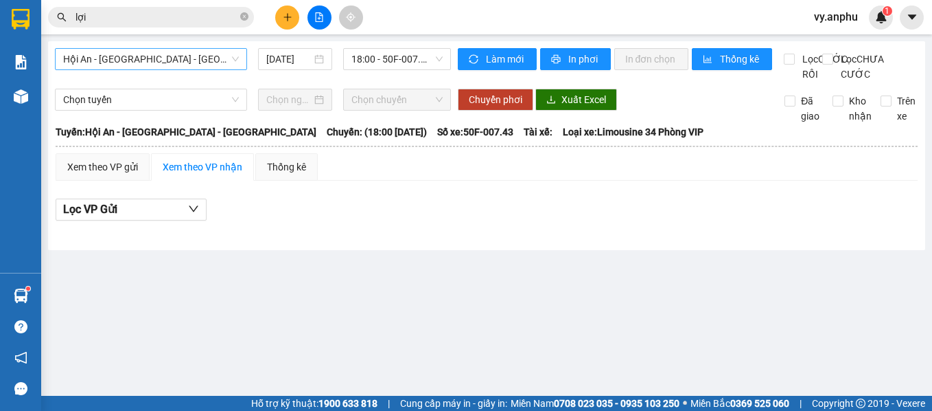
click at [176, 59] on span "Hội An - Nha Trang - Đà Lạt" at bounding box center [151, 59] width 176 height 21
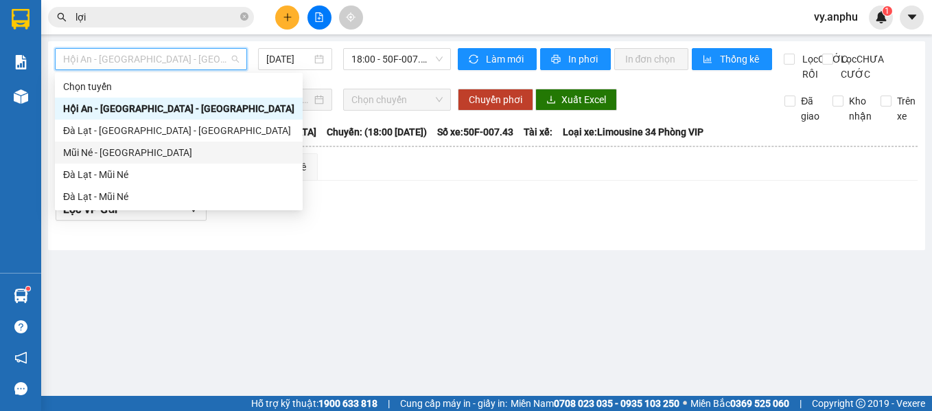
click at [118, 159] on div "Mũi Né - Đà Lạt" at bounding box center [178, 152] width 231 height 15
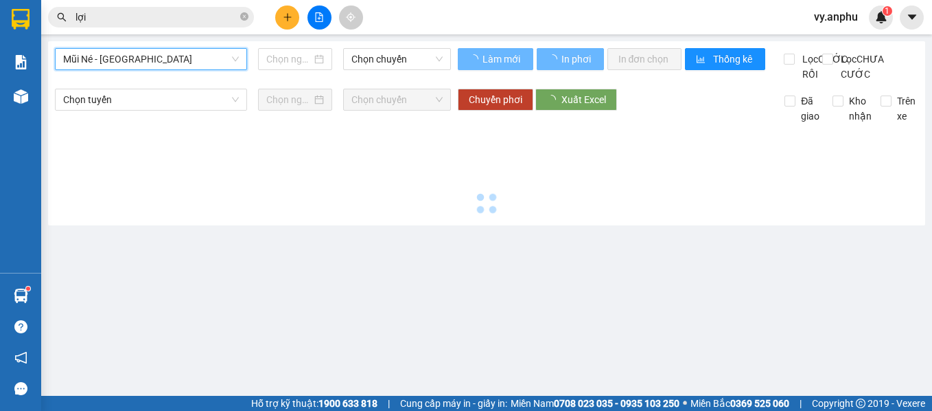
type input "14/08/2025"
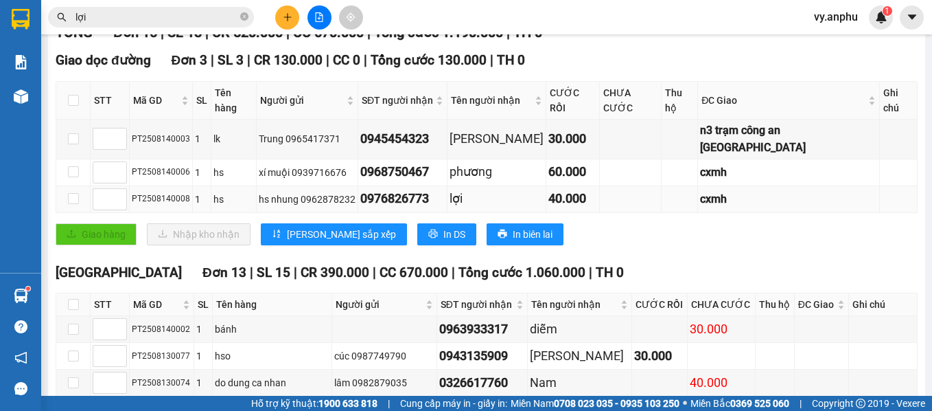
drag, startPoint x: 185, startPoint y: 255, endPoint x: 130, endPoint y: 261, distance: 55.3
click at [130, 213] on td "PT2508140008" at bounding box center [161, 199] width 63 height 27
click at [106, 12] on input "lợi" at bounding box center [157, 17] width 162 height 15
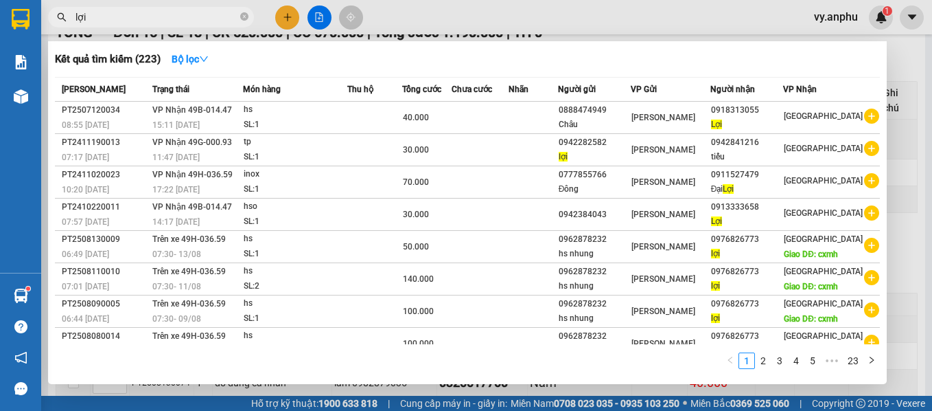
click at [106, 12] on input "lợi" at bounding box center [157, 17] width 162 height 15
paste input "PT2508140008"
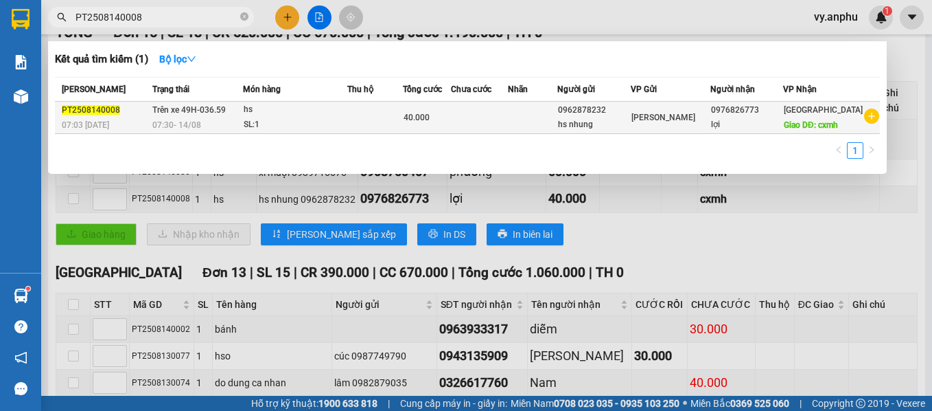
type input "PT2508140008"
click at [630, 117] on div "0962878232" at bounding box center [594, 110] width 72 height 14
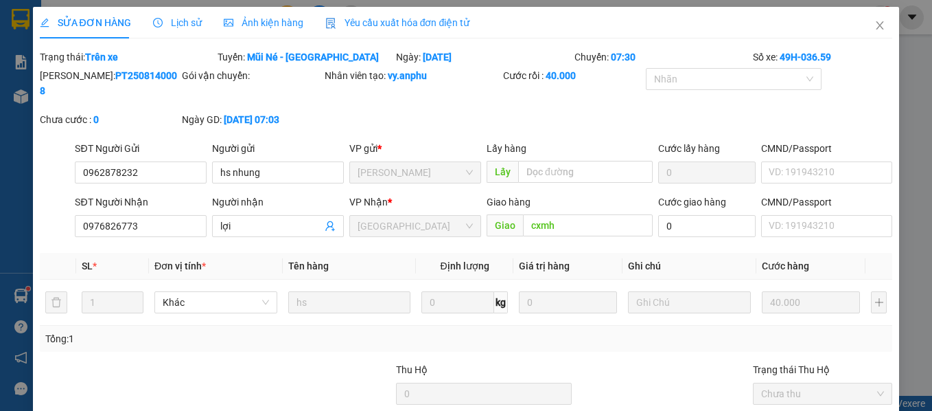
drag, startPoint x: 836, startPoint y: 378, endPoint x: 832, endPoint y: 369, distance: 9.8
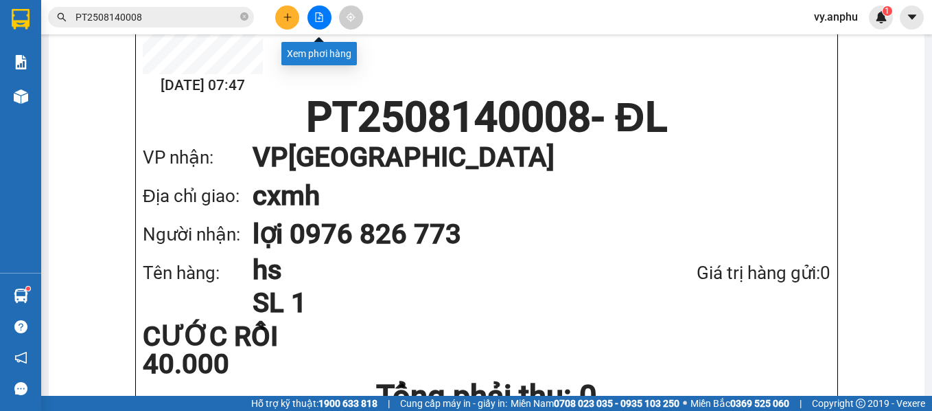
click at [328, 24] on button at bounding box center [320, 17] width 24 height 24
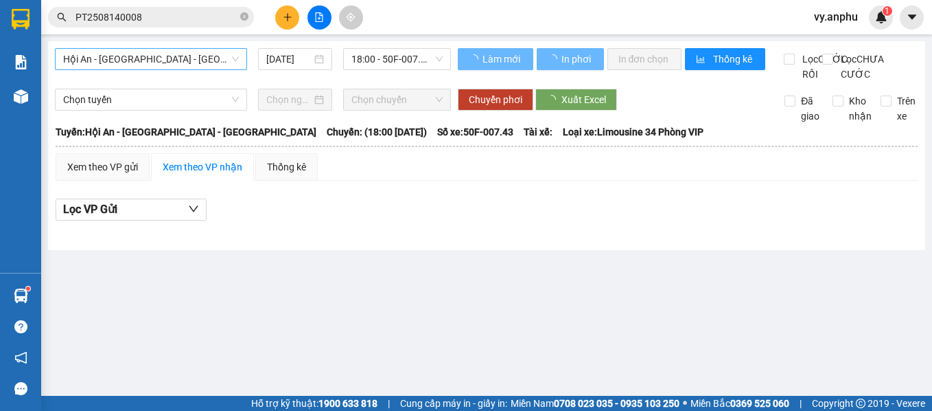
click at [219, 55] on span "Hội An - Nha Trang - Đà Lạt" at bounding box center [151, 59] width 176 height 21
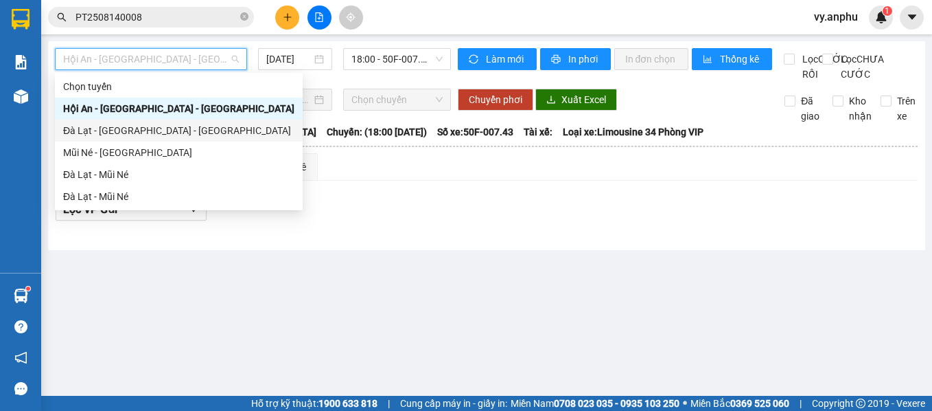
click at [158, 150] on div "Mũi Né - Đà Lạt" at bounding box center [178, 152] width 231 height 15
type input "14/08/2025"
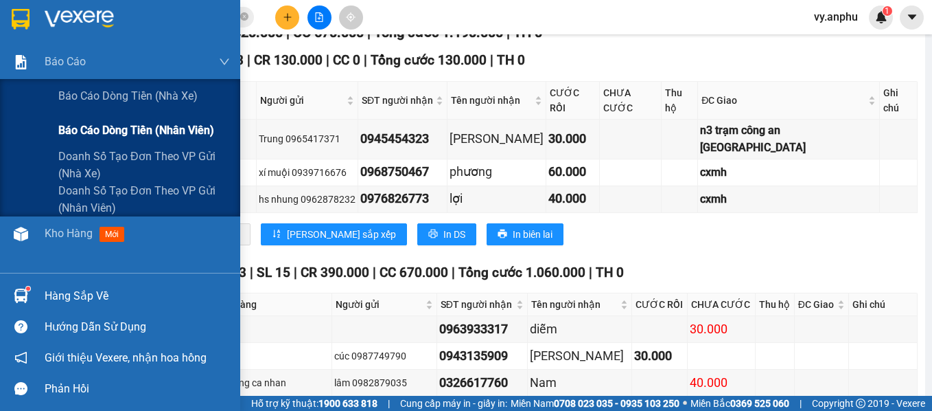
click at [118, 135] on span "Báo cáo dòng tiền (nhân viên)" at bounding box center [136, 130] width 156 height 17
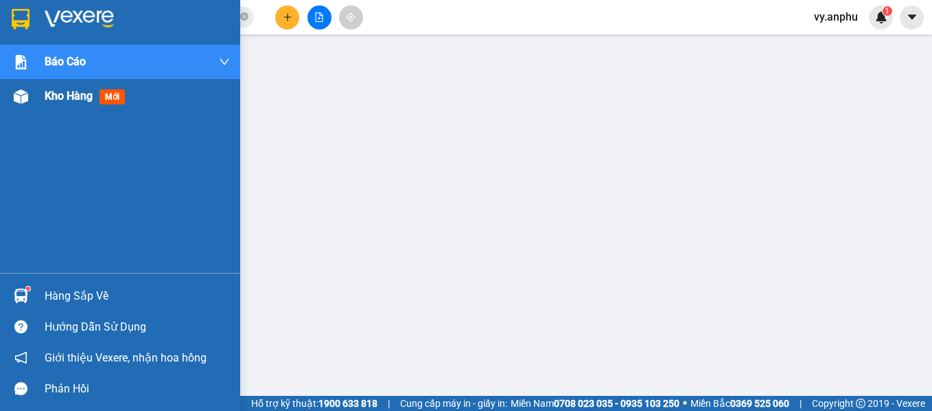
click at [60, 101] on span "Kho hàng" at bounding box center [69, 95] width 48 height 13
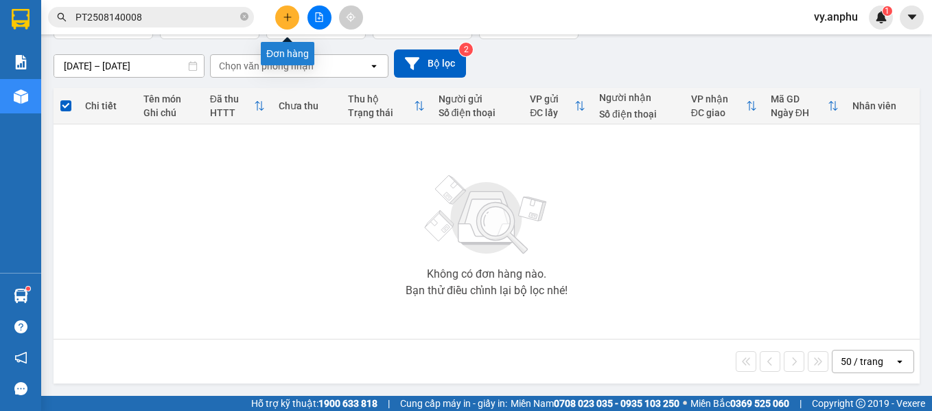
click at [286, 19] on icon "plus" at bounding box center [288, 17] width 10 height 10
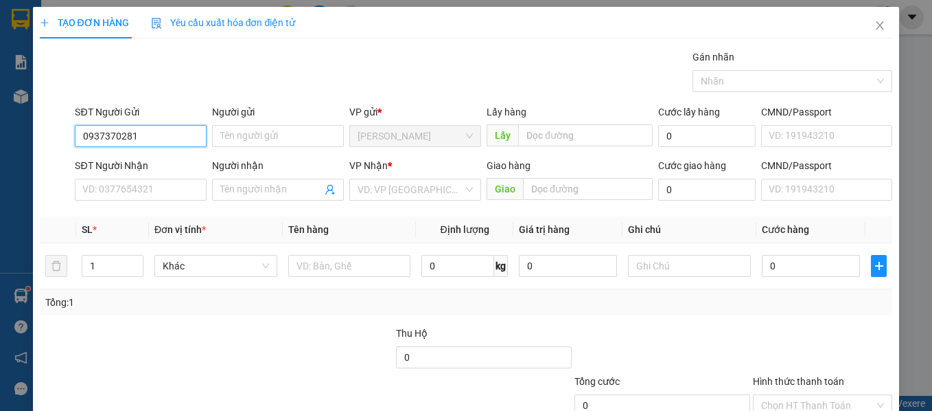
drag, startPoint x: 151, startPoint y: 141, endPoint x: 104, endPoint y: 139, distance: 46.7
click at [104, 139] on input "0937370281" at bounding box center [141, 136] width 132 height 22
type input "0937377261"
click at [117, 164] on div "0937377261 - Phượng" at bounding box center [139, 163] width 114 height 15
type input "Phượng"
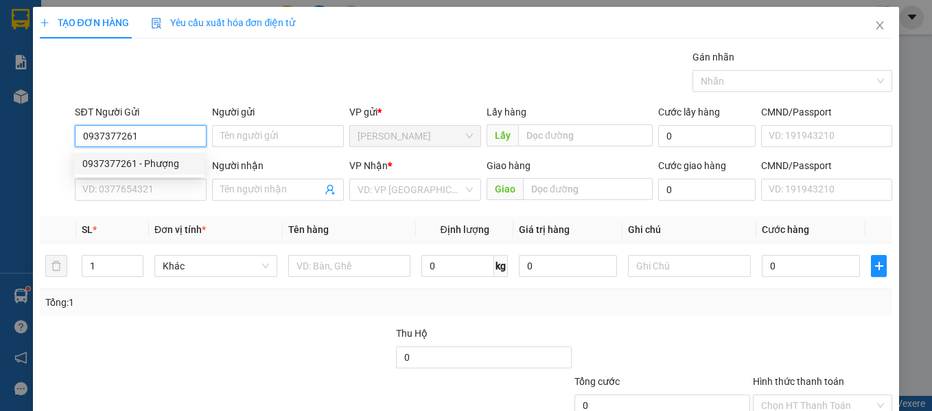
type input "0972728679"
type input "Tùng"
type input "trạm thu phí đà lạt"
type input "30.000"
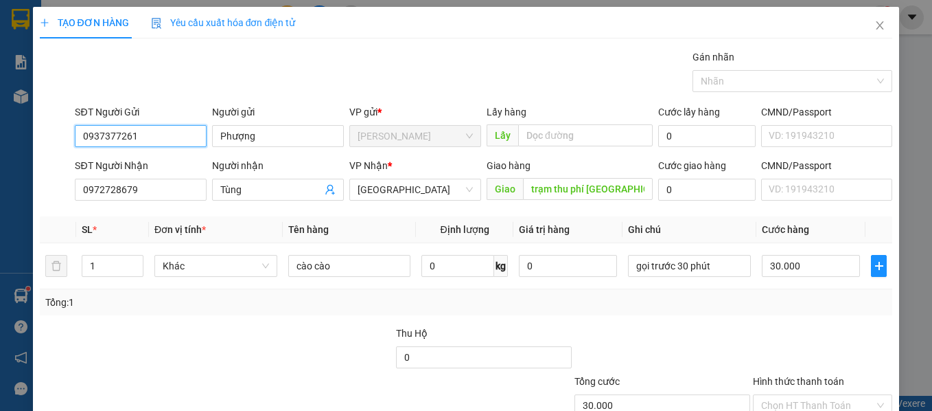
type input "0937377261"
click at [596, 324] on div "Transit Pickup Surcharge Ids Transit Deliver Surcharge Ids Transit Deliver Surc…" at bounding box center [466, 265] width 853 height 432
click at [787, 395] on input "Hình thức thanh toán" at bounding box center [818, 405] width 114 height 21
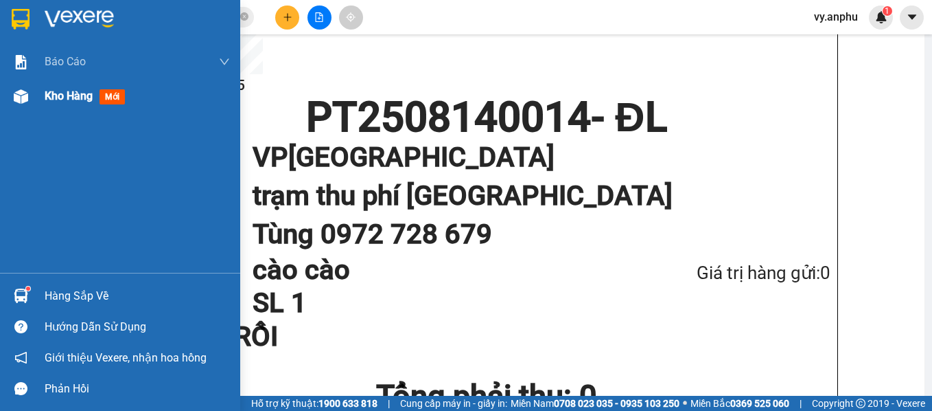
click at [71, 106] on div "Kho hàng mới" at bounding box center [137, 96] width 185 height 34
